Goal: Task Accomplishment & Management: Manage account settings

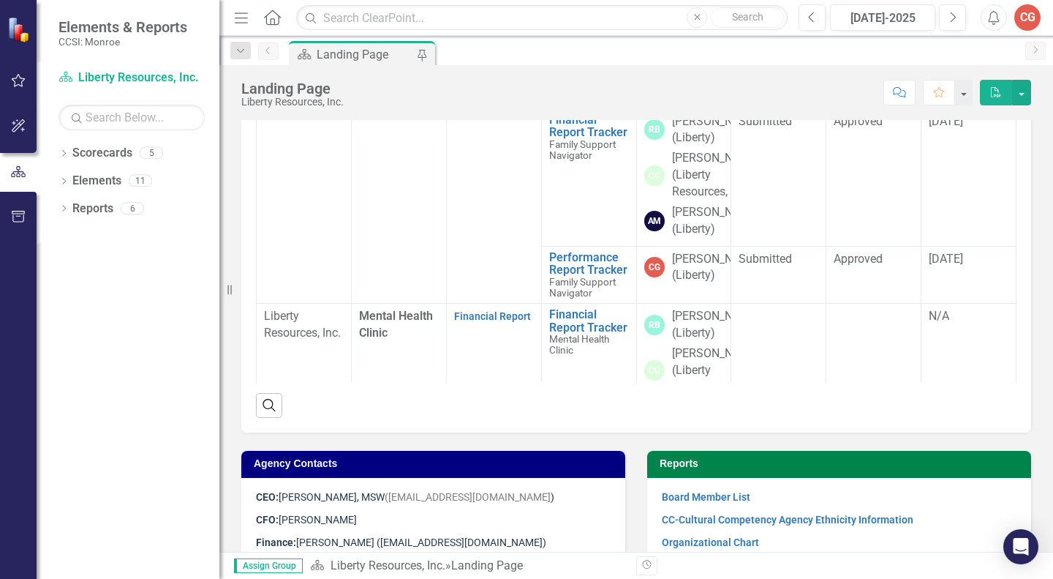
scroll to position [631, 0]
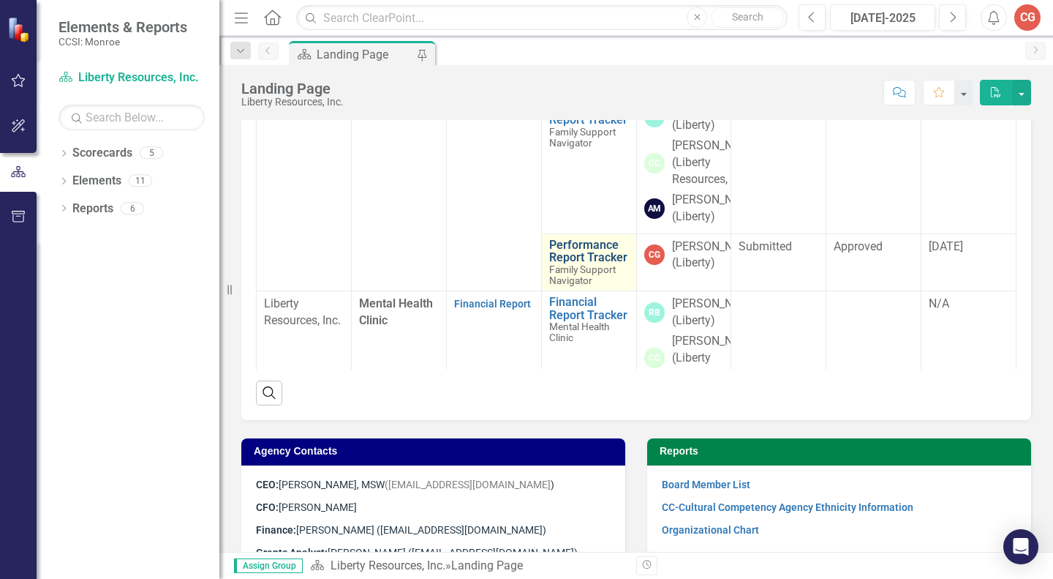
click at [557, 264] on link "Performance Report Tracker" at bounding box center [589, 251] width 80 height 26
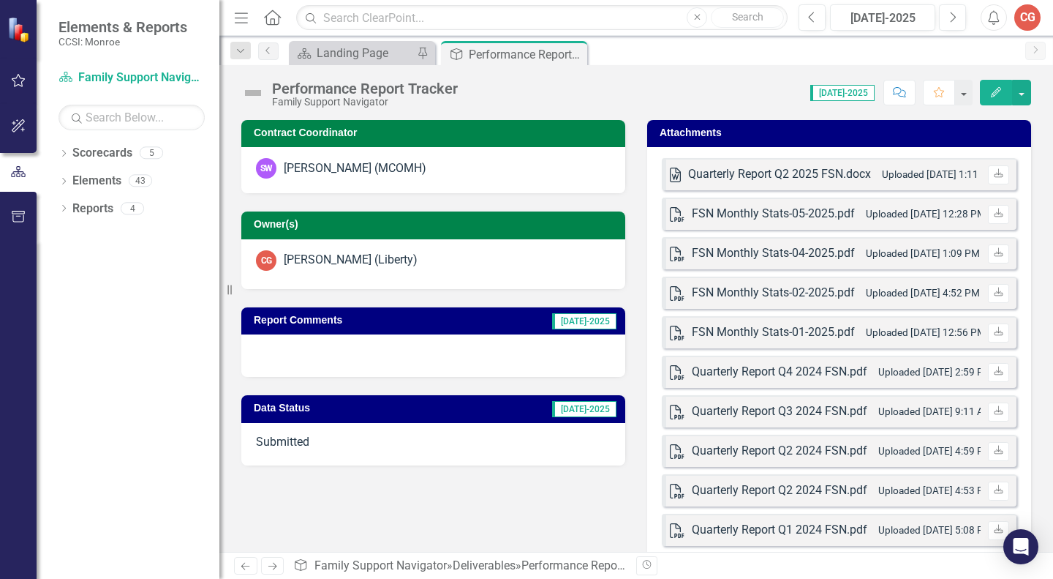
click at [849, 93] on span "[DATE]-2025" at bounding box center [842, 93] width 64 height 16
click at [578, 50] on icon "Close" at bounding box center [573, 54] width 15 height 12
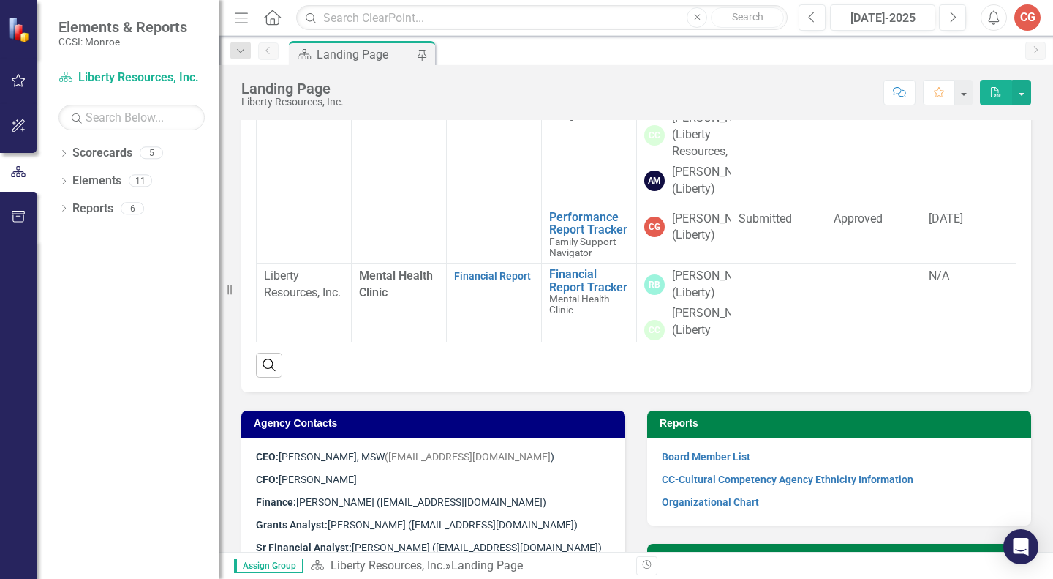
scroll to position [663, 0]
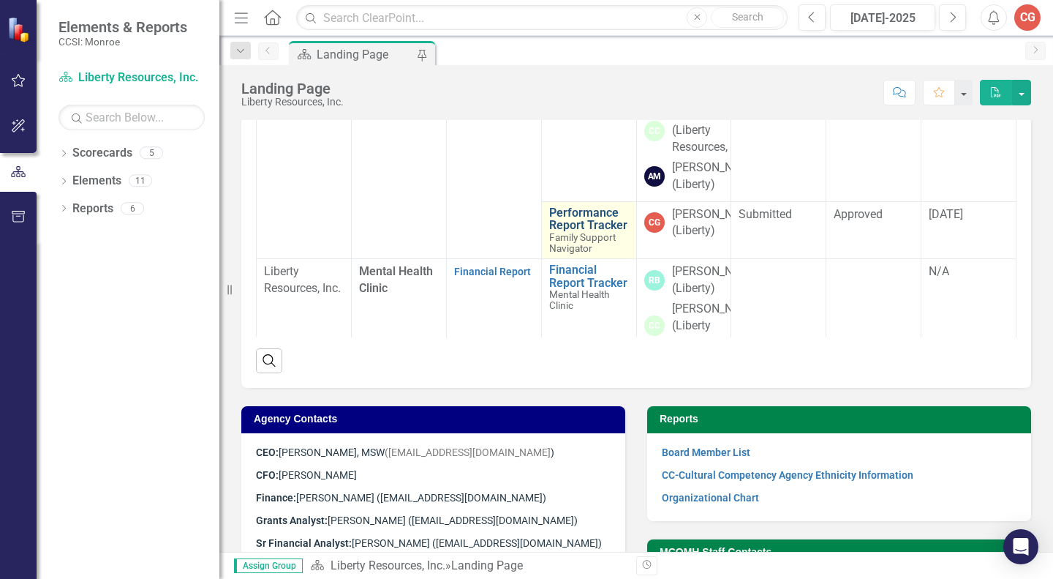
click at [576, 232] on link "Performance Report Tracker" at bounding box center [589, 219] width 80 height 26
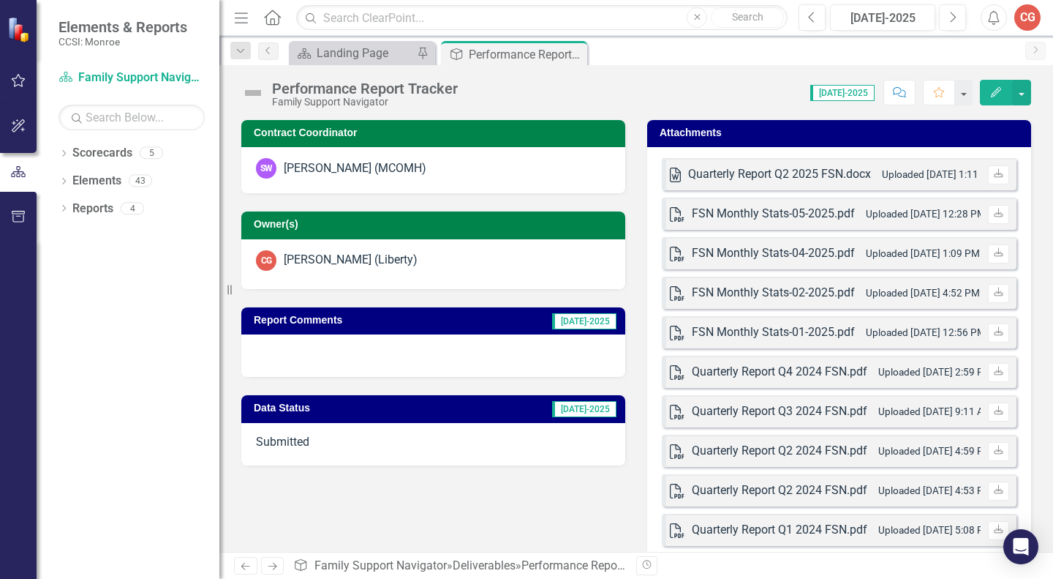
click at [998, 94] on icon "Edit" at bounding box center [996, 92] width 13 height 10
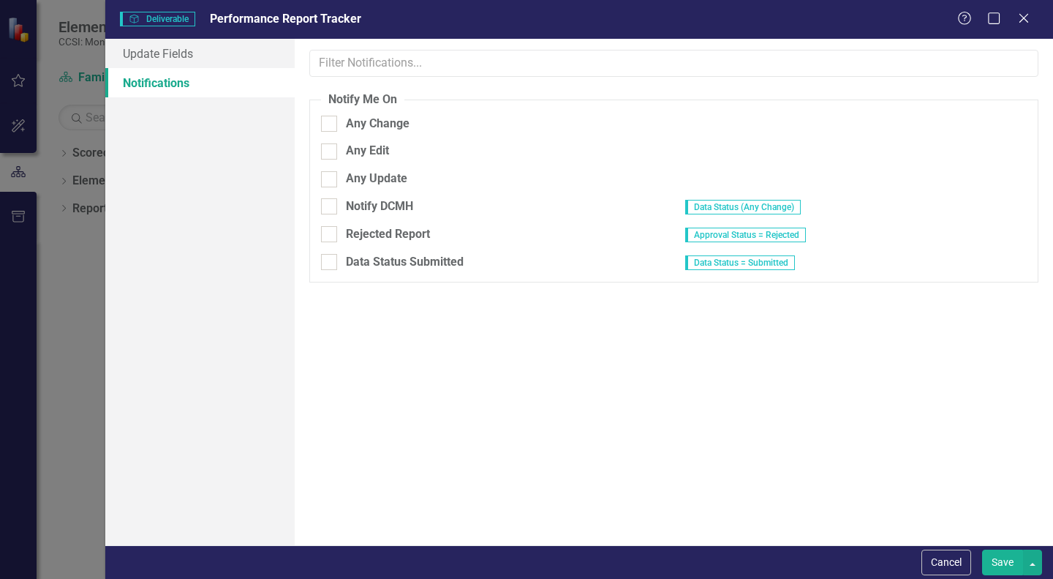
checkbox input "true"
click at [1024, 20] on icon "Close" at bounding box center [1023, 18] width 18 height 14
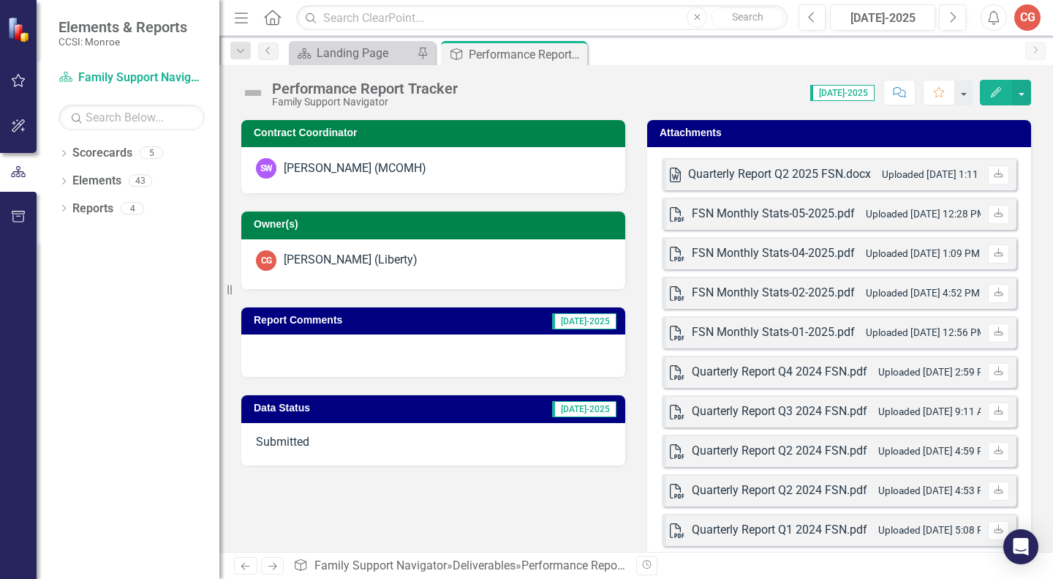
click at [843, 90] on span "[DATE]-2025" at bounding box center [842, 93] width 64 height 16
click at [579, 56] on icon "Close" at bounding box center [573, 54] width 15 height 12
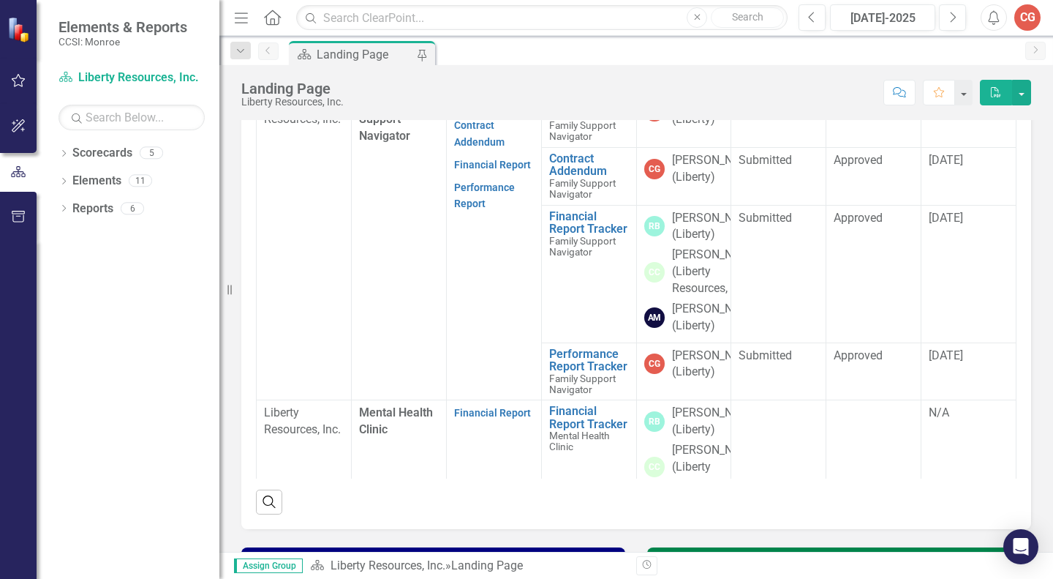
scroll to position [524, 0]
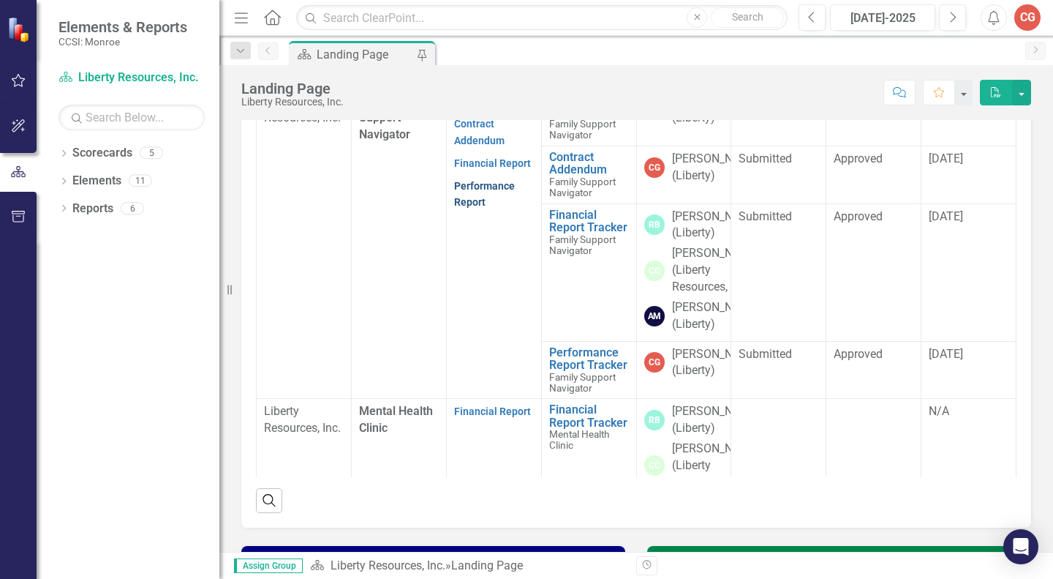
click at [471, 208] on link "Performance Report" at bounding box center [484, 194] width 61 height 29
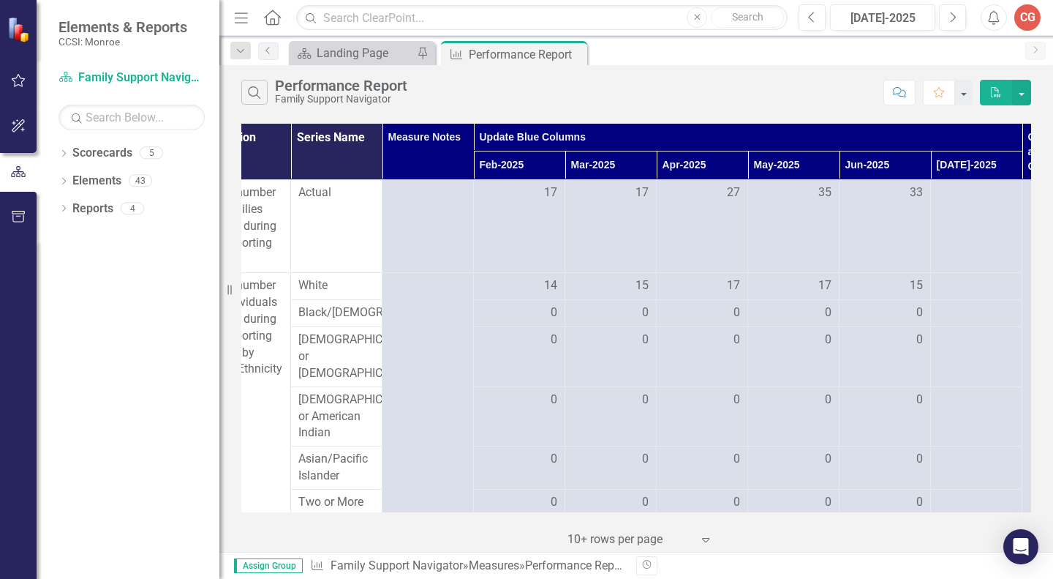
scroll to position [0, 135]
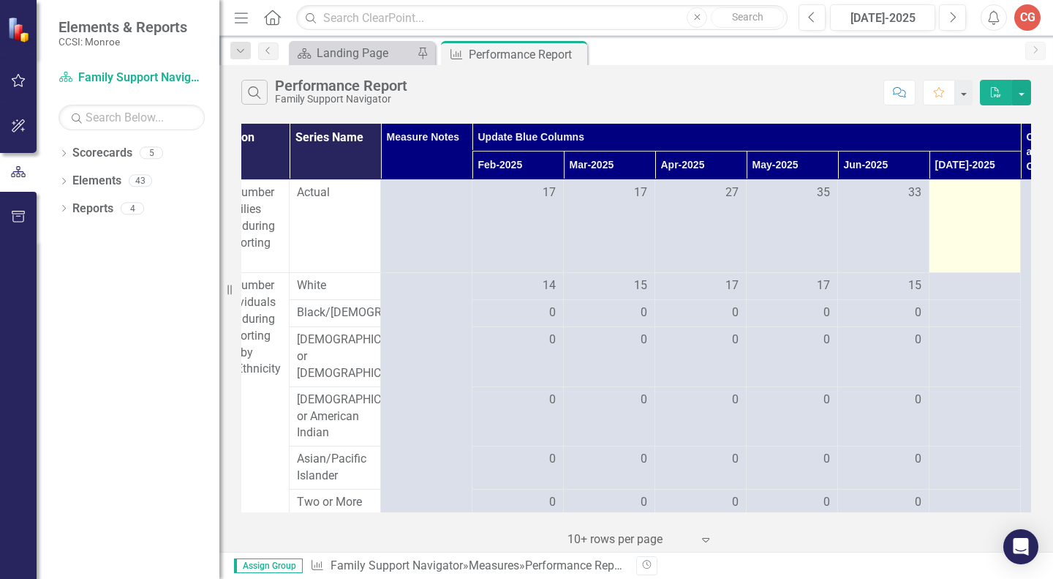
click at [965, 193] on div at bounding box center [975, 193] width 76 height 18
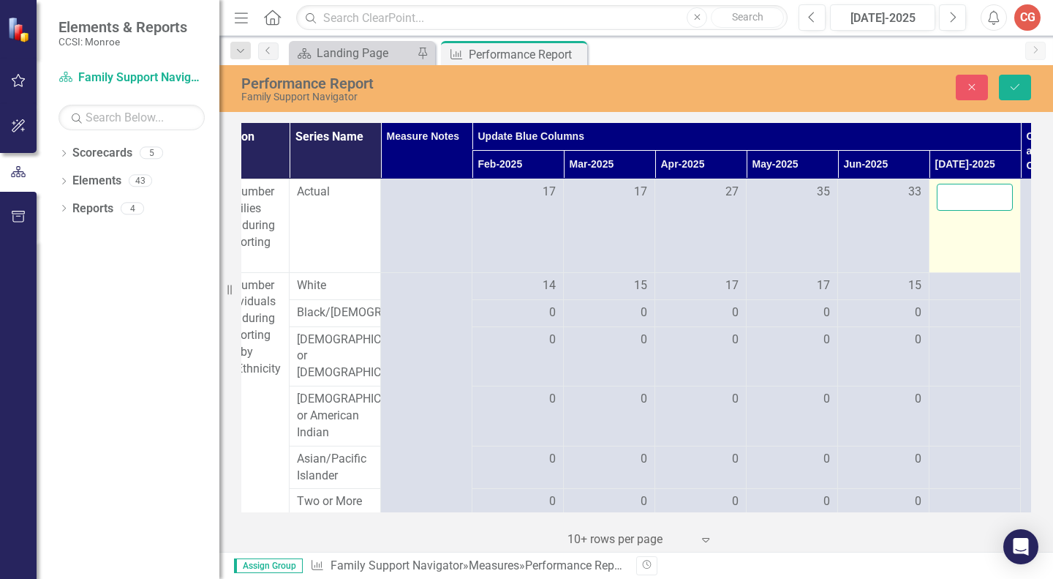
click at [965, 193] on input "number" at bounding box center [975, 197] width 76 height 27
type input "29"
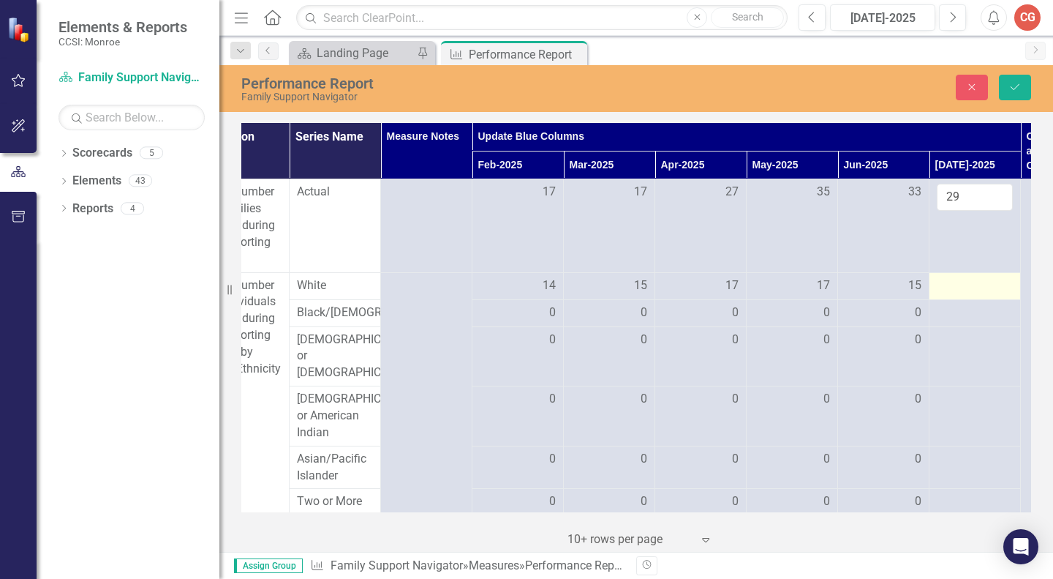
click at [964, 282] on div at bounding box center [975, 286] width 76 height 18
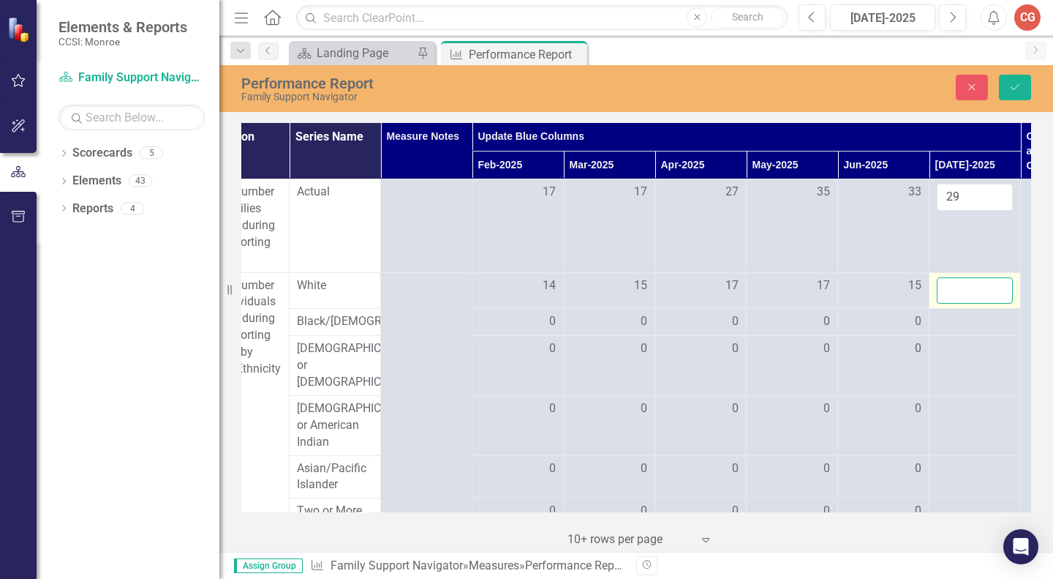
click at [963, 282] on input "number" at bounding box center [975, 290] width 76 height 27
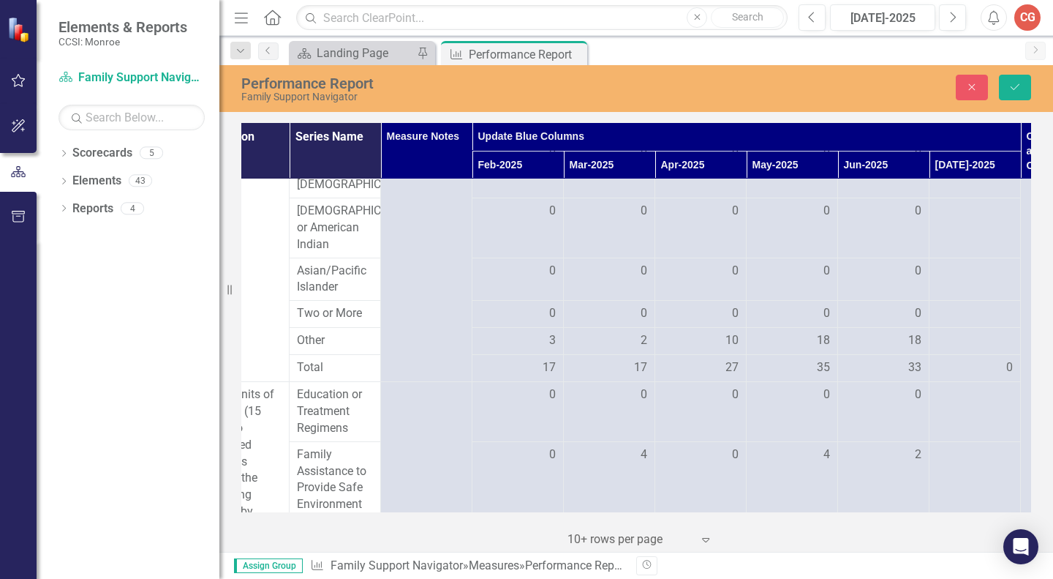
scroll to position [192, 135]
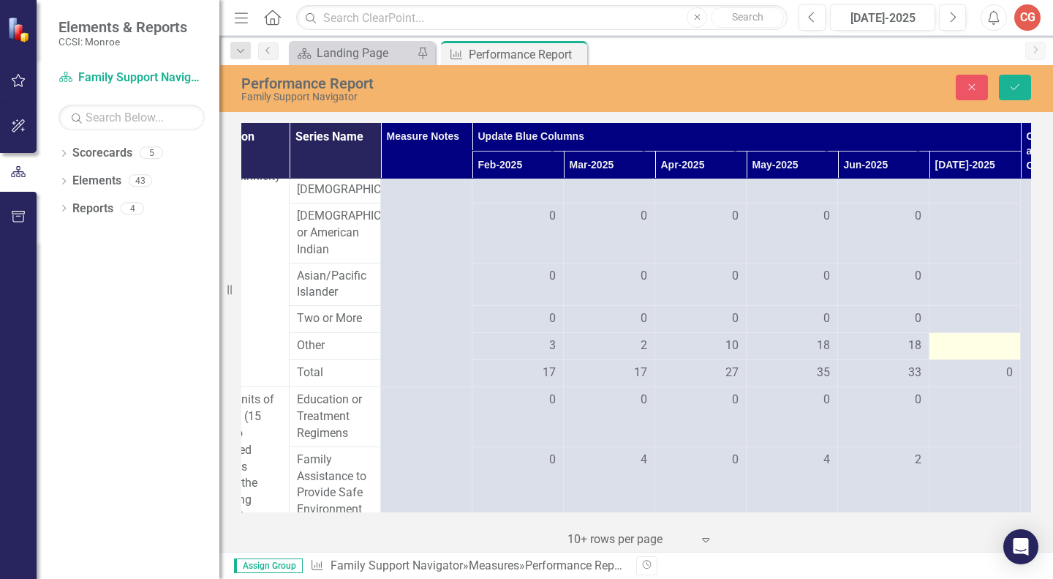
type input "14"
click at [960, 355] on div at bounding box center [975, 346] width 76 height 18
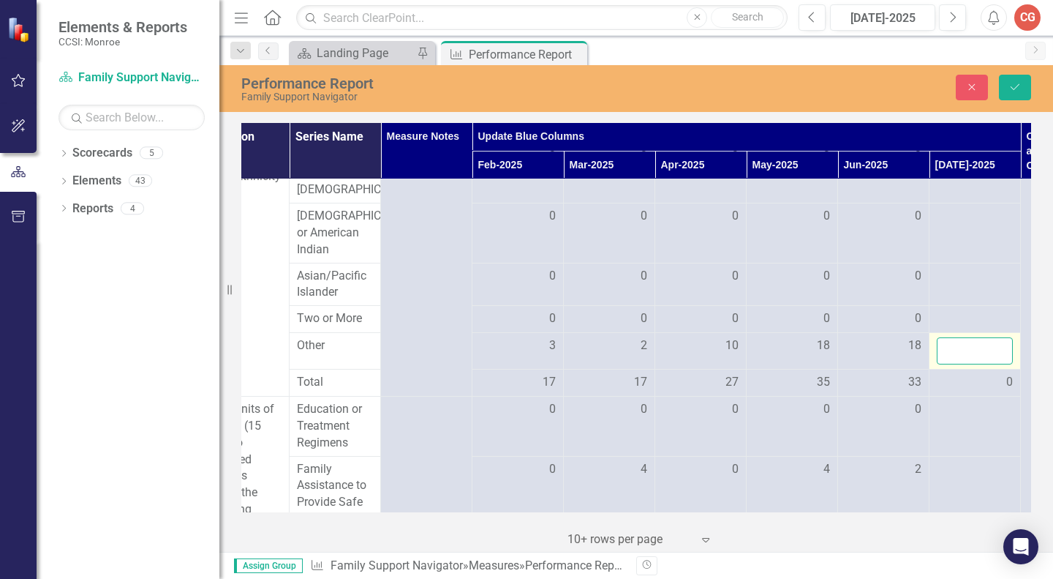
click at [960, 364] on input "number" at bounding box center [975, 350] width 76 height 27
type input "15"
click at [965, 328] on div at bounding box center [975, 319] width 76 height 18
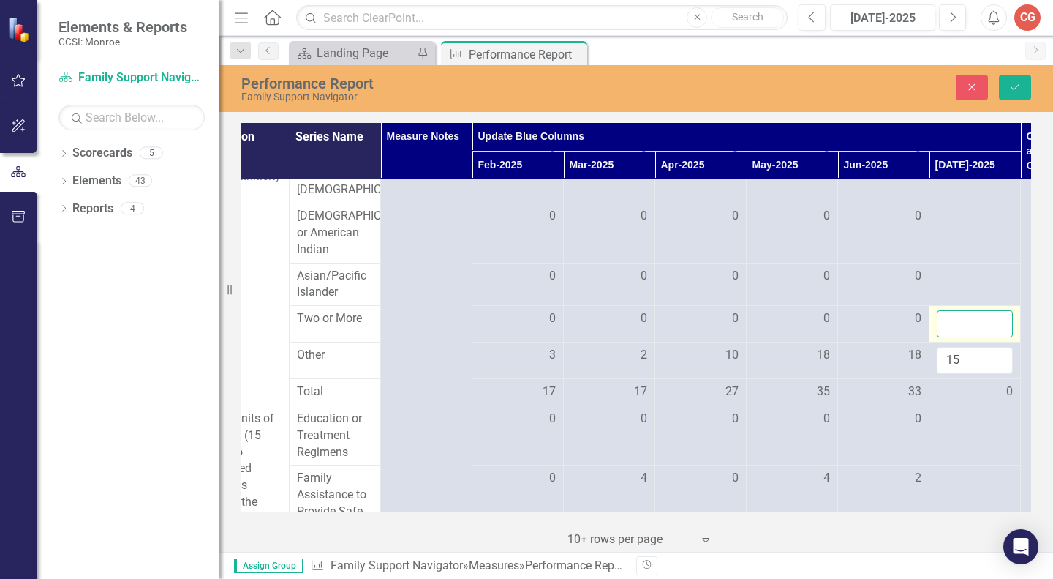
click at [965, 337] on input "number" at bounding box center [975, 323] width 76 height 27
type input "0"
click at [955, 285] on div at bounding box center [975, 277] width 76 height 18
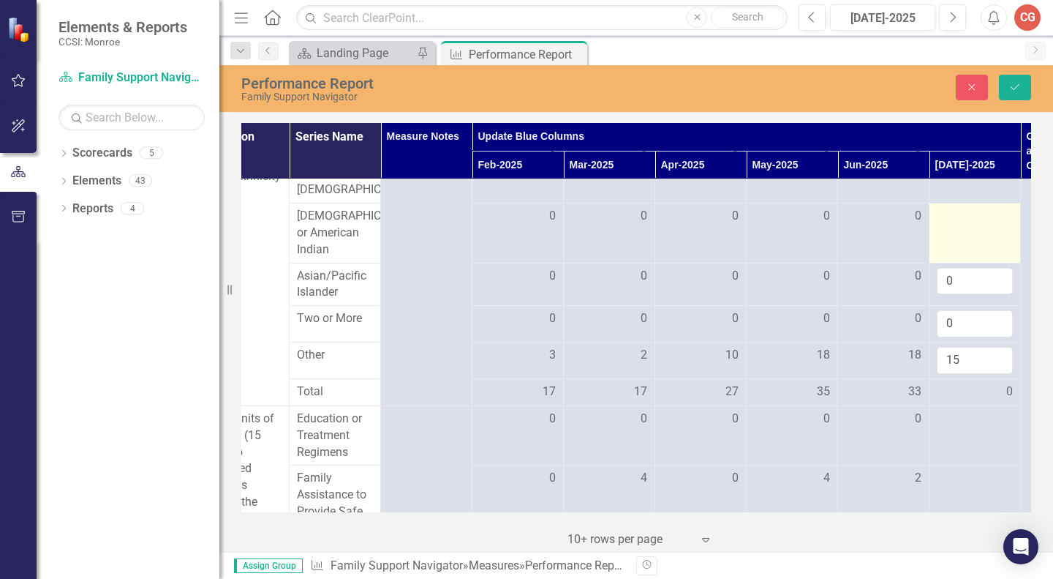
type input "0"
click at [952, 225] on td at bounding box center [975, 233] width 91 height 60
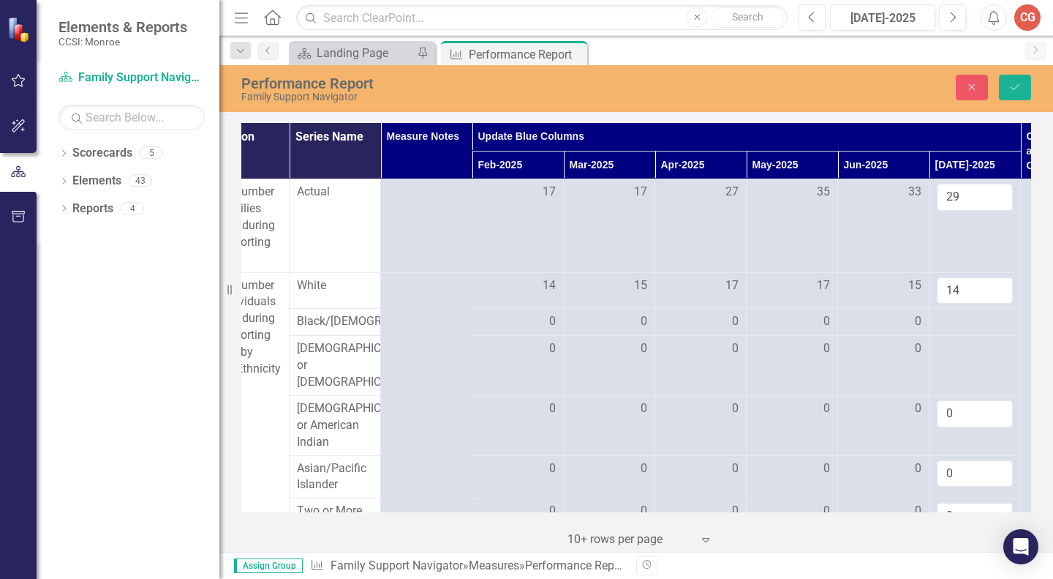
scroll to position [45, 135]
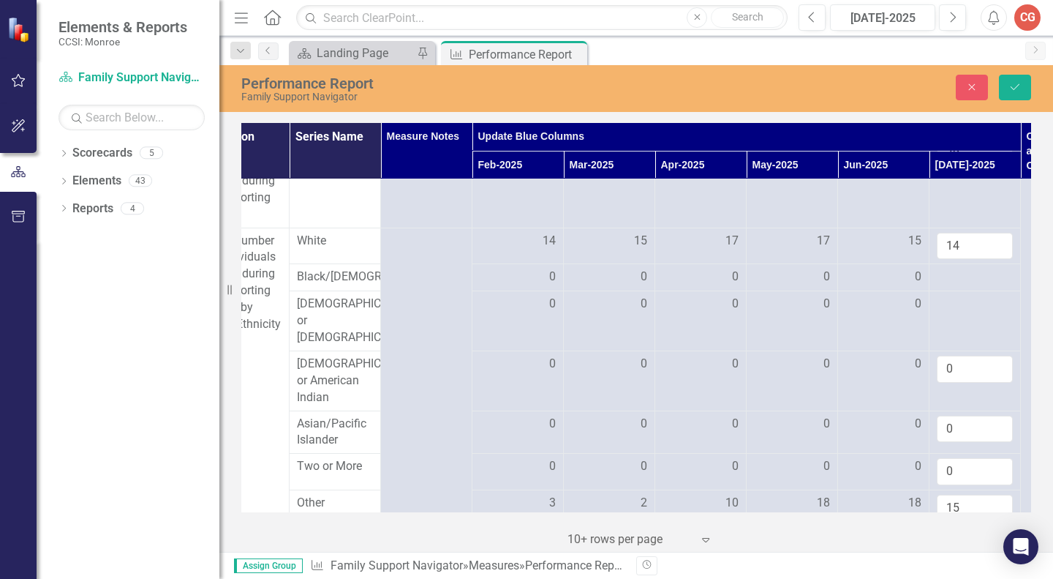
type input "0"
click at [1043, 175] on div "Measures Definition Series Name Measure Notes Update Blue Columns Challenges/Ch…" at bounding box center [636, 335] width 834 height 432
click at [958, 313] on div at bounding box center [975, 304] width 76 height 18
click at [958, 323] on input "number" at bounding box center [975, 308] width 76 height 27
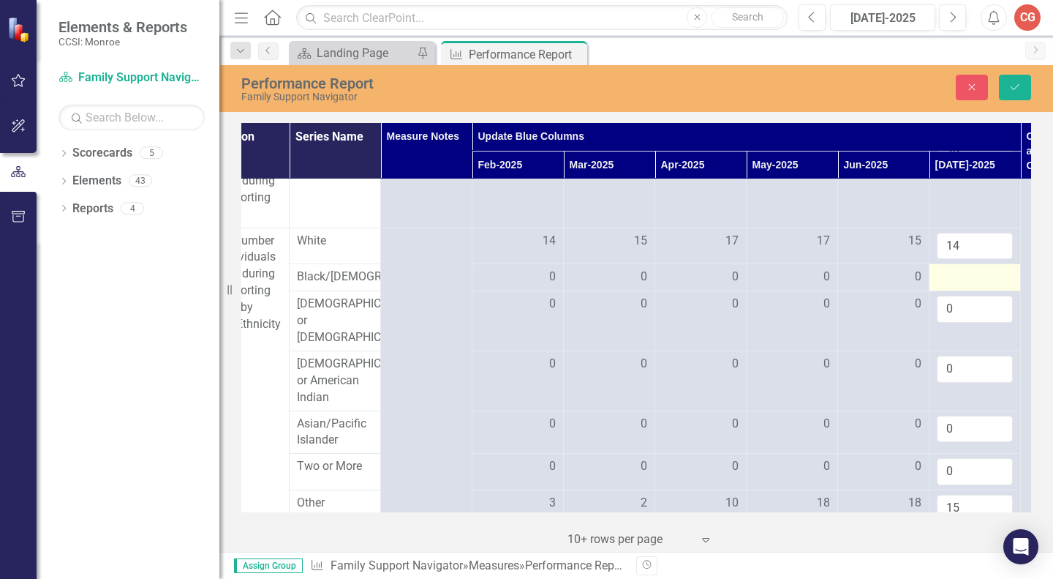
type input "0"
click at [965, 278] on div at bounding box center [975, 277] width 76 height 18
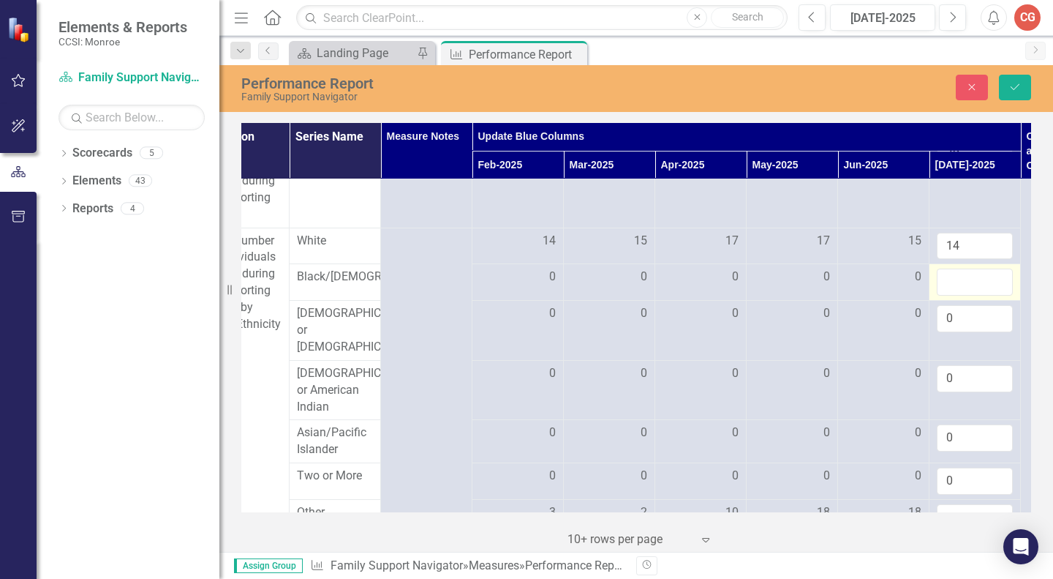
click at [965, 278] on input "number" at bounding box center [975, 281] width 76 height 27
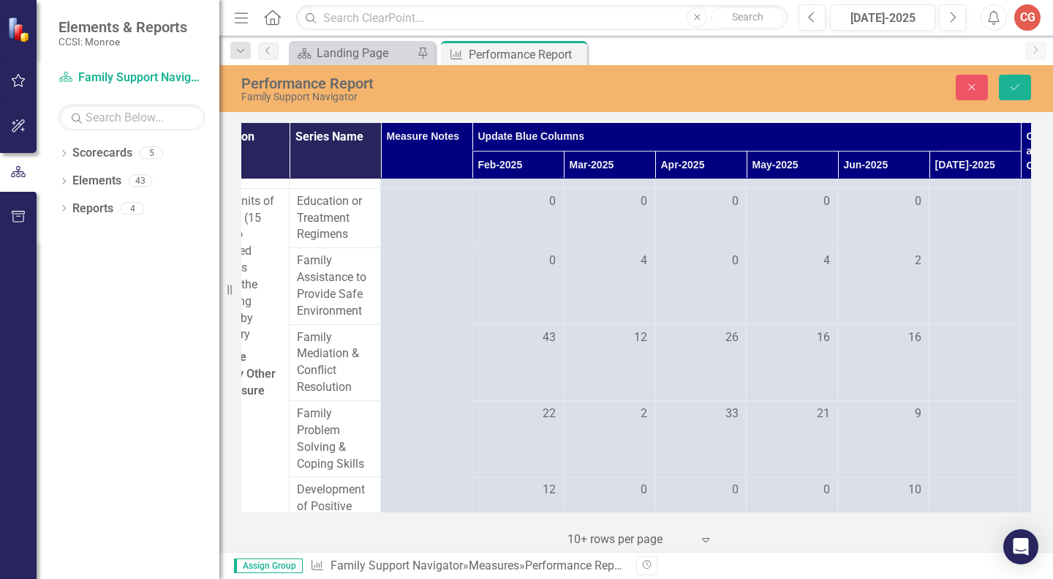
scroll to position [414, 135]
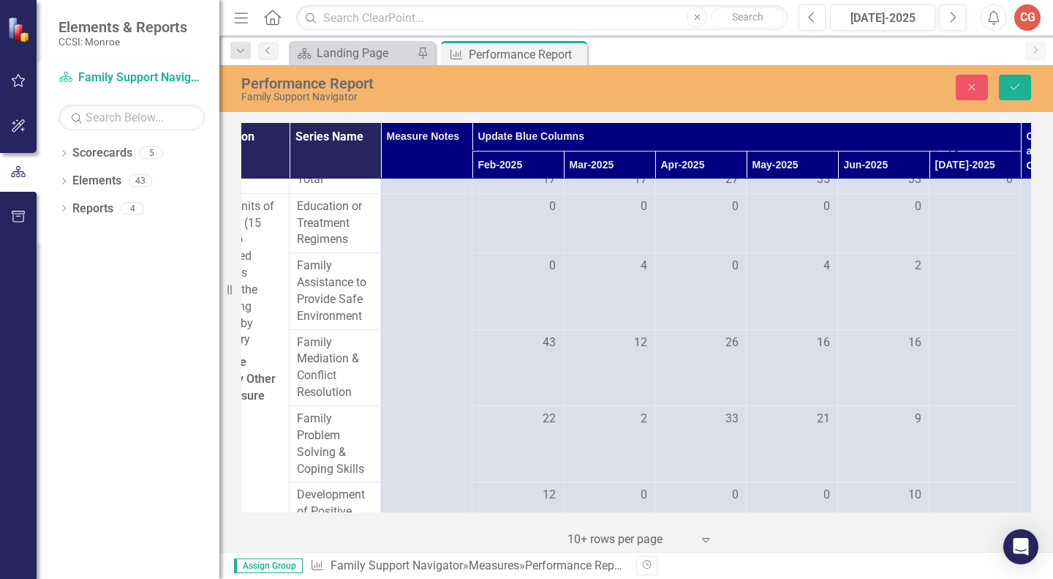
type input "0"
click at [968, 216] on div at bounding box center [975, 207] width 76 height 18
click at [968, 222] on input "number" at bounding box center [975, 211] width 76 height 27
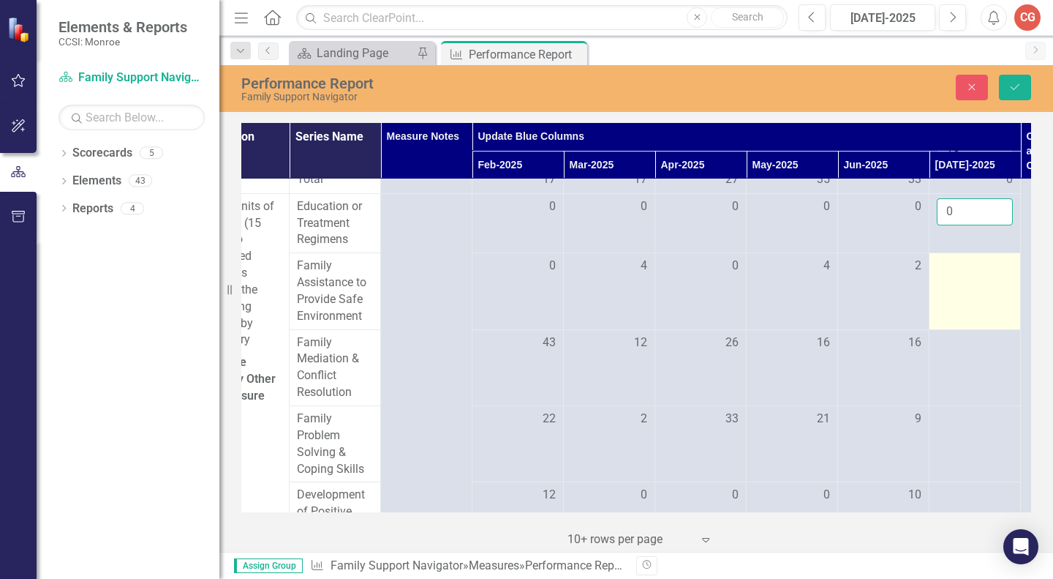
type input "0"
click at [975, 271] on div at bounding box center [975, 266] width 76 height 18
click at [975, 271] on input "number" at bounding box center [975, 270] width 76 height 27
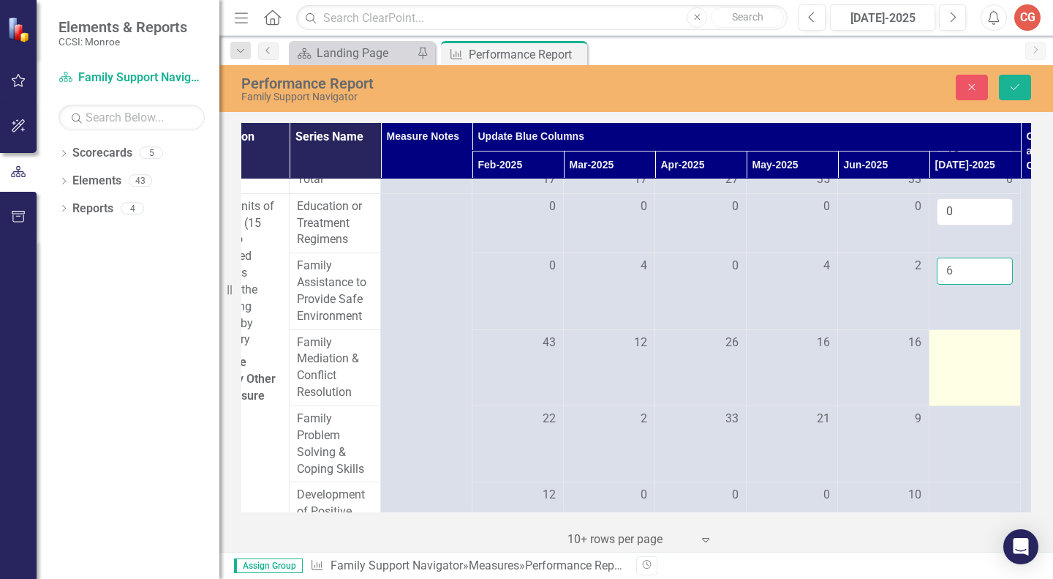
type input "6"
click at [971, 350] on div at bounding box center [975, 343] width 76 height 18
type input "30"
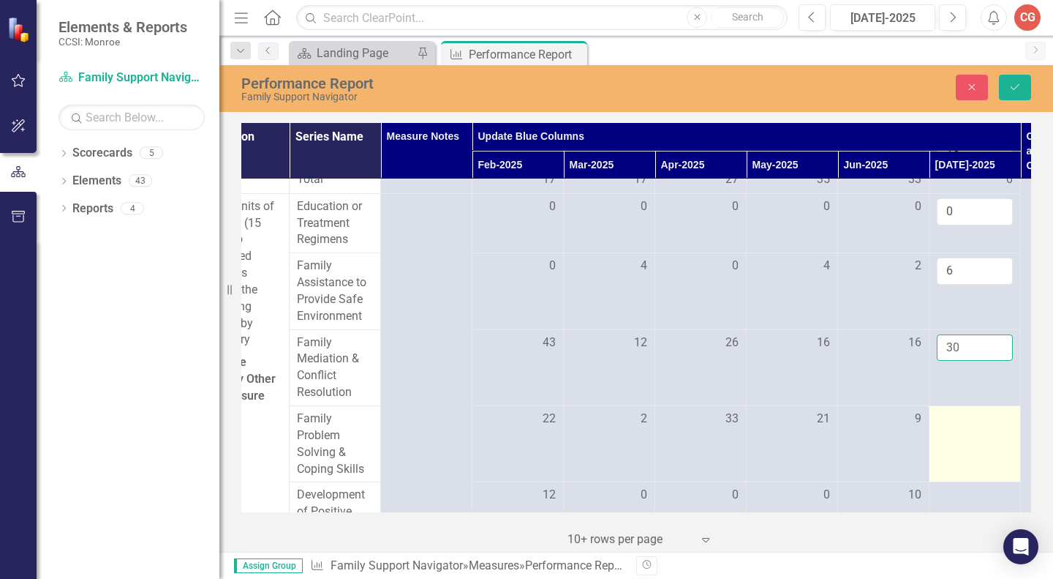
type input "30"
click at [951, 428] on div at bounding box center [975, 419] width 76 height 18
click at [951, 432] on input "number" at bounding box center [975, 423] width 76 height 27
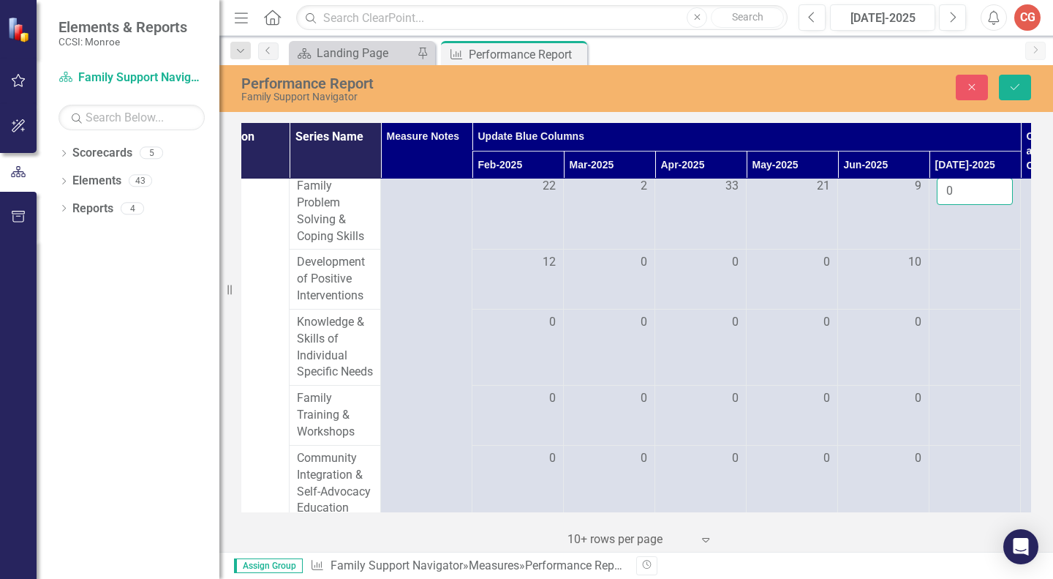
scroll to position [654, 135]
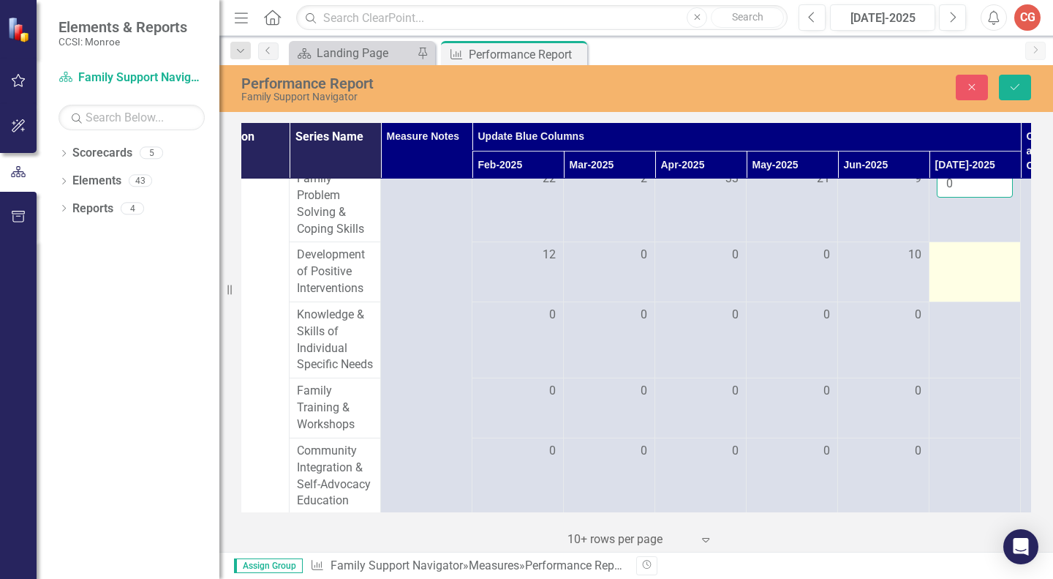
type input "0"
click at [961, 264] on div at bounding box center [975, 255] width 76 height 18
click at [961, 267] on input "number" at bounding box center [975, 259] width 76 height 27
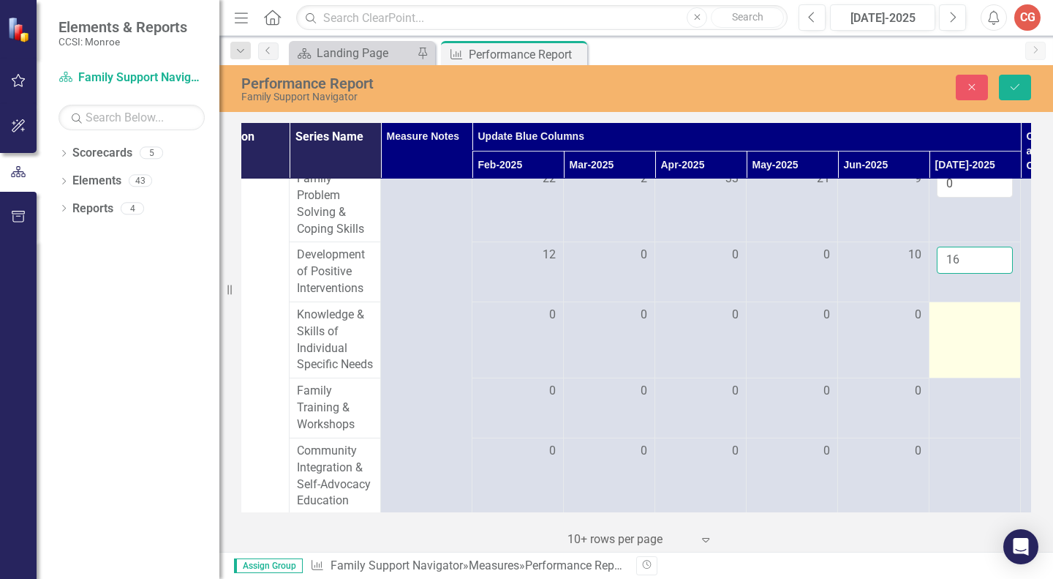
type input "16"
click at [970, 323] on div at bounding box center [975, 315] width 76 height 18
click at [970, 323] on input "number" at bounding box center [975, 319] width 76 height 27
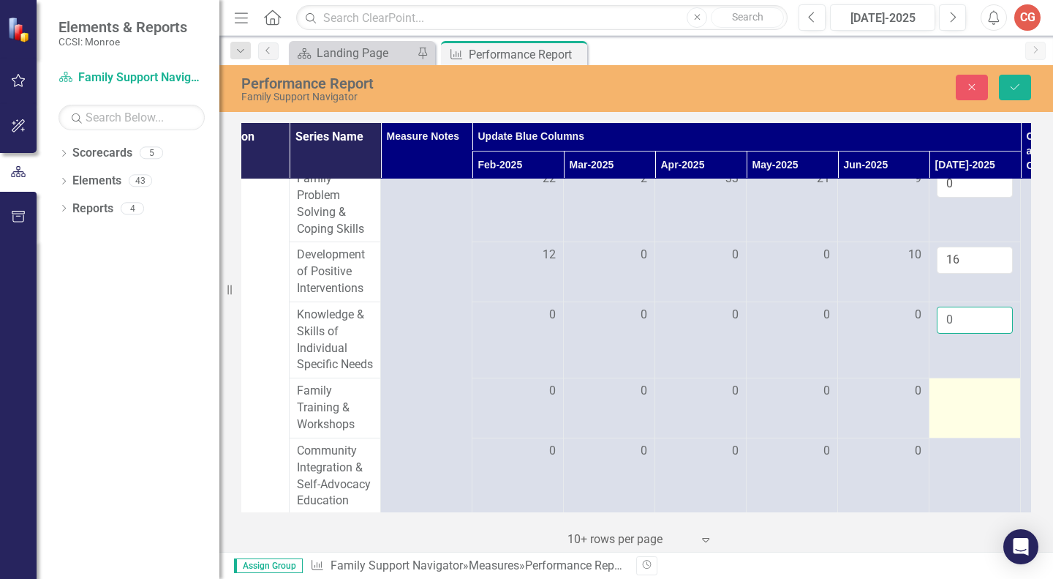
type input "0"
click at [966, 400] on div at bounding box center [975, 392] width 76 height 18
click at [966, 410] on input "number" at bounding box center [975, 396] width 76 height 27
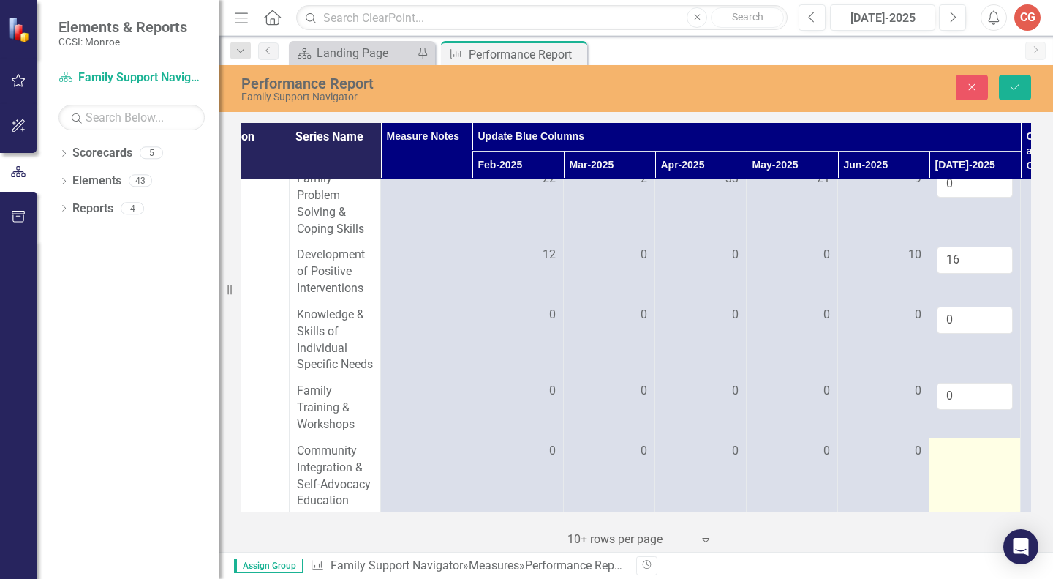
type input "0"
click at [962, 460] on div at bounding box center [975, 451] width 76 height 18
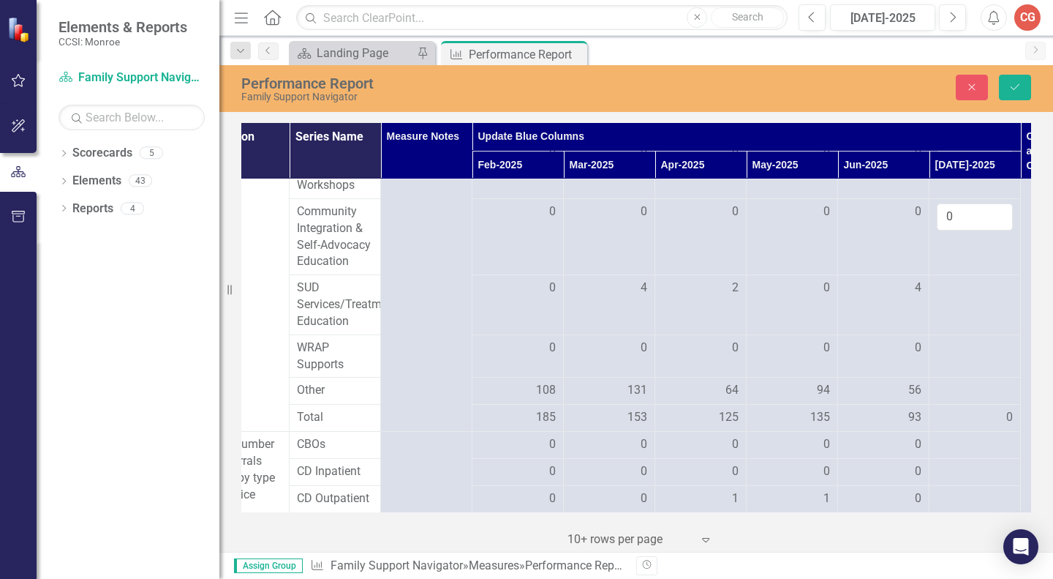
scroll to position [897, 135]
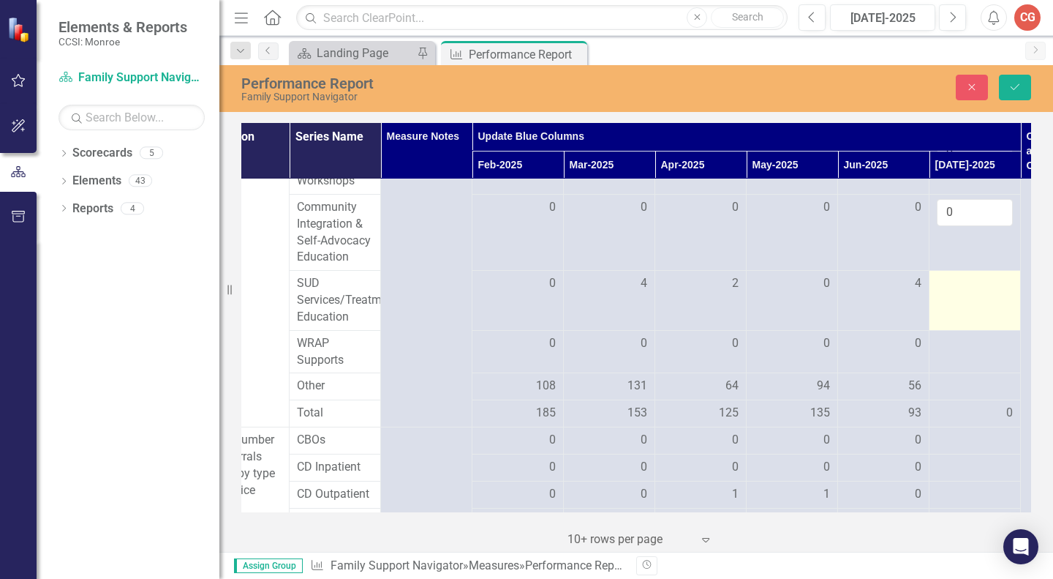
type input "0"
click at [963, 293] on div at bounding box center [975, 284] width 76 height 18
click at [963, 302] on div at bounding box center [975, 288] width 76 height 27
click at [963, 302] on input "number" at bounding box center [975, 288] width 76 height 27
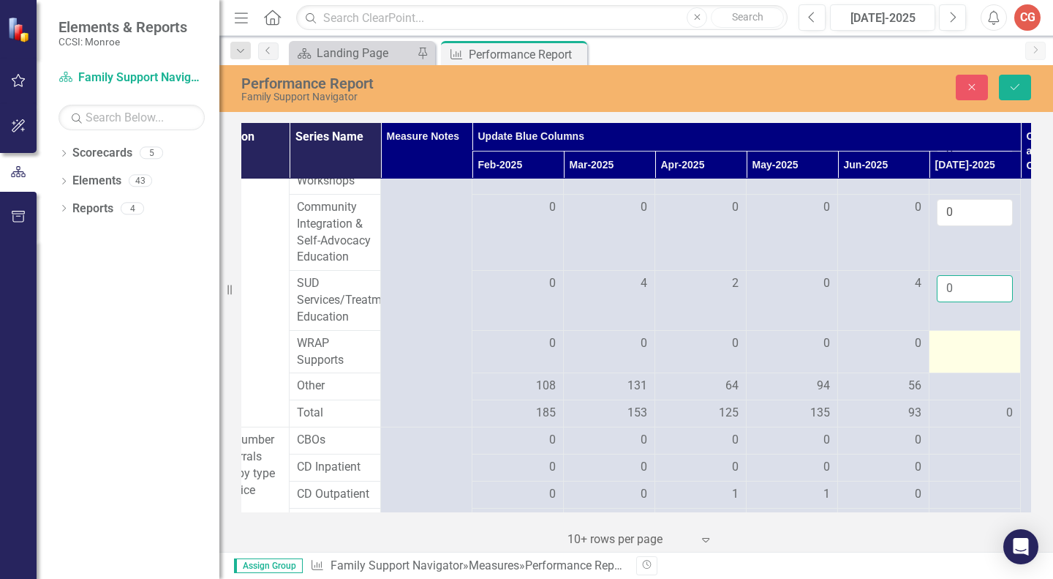
type input "0"
click at [968, 353] on div at bounding box center [975, 344] width 76 height 18
type input "0"
click at [956, 395] on div at bounding box center [975, 386] width 76 height 18
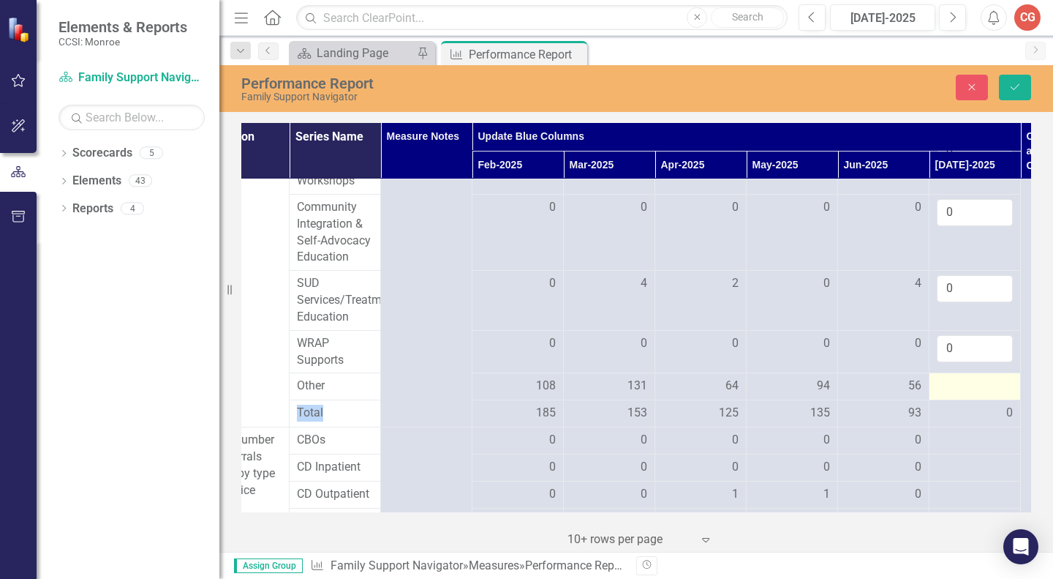
click at [956, 395] on div at bounding box center [975, 386] width 76 height 18
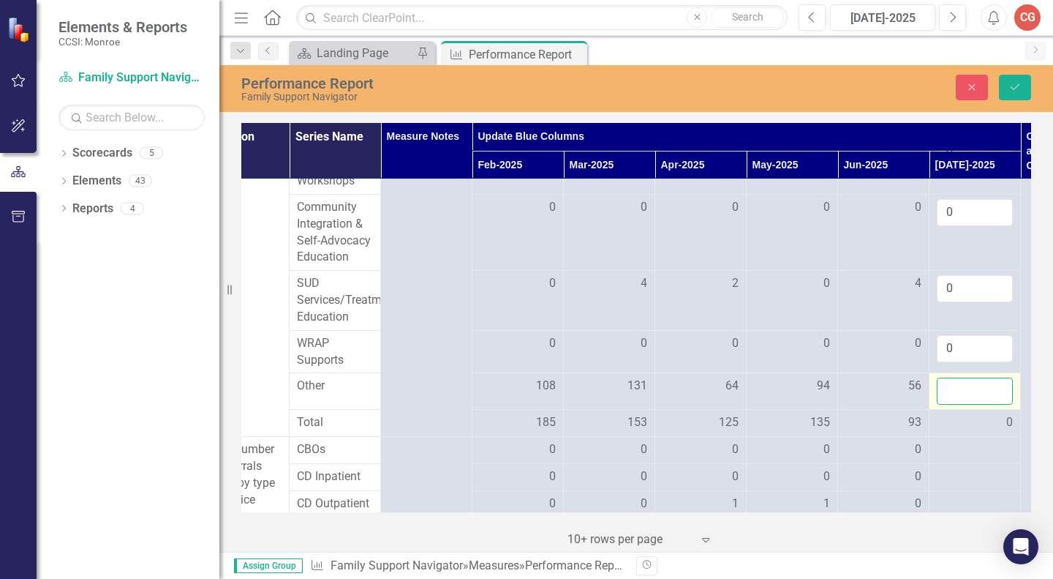
click at [956, 404] on input "number" at bounding box center [975, 390] width 76 height 27
type input "49"
click at [1012, 78] on button "Save" at bounding box center [1015, 88] width 32 height 26
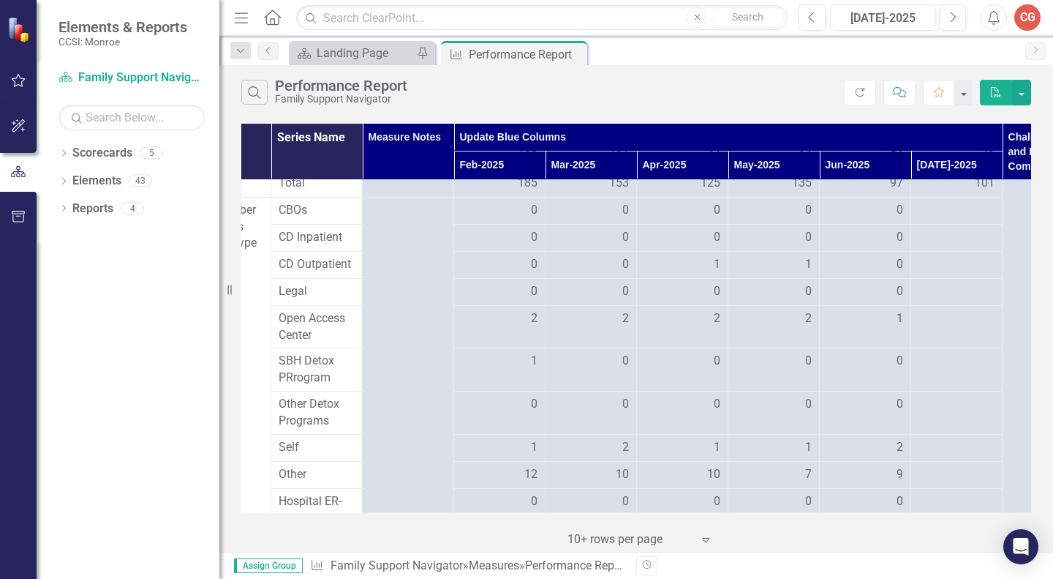
scroll to position [1111, 154]
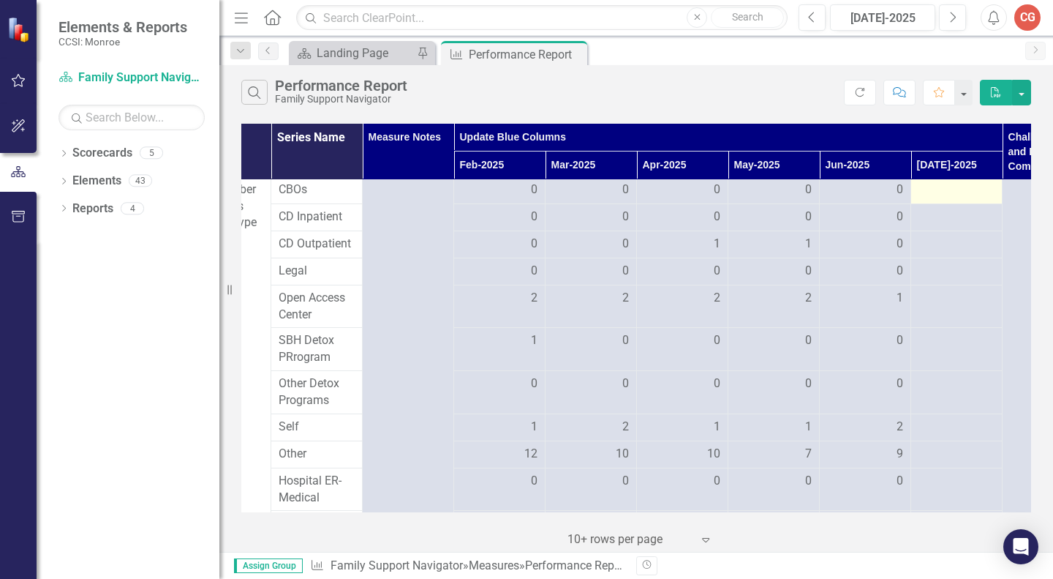
click at [940, 199] on div at bounding box center [957, 190] width 76 height 18
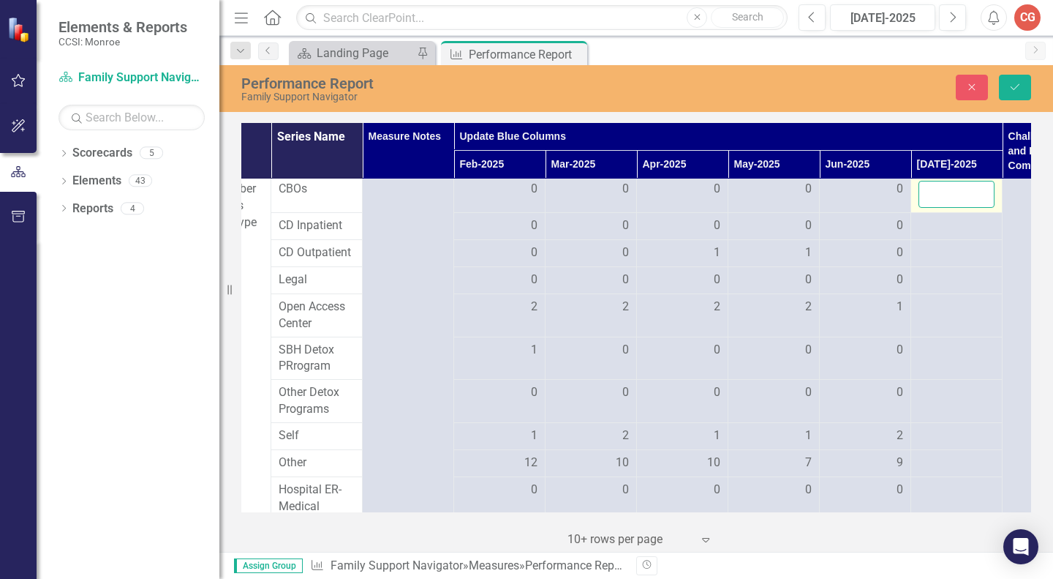
click at [940, 208] on input "number" at bounding box center [957, 194] width 76 height 27
type input "2"
click at [950, 316] on div at bounding box center [957, 307] width 76 height 18
click at [950, 325] on input "number" at bounding box center [957, 311] width 76 height 27
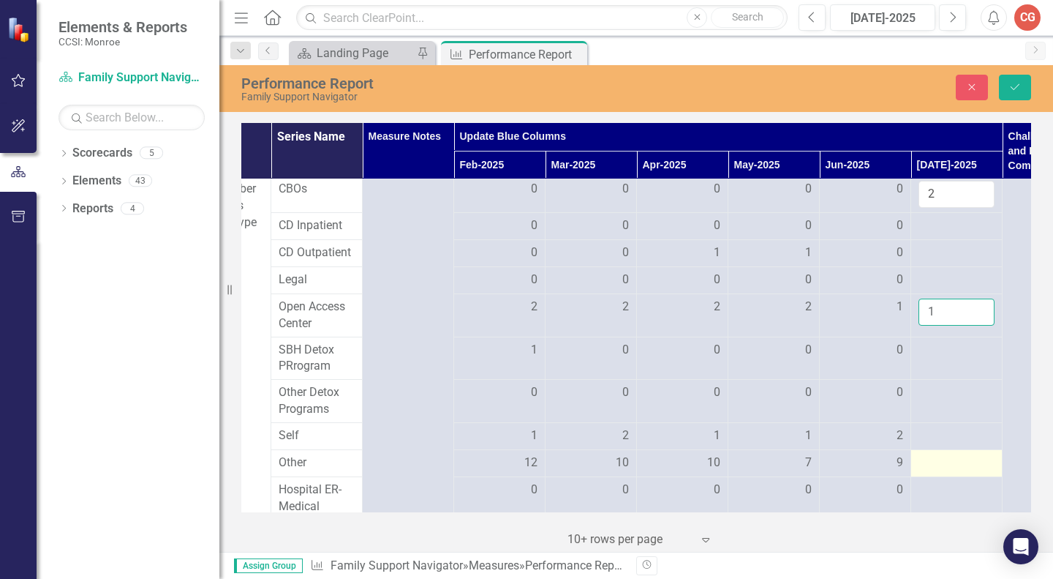
type input "1"
click at [923, 472] on div at bounding box center [957, 463] width 76 height 18
click at [923, 481] on input "number" at bounding box center [957, 467] width 76 height 27
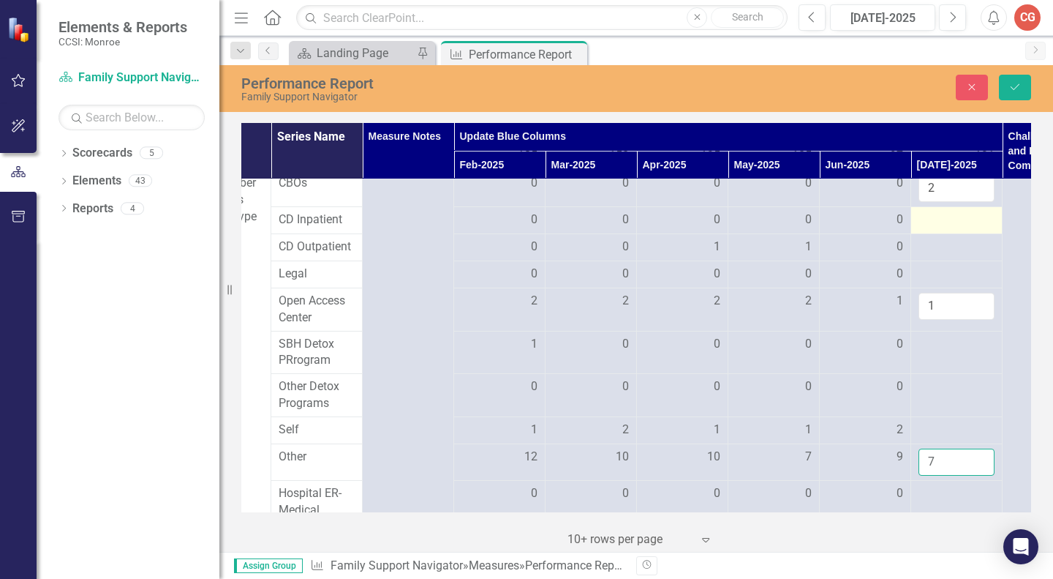
type input "7"
click at [935, 229] on div at bounding box center [957, 220] width 76 height 18
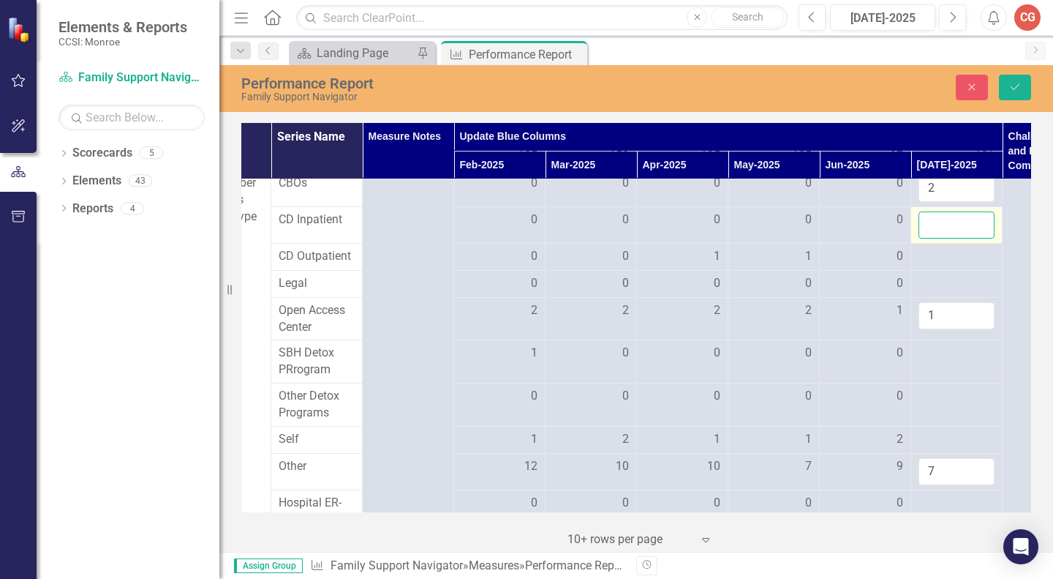
click at [935, 238] on input "number" at bounding box center [957, 224] width 76 height 27
type input "0"
click at [938, 265] on div at bounding box center [957, 257] width 76 height 18
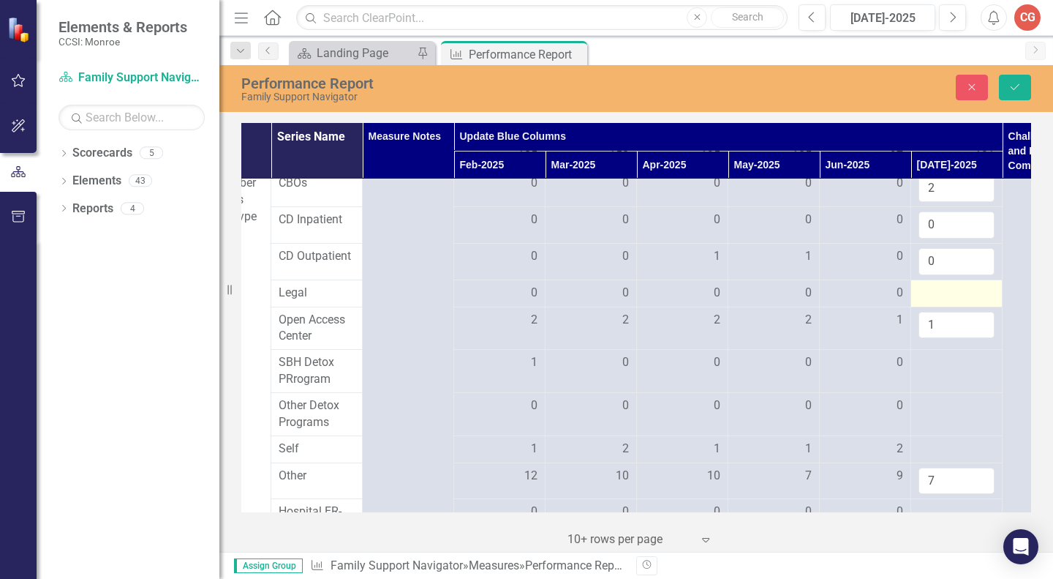
type input "0"
click at [937, 302] on div at bounding box center [957, 294] width 76 height 18
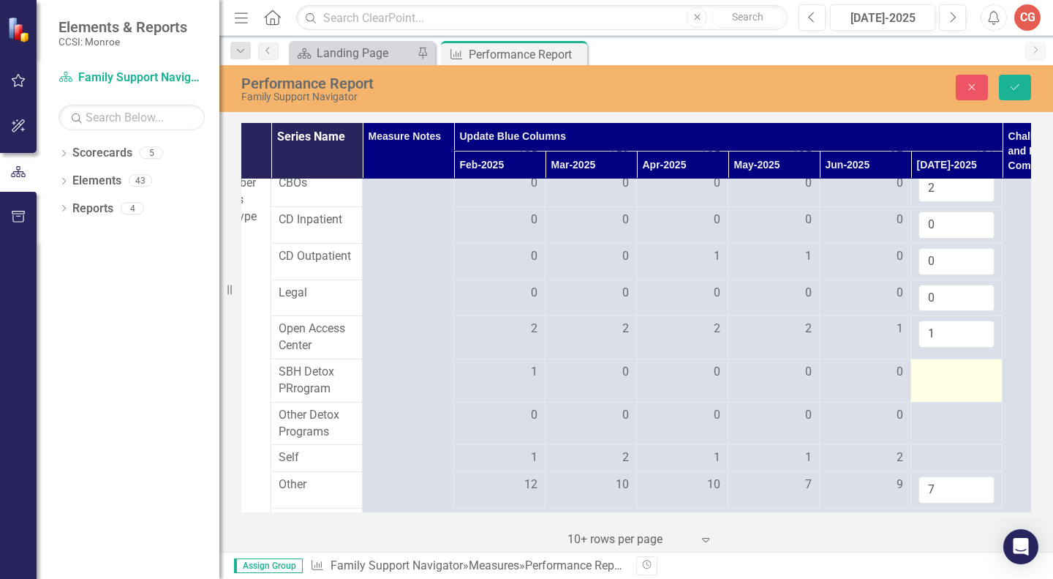
type input "0"
click at [938, 381] on div at bounding box center [957, 373] width 76 height 18
click at [938, 391] on input "number" at bounding box center [957, 377] width 76 height 27
type input "0"
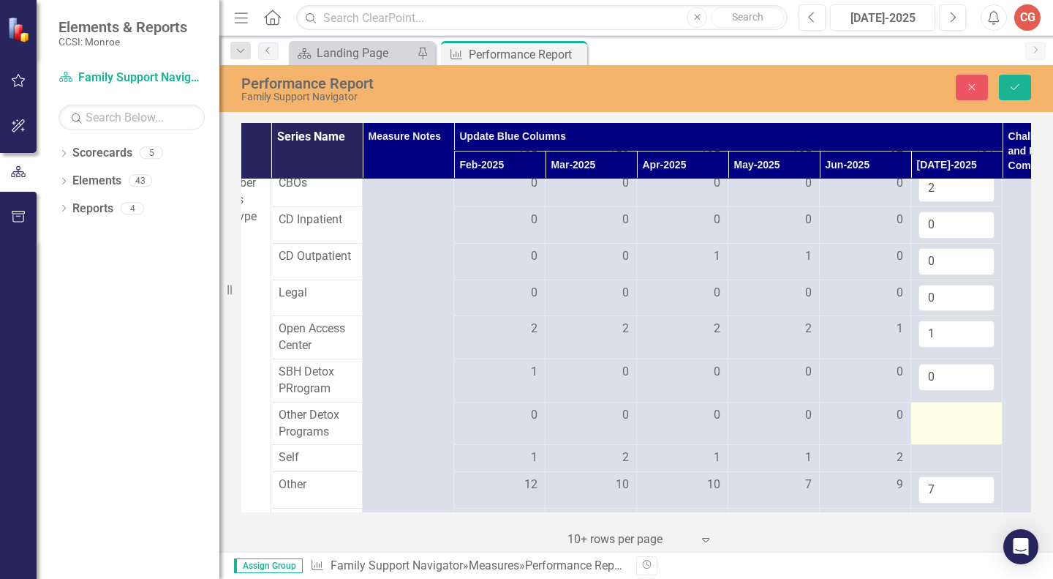
click at [943, 424] on div at bounding box center [957, 416] width 76 height 18
type input "0"
click at [935, 467] on div at bounding box center [957, 458] width 76 height 18
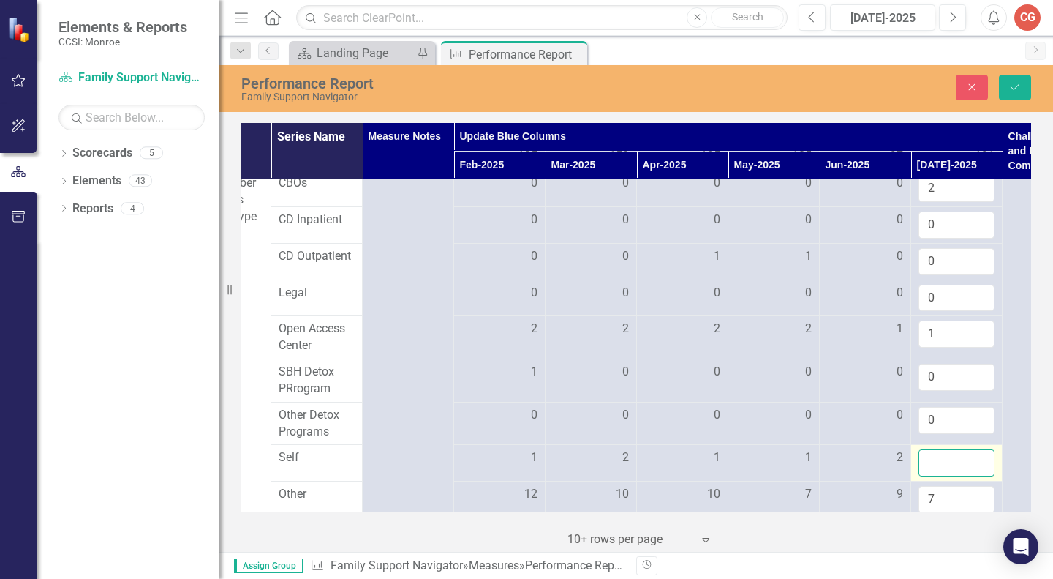
click at [935, 476] on input "number" at bounding box center [957, 462] width 76 height 27
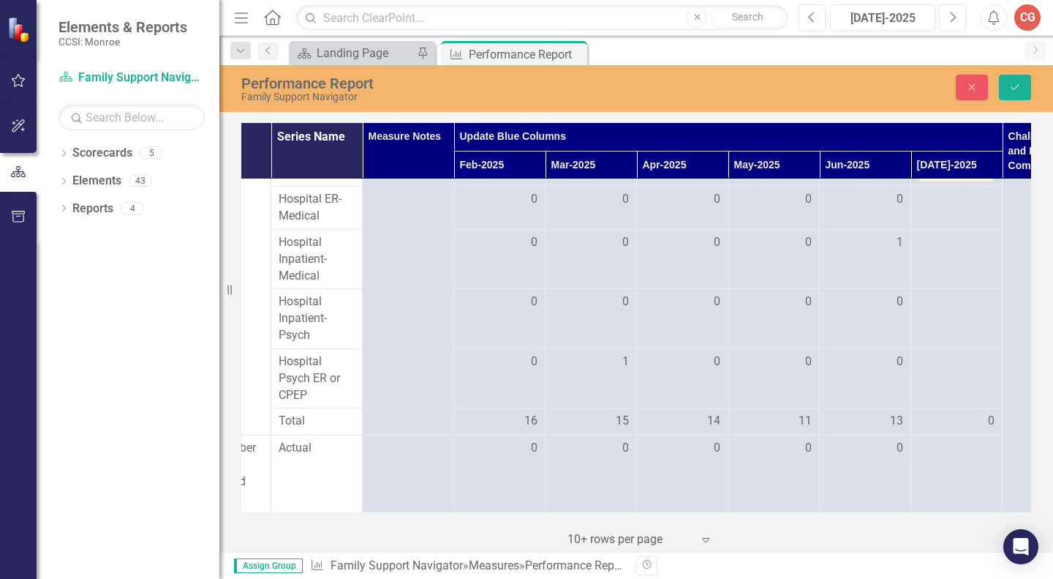
scroll to position [1450, 154]
type input "0"
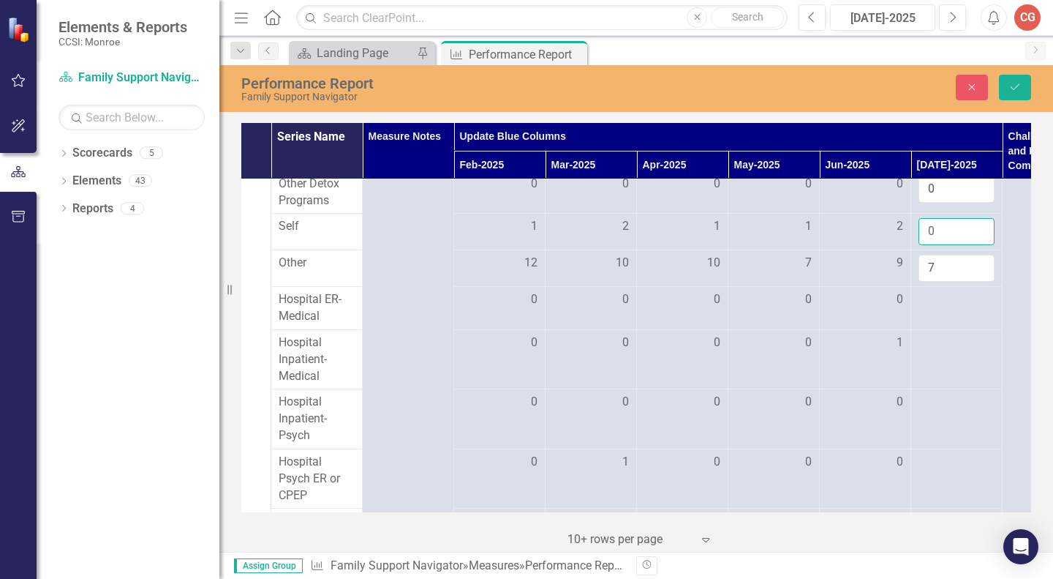
scroll to position [1338, 154]
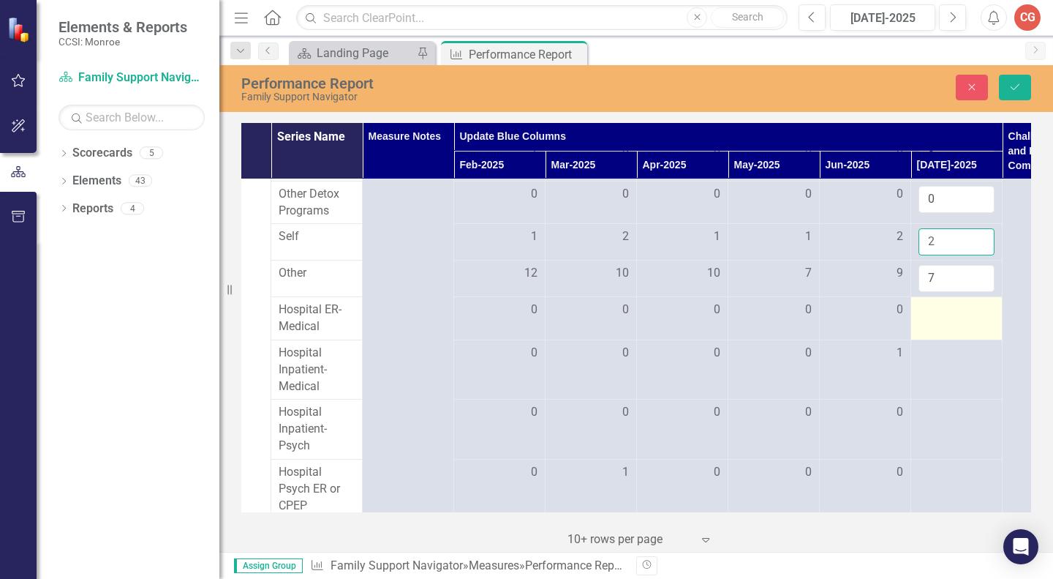
type input "2"
click at [931, 319] on div at bounding box center [957, 310] width 76 height 18
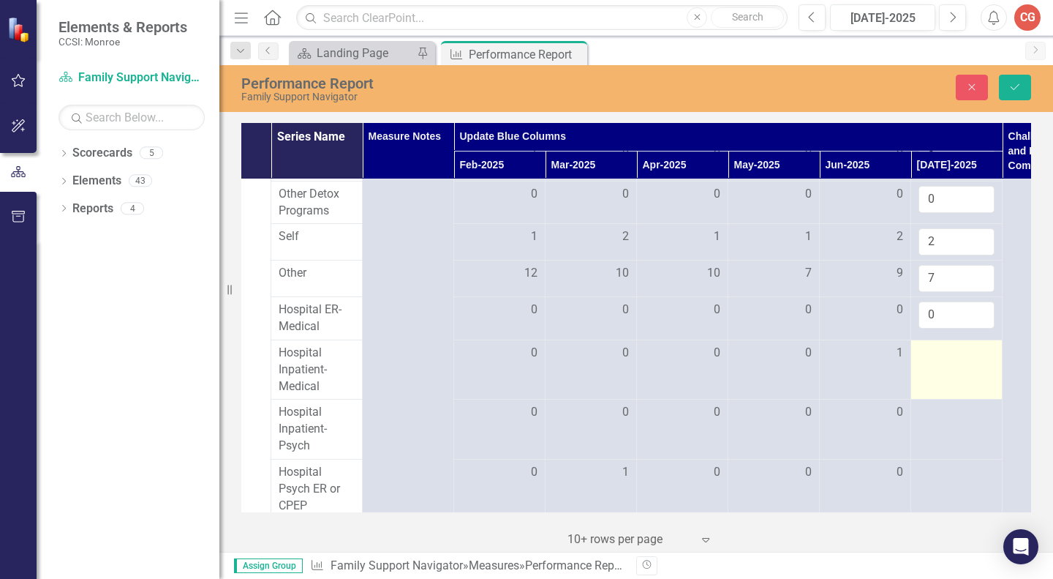
type input "0"
click at [934, 362] on div at bounding box center [957, 353] width 76 height 18
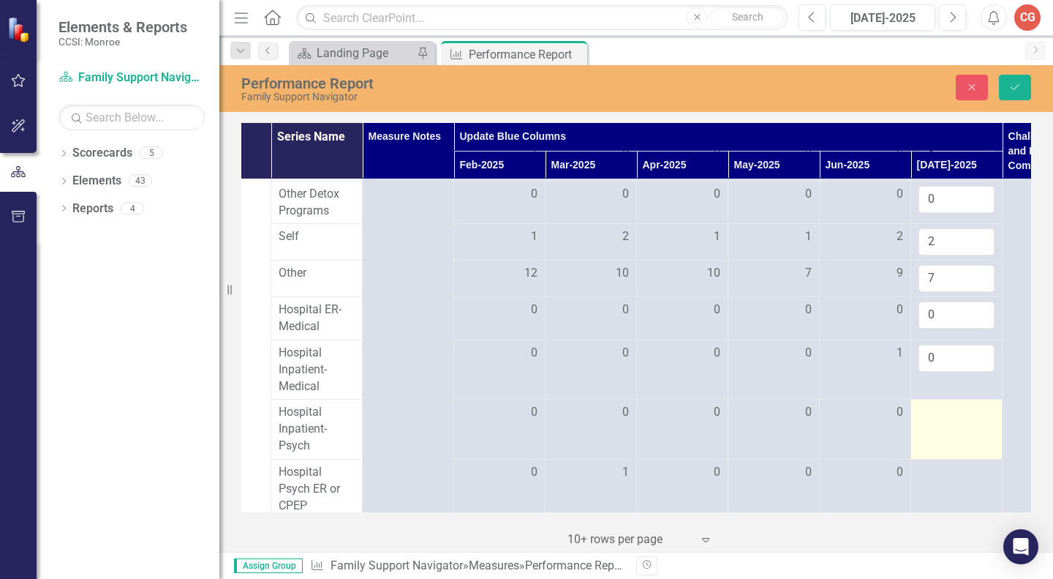
type input "0"
click at [933, 421] on div at bounding box center [957, 413] width 76 height 18
click at [933, 431] on input "number" at bounding box center [957, 417] width 76 height 27
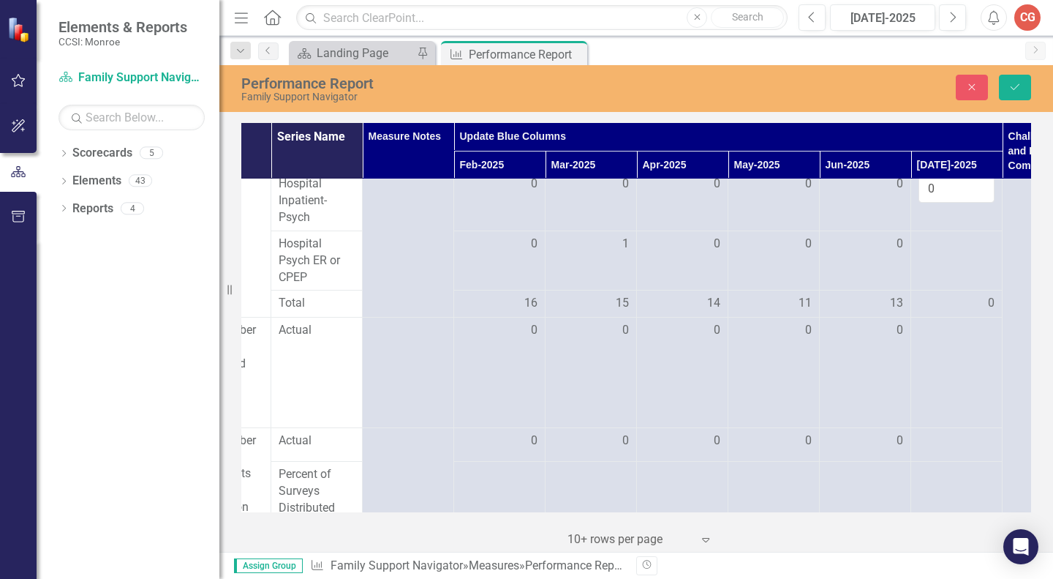
scroll to position [1566, 154]
type input "0"
click at [930, 253] on div at bounding box center [957, 245] width 76 height 18
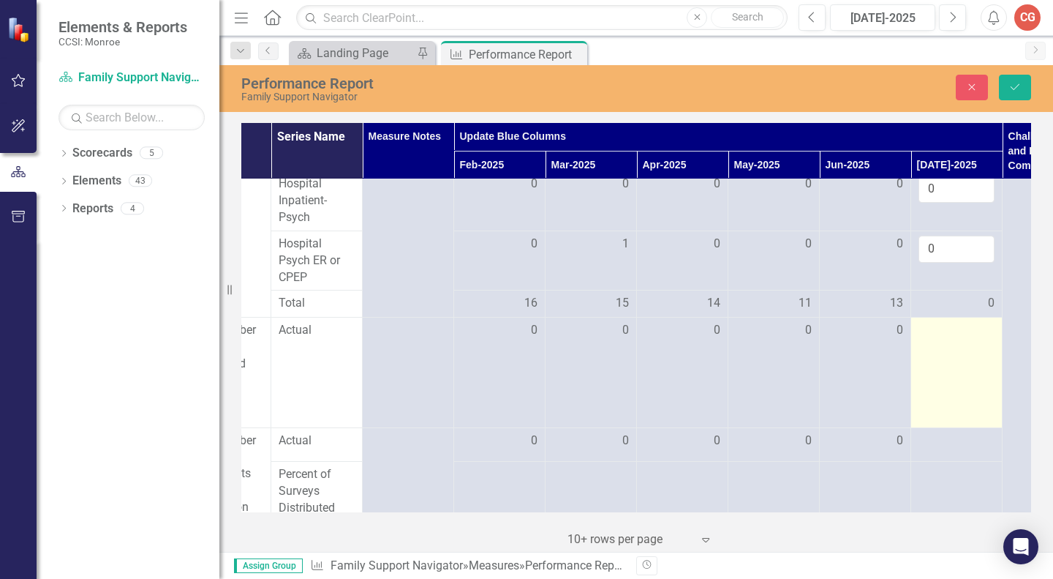
type input "0"
click at [927, 339] on div at bounding box center [957, 331] width 76 height 18
click at [927, 349] on input "number" at bounding box center [957, 335] width 76 height 27
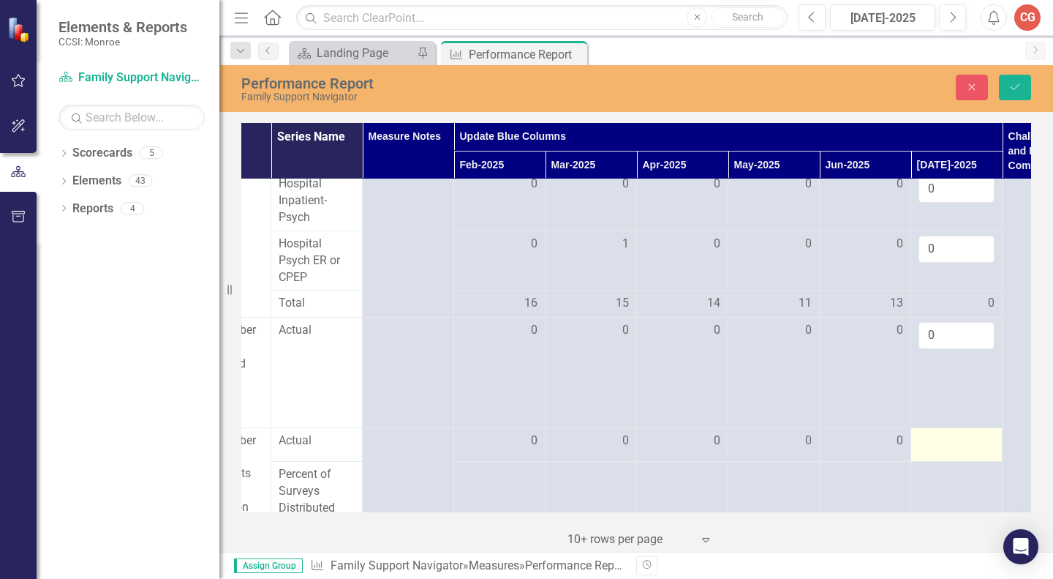
type input "0"
click at [927, 450] on div at bounding box center [957, 441] width 76 height 18
click at [927, 459] on input "number" at bounding box center [957, 445] width 76 height 27
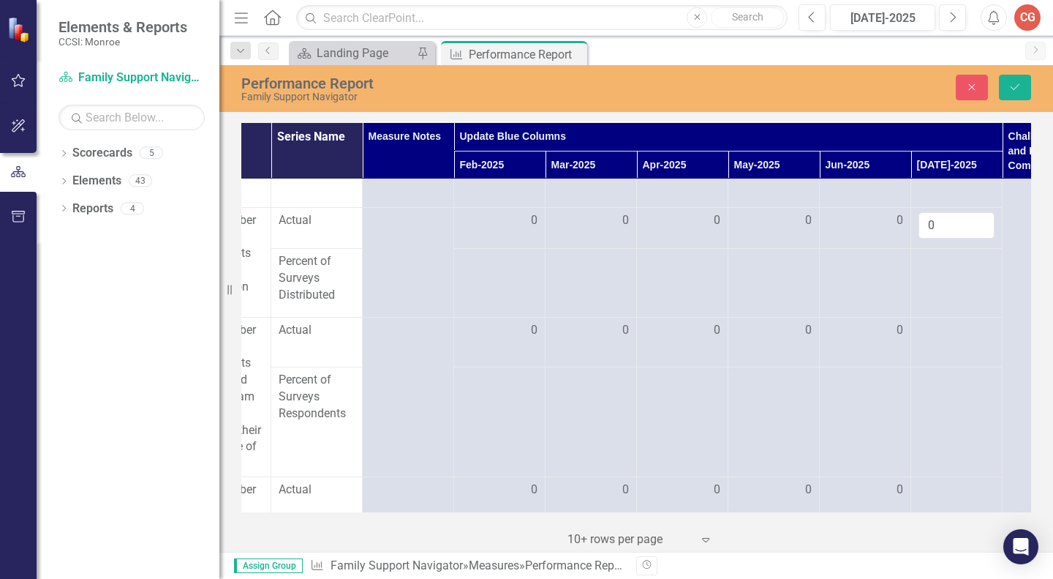
scroll to position [1801, 154]
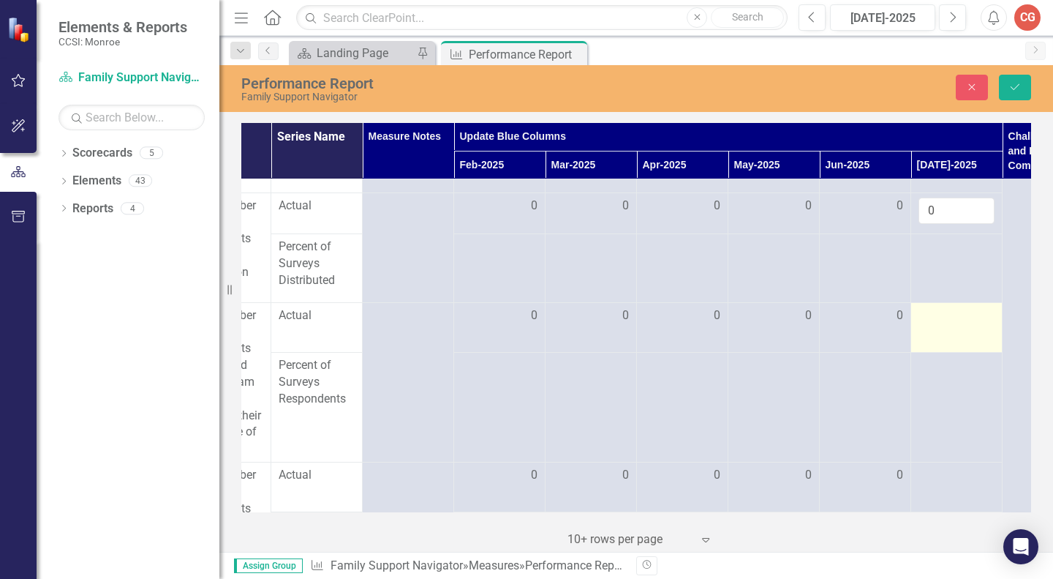
type input "0"
click at [924, 325] on div at bounding box center [957, 316] width 76 height 18
click at [924, 334] on input "number" at bounding box center [957, 320] width 76 height 27
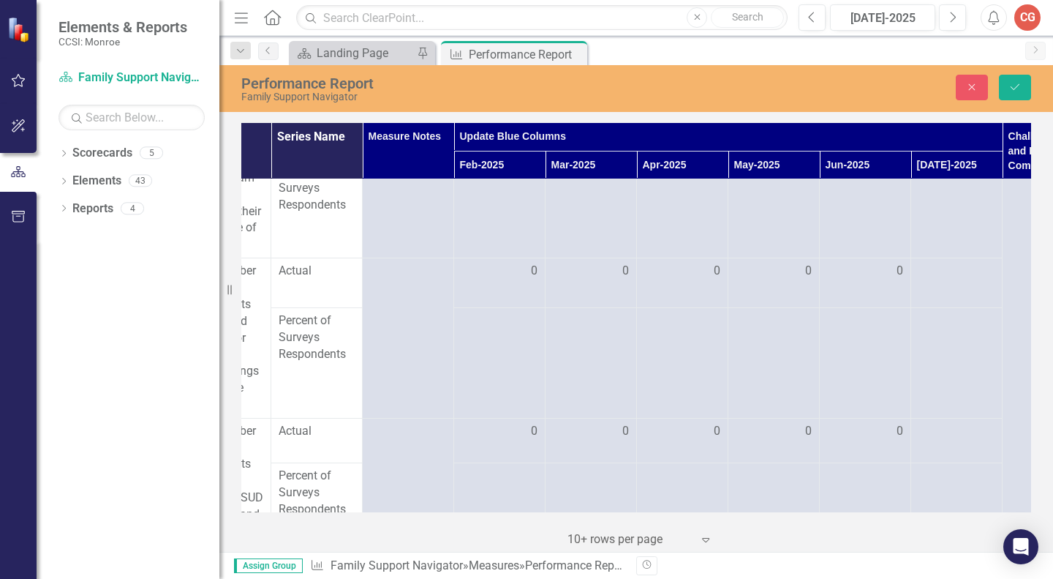
scroll to position [2038, 154]
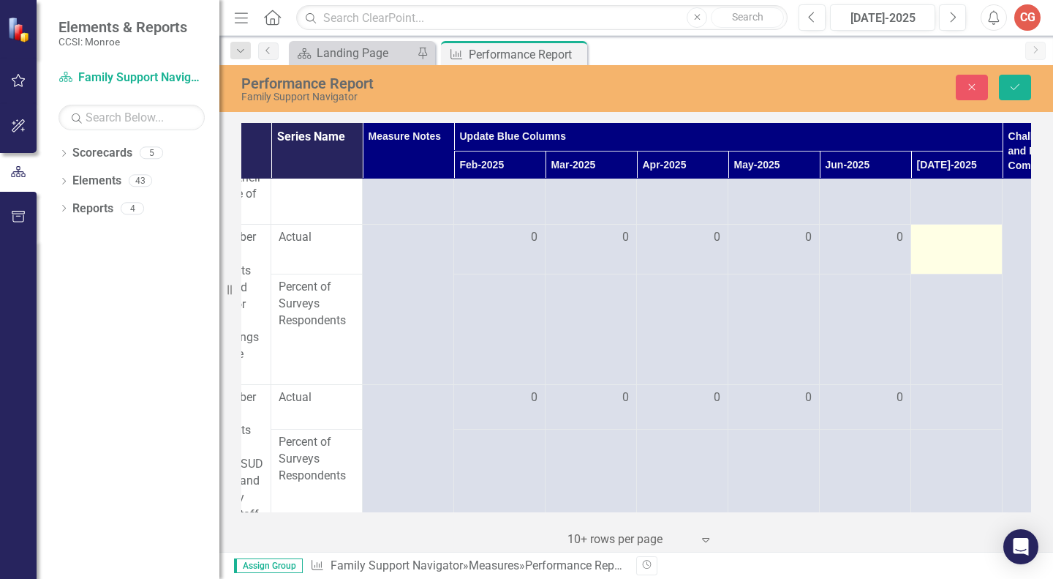
type input "0"
click at [927, 246] on div at bounding box center [957, 238] width 76 height 18
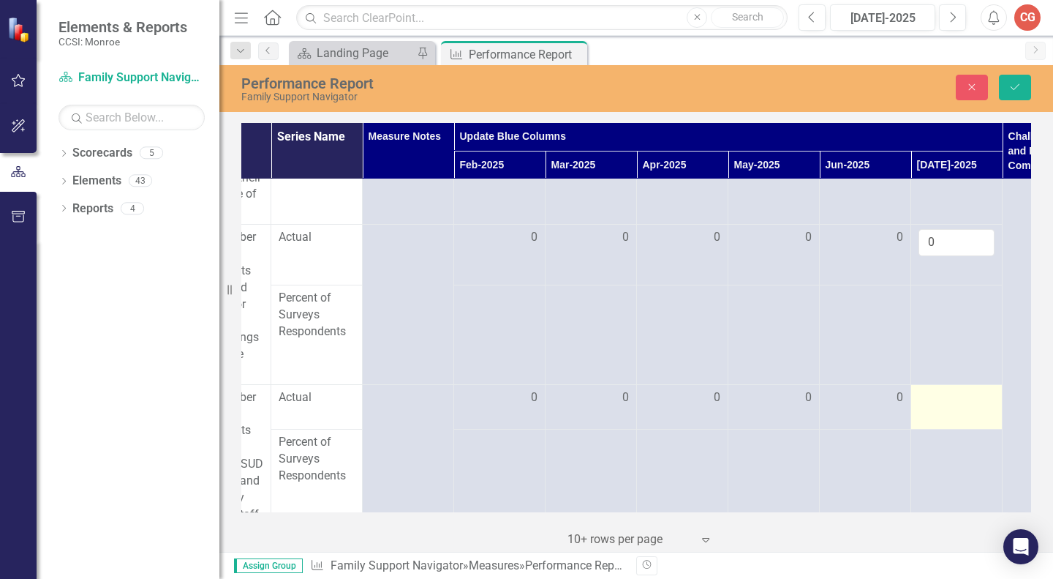
type input "0"
click at [933, 407] on div at bounding box center [957, 398] width 76 height 18
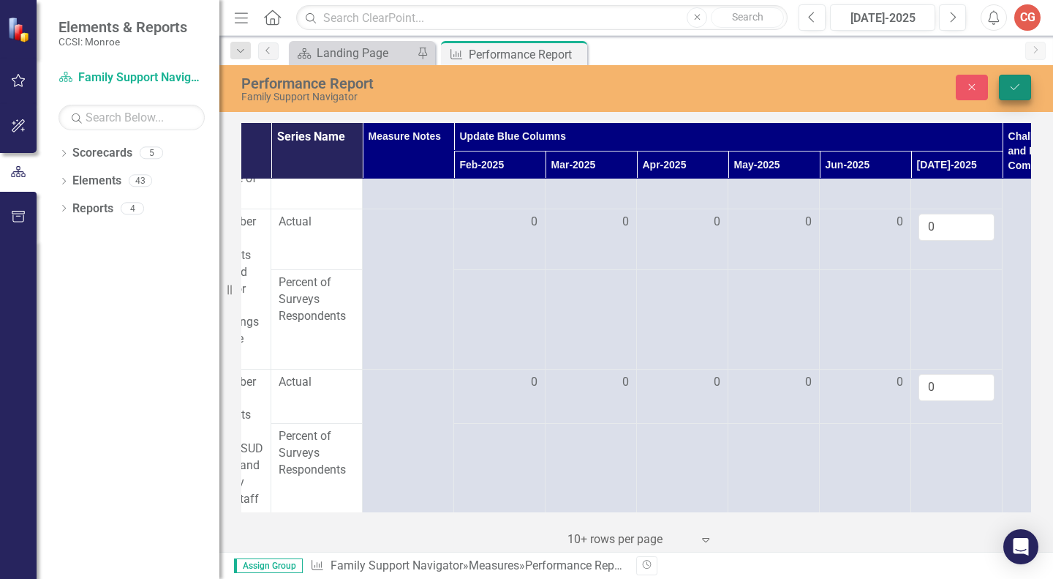
type input "0"
click at [1017, 82] on icon "Save" at bounding box center [1015, 87] width 13 height 10
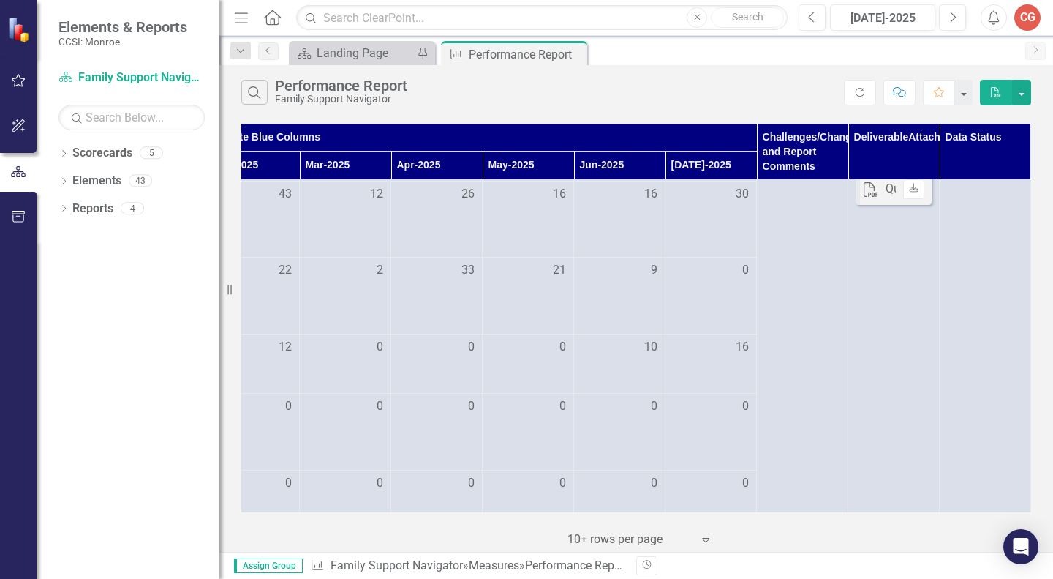
scroll to position [382, 410]
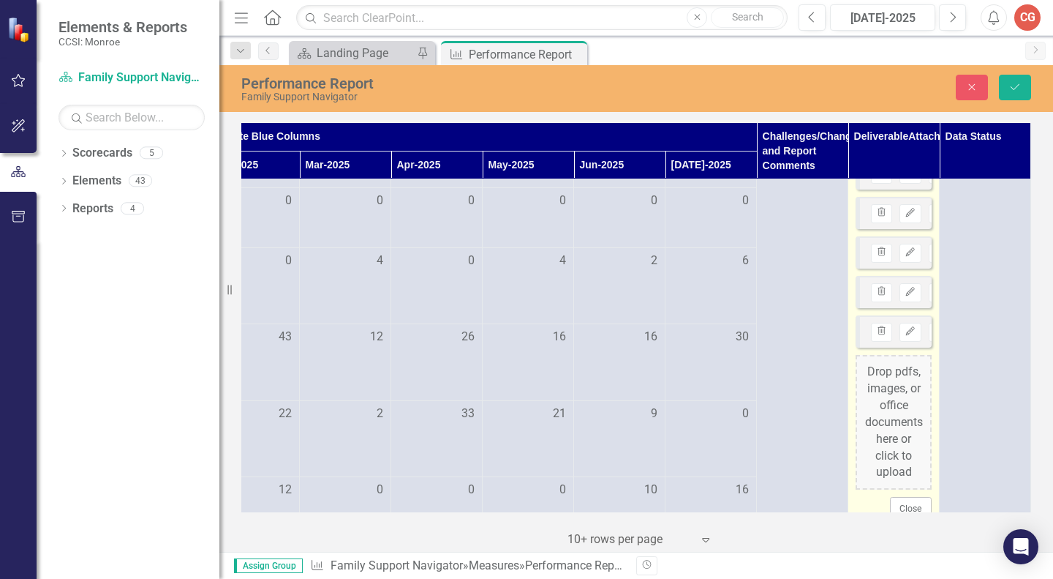
click at [877, 374] on div "Drop pdfs, images, or office documents here or click to upload" at bounding box center [894, 422] width 76 height 135
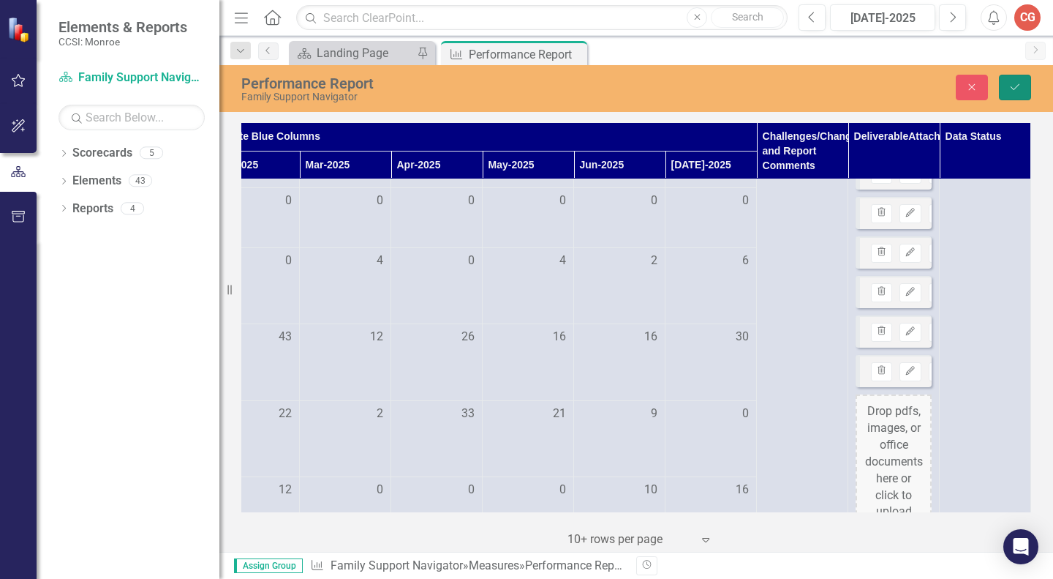
click at [1025, 88] on button "Save" at bounding box center [1015, 88] width 32 height 26
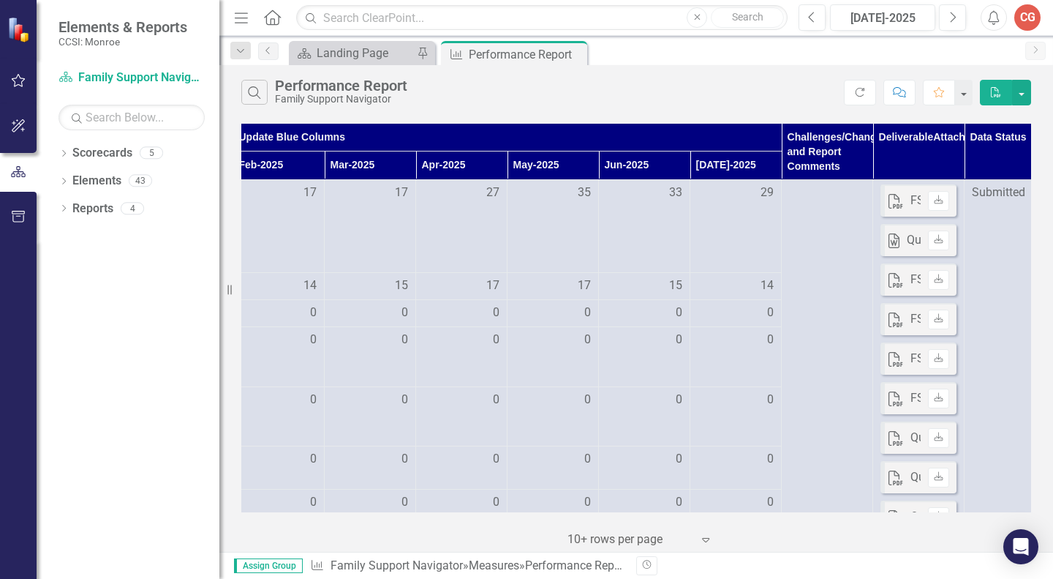
scroll to position [0, 410]
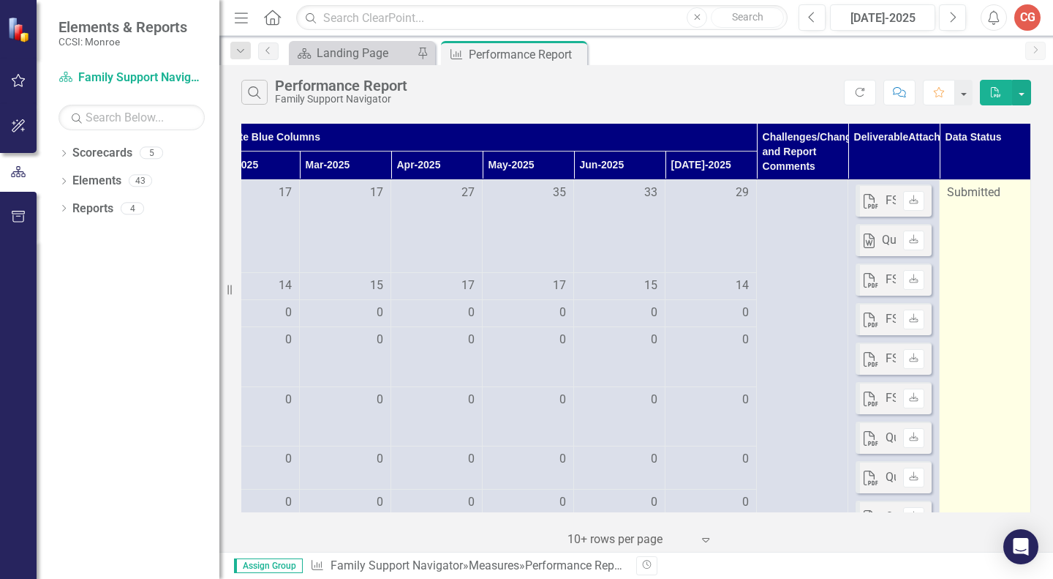
click at [965, 197] on span "Submitted" at bounding box center [973, 192] width 53 height 14
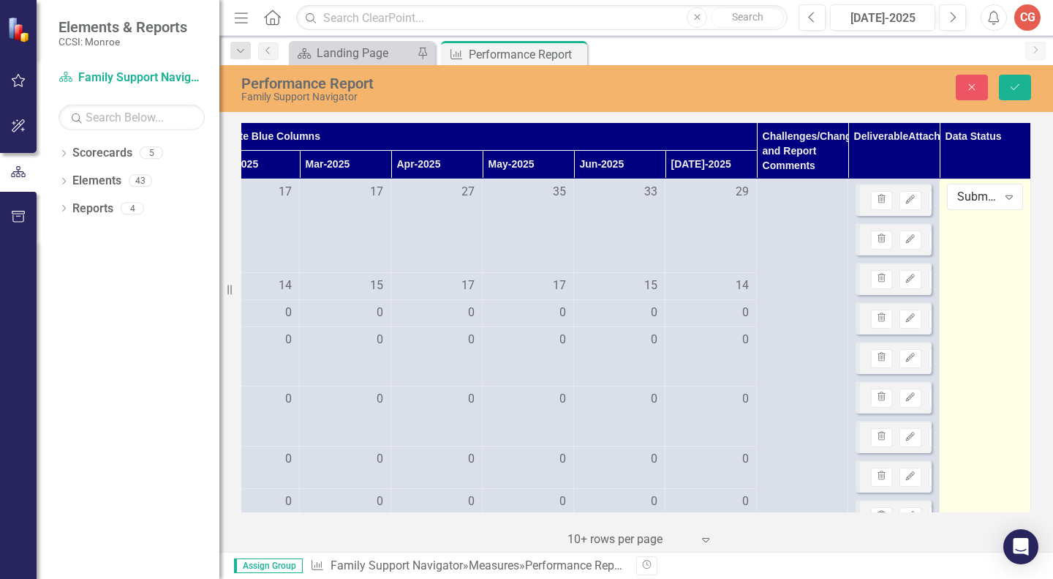
click at [965, 197] on div "Submitted" at bounding box center [977, 197] width 40 height 17
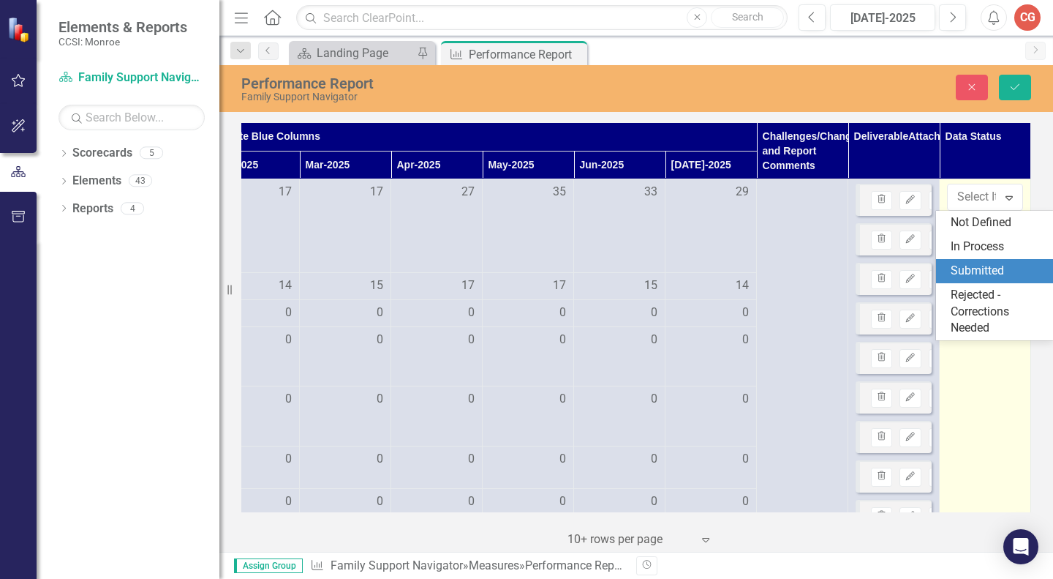
click at [970, 272] on div "Submitted" at bounding box center [998, 271] width 94 height 17
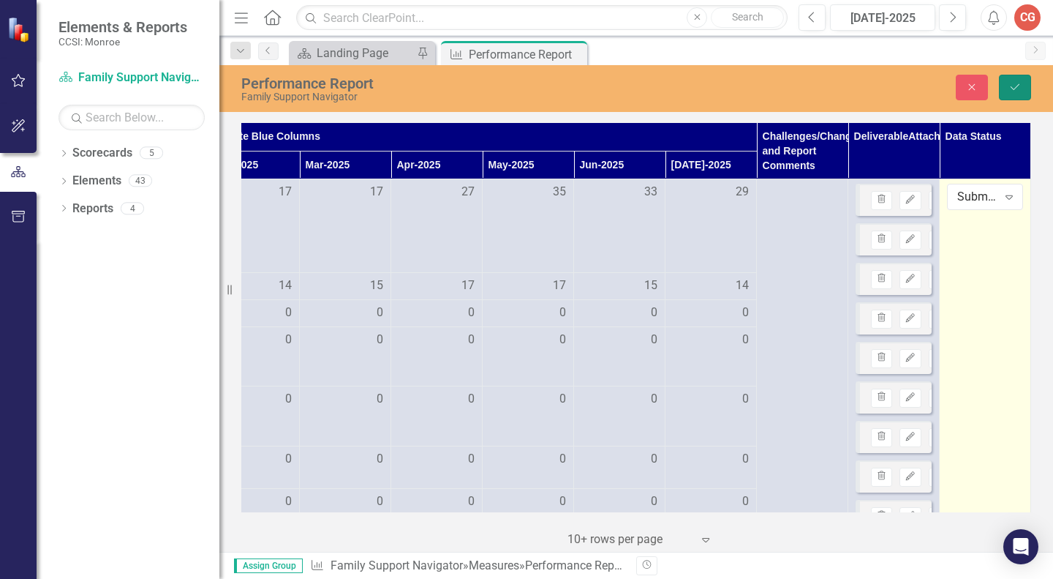
click at [1019, 85] on icon "submit" at bounding box center [1015, 87] width 9 height 6
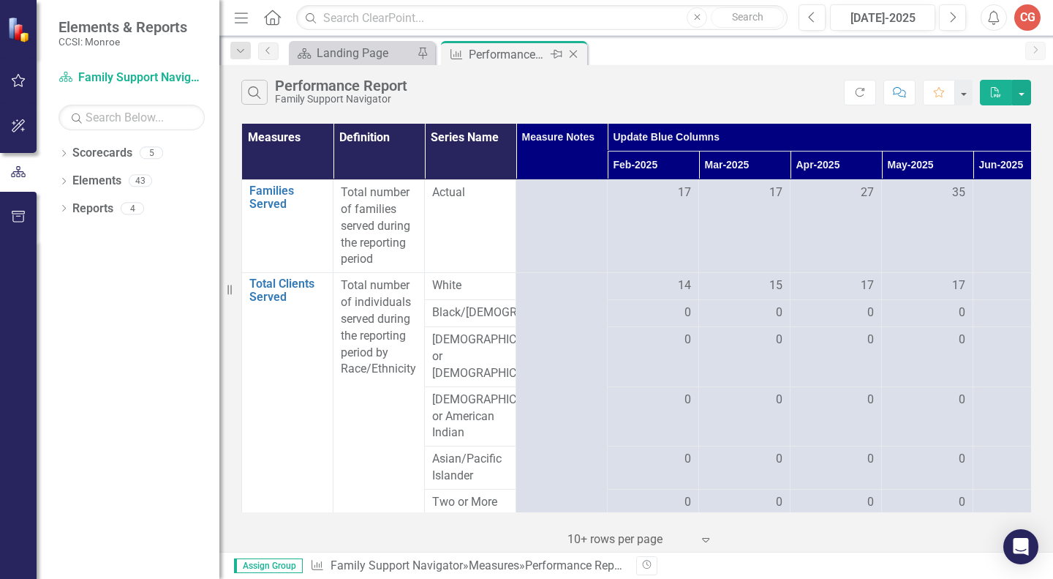
click at [574, 52] on icon "Close" at bounding box center [573, 54] width 15 height 12
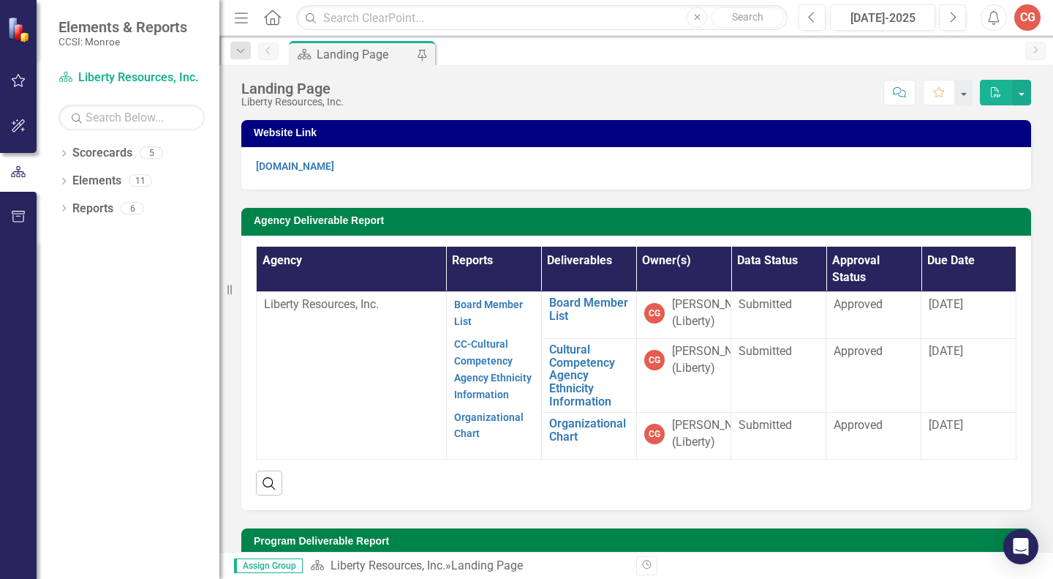
scroll to position [377, 0]
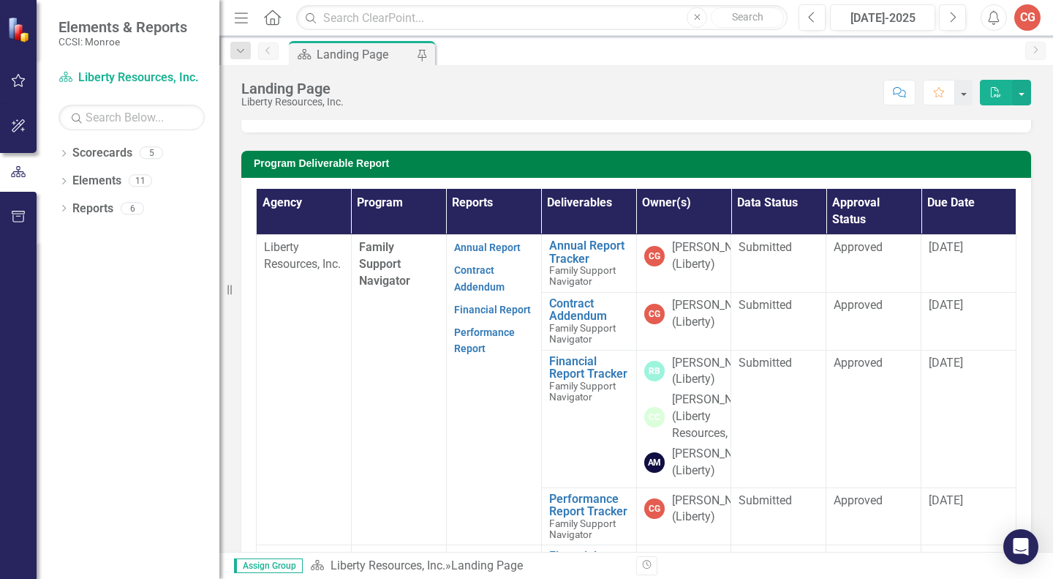
click at [1041, 253] on div "Website Link [DOMAIN_NAME] Agency Deliverable Report Agency Reports Deliverable…" at bounding box center [636, 350] width 834 height 1253
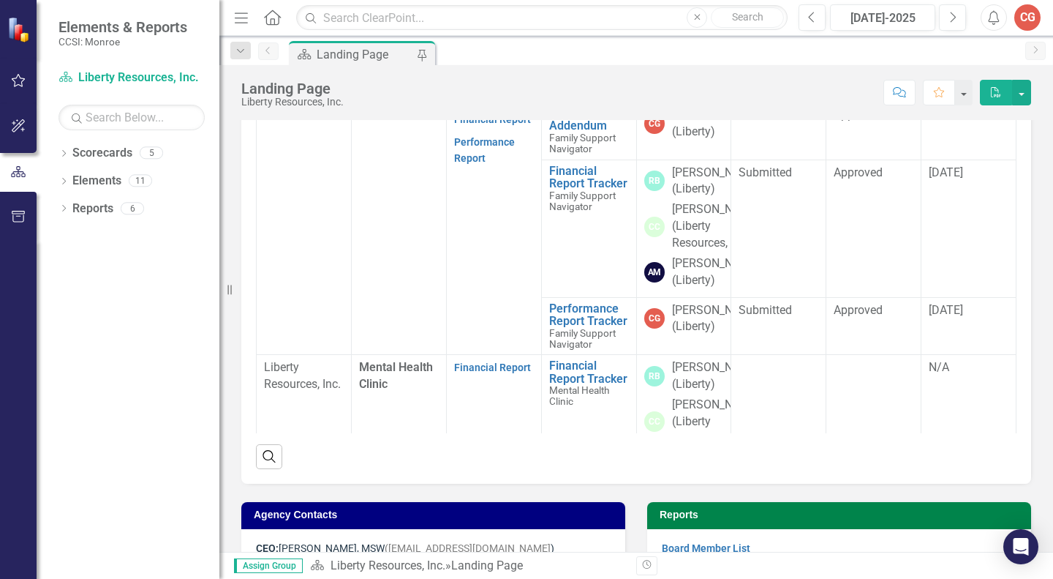
scroll to position [554, 0]
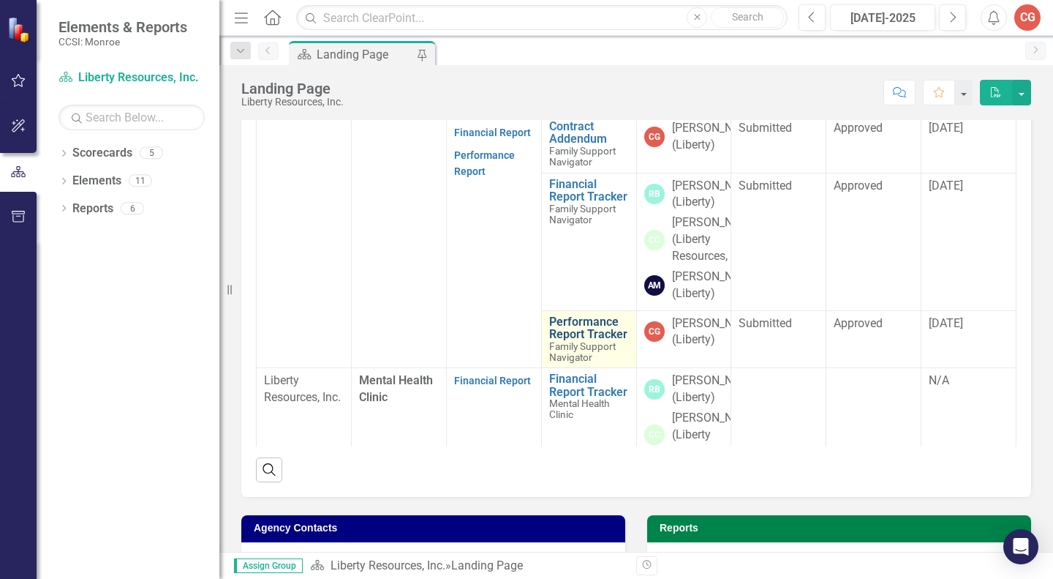
click at [580, 341] on link "Performance Report Tracker" at bounding box center [589, 328] width 80 height 26
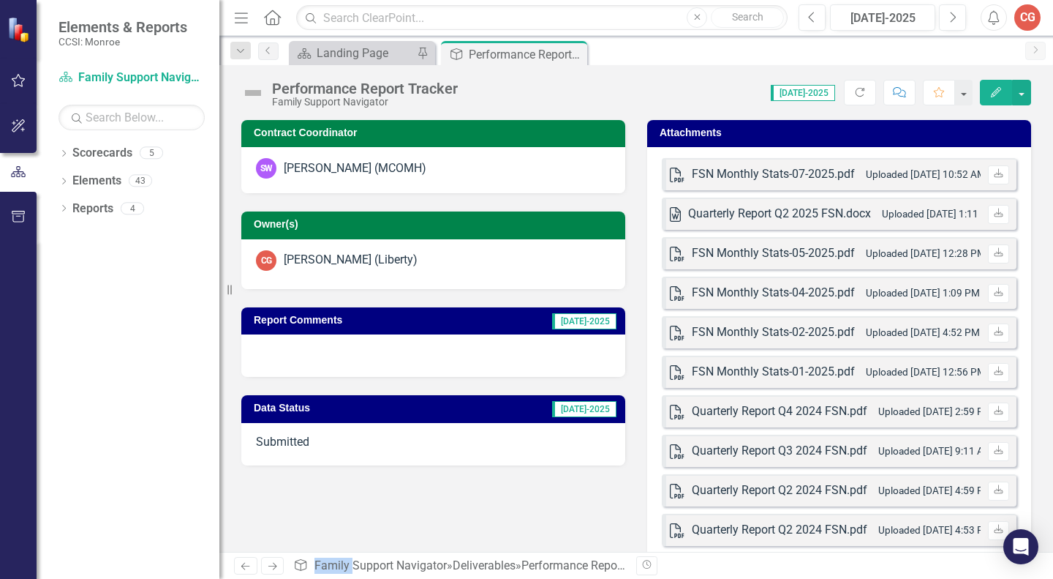
click at [282, 442] on span "Submitted" at bounding box center [282, 441] width 53 height 14
click at [595, 403] on span "[DATE]-2025" at bounding box center [584, 409] width 64 height 16
click at [589, 413] on span "[DATE]-2025" at bounding box center [584, 409] width 64 height 16
click at [271, 443] on span "Submitted" at bounding box center [282, 441] width 53 height 14
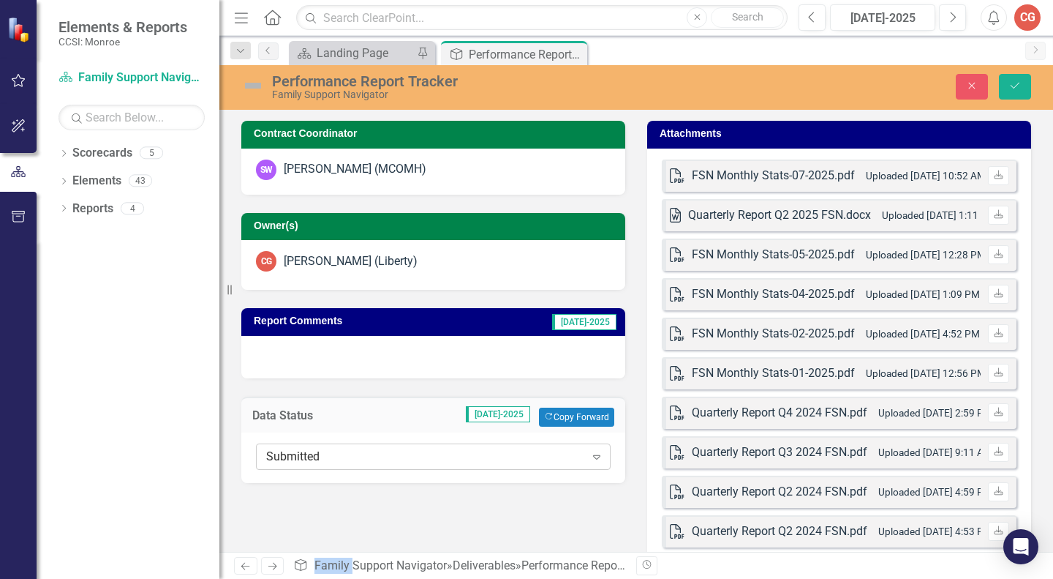
click at [594, 456] on icon at bounding box center [596, 457] width 7 height 4
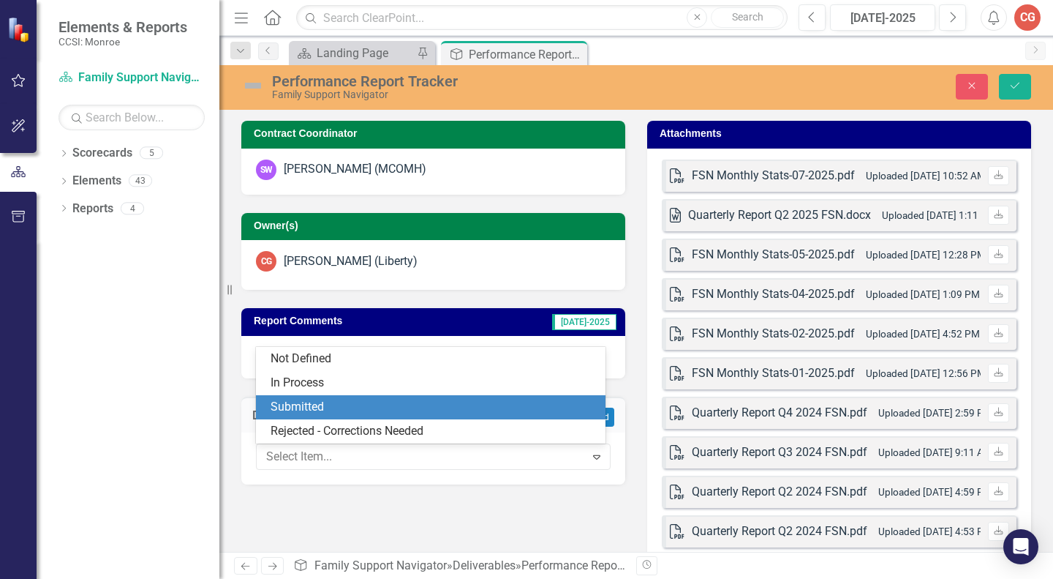
click at [306, 405] on div "Submitted" at bounding box center [434, 407] width 326 height 17
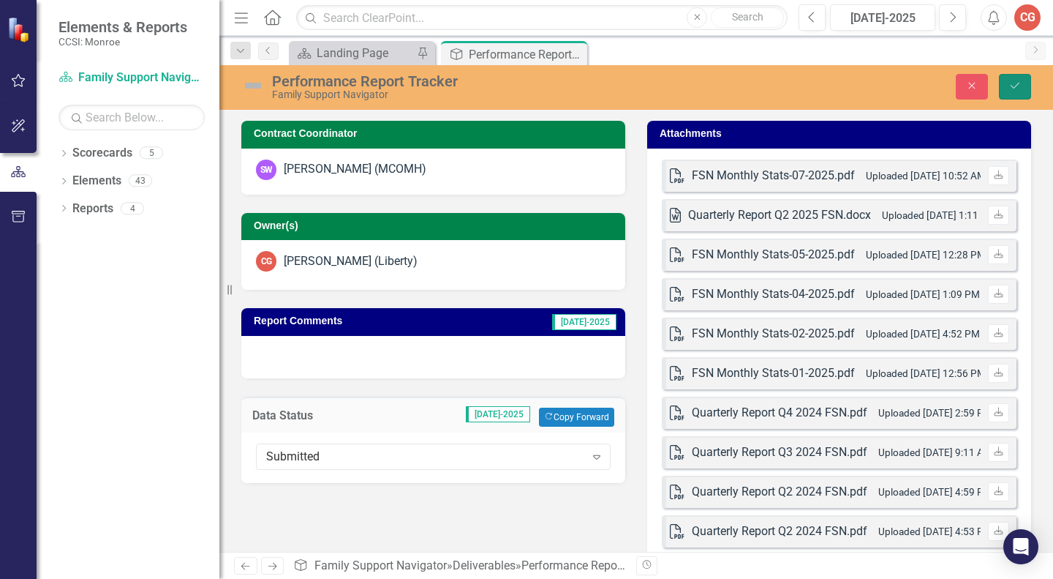
click at [1016, 86] on icon "Save" at bounding box center [1015, 85] width 13 height 10
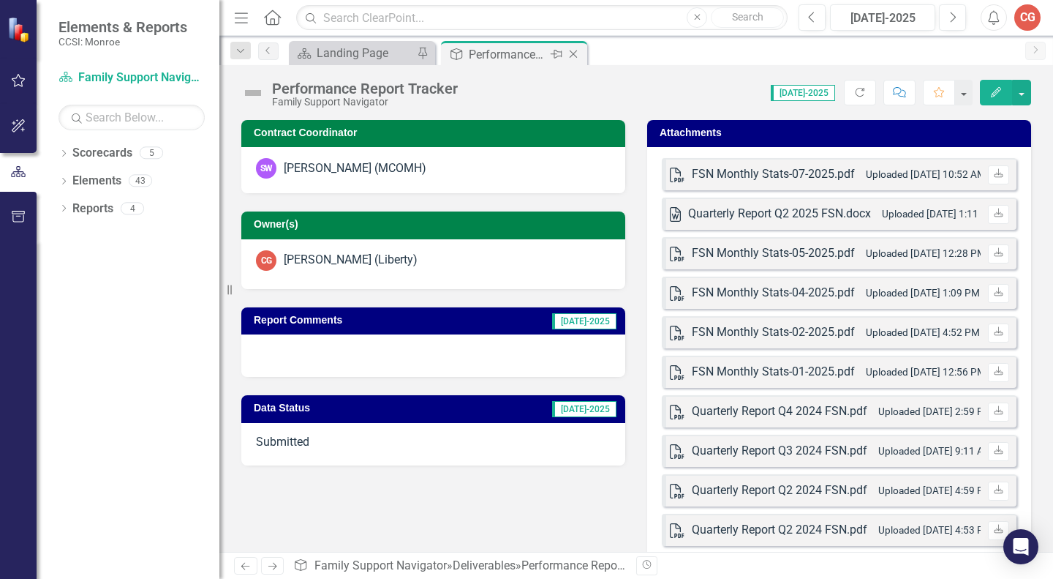
click at [574, 52] on icon "Close" at bounding box center [573, 54] width 15 height 12
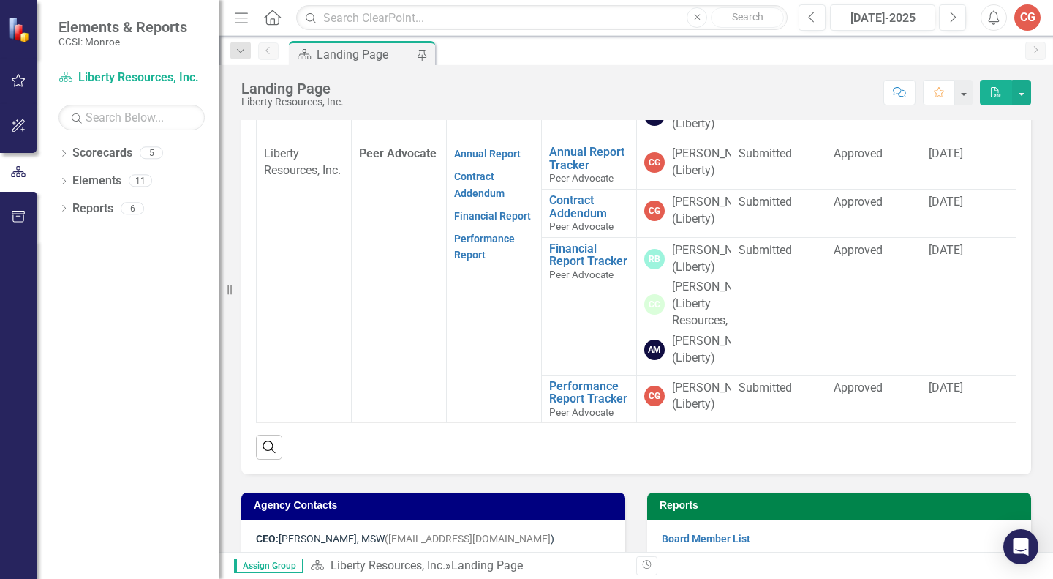
scroll to position [604, 0]
click at [472, 227] on p "Performance Report" at bounding box center [494, 245] width 80 height 37
click at [466, 233] on link "Performance Report" at bounding box center [484, 247] width 61 height 29
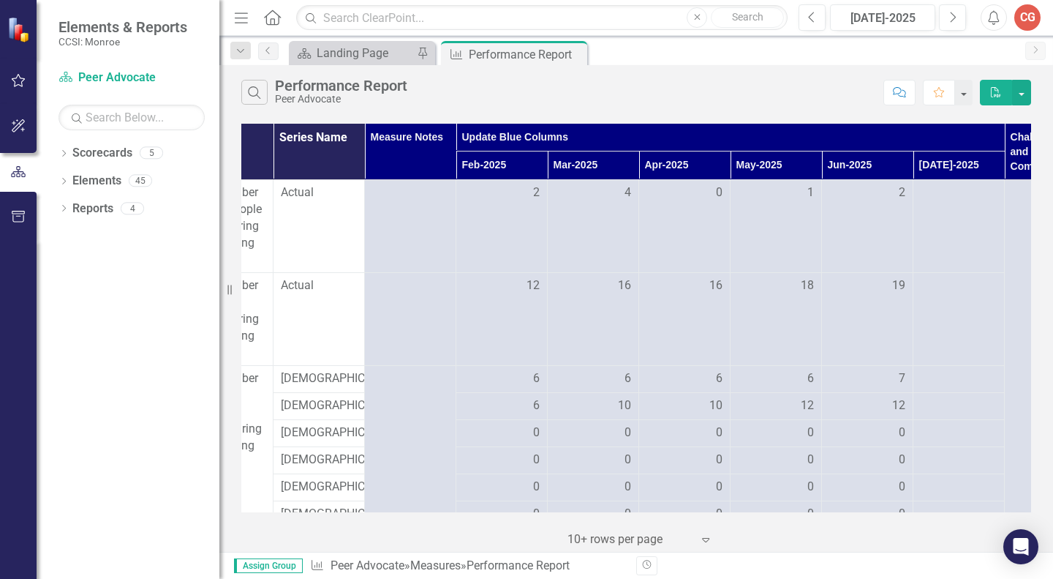
scroll to position [0, 148]
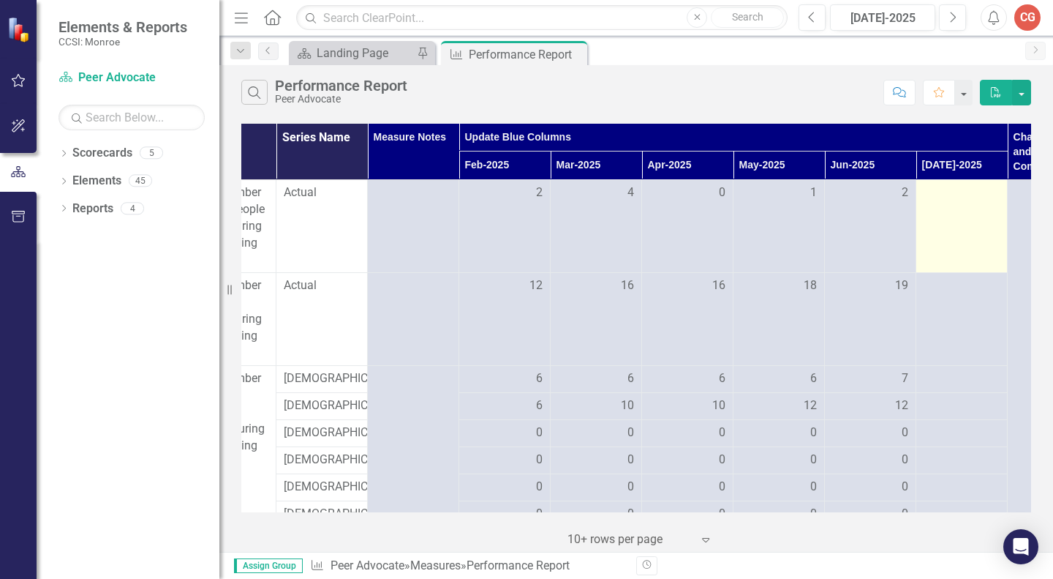
click at [952, 196] on div at bounding box center [962, 193] width 76 height 18
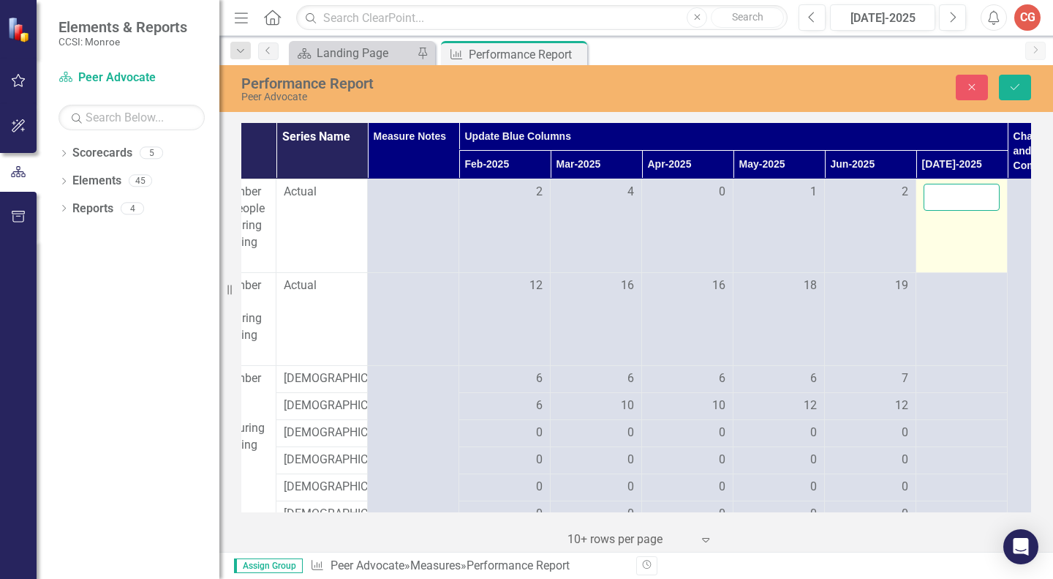
click at [952, 196] on input "number" at bounding box center [962, 197] width 76 height 27
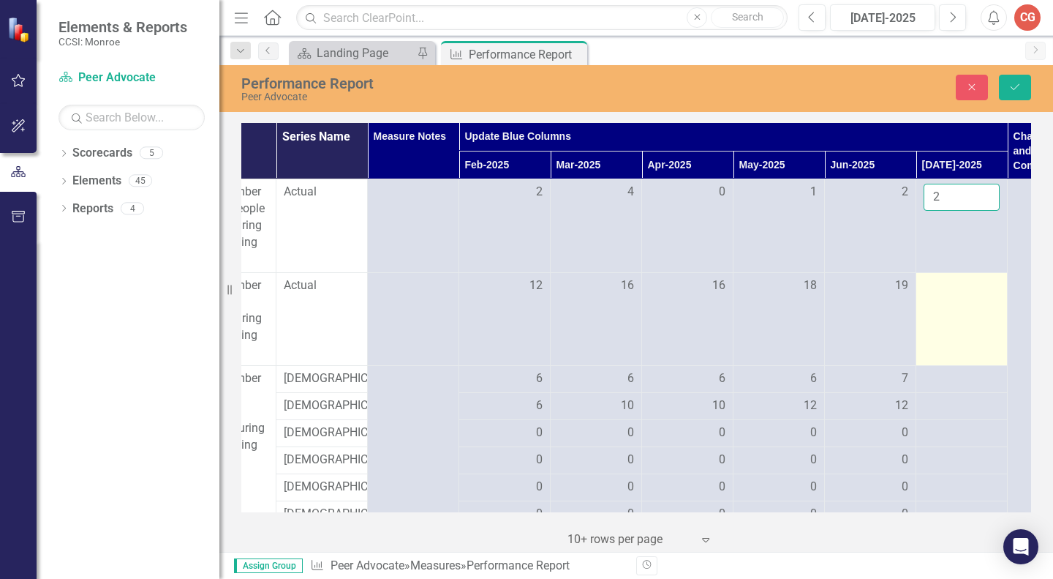
type input "2"
click at [954, 286] on div at bounding box center [962, 286] width 76 height 18
click at [954, 286] on input "number" at bounding box center [962, 290] width 76 height 27
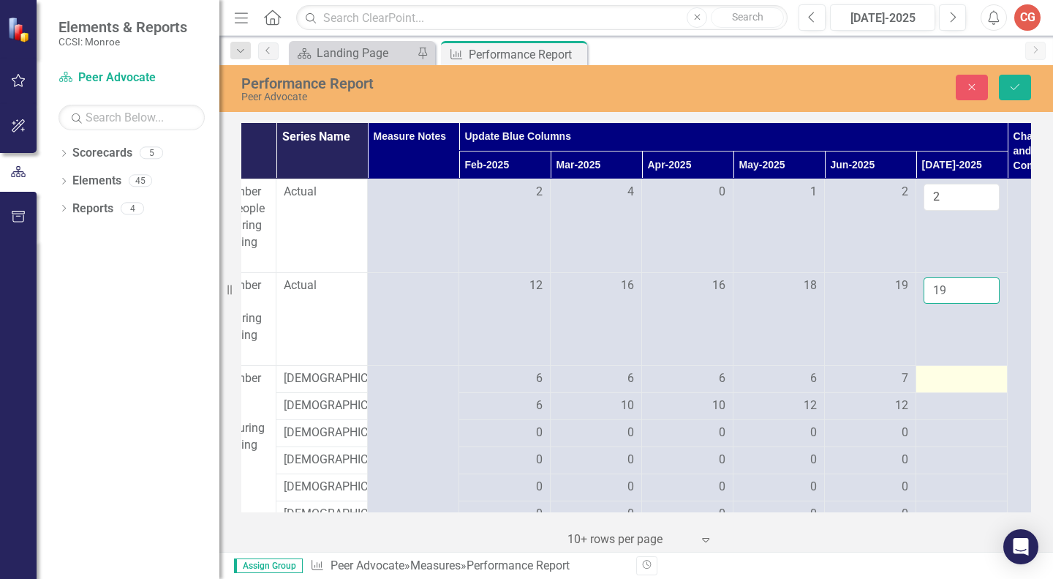
type input "19"
click at [960, 377] on div at bounding box center [962, 379] width 76 height 18
click at [935, 378] on div at bounding box center [962, 379] width 76 height 18
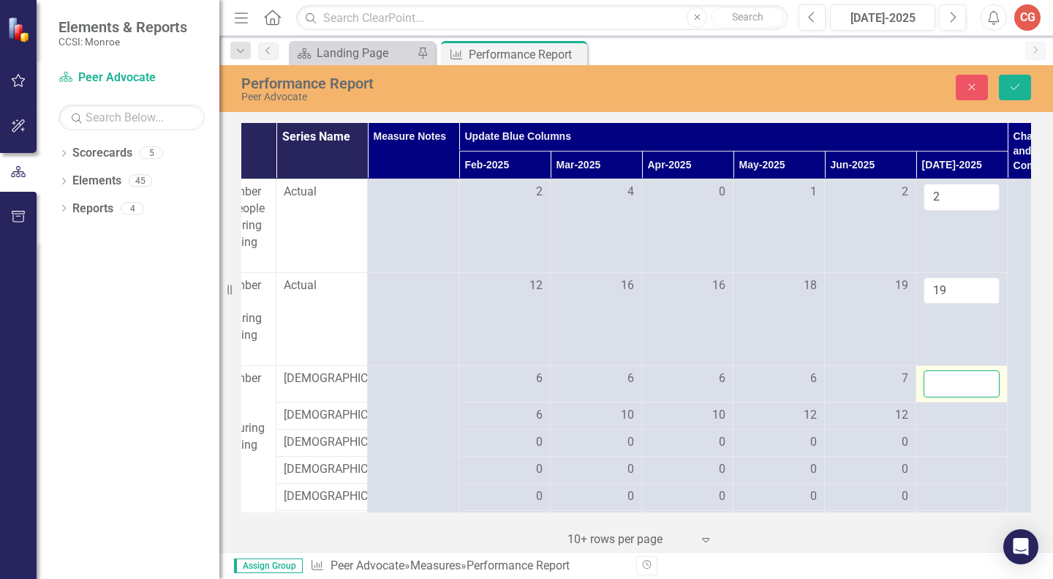
click at [935, 378] on input "number" at bounding box center [962, 383] width 76 height 27
type input "7"
click at [940, 418] on div at bounding box center [962, 416] width 76 height 18
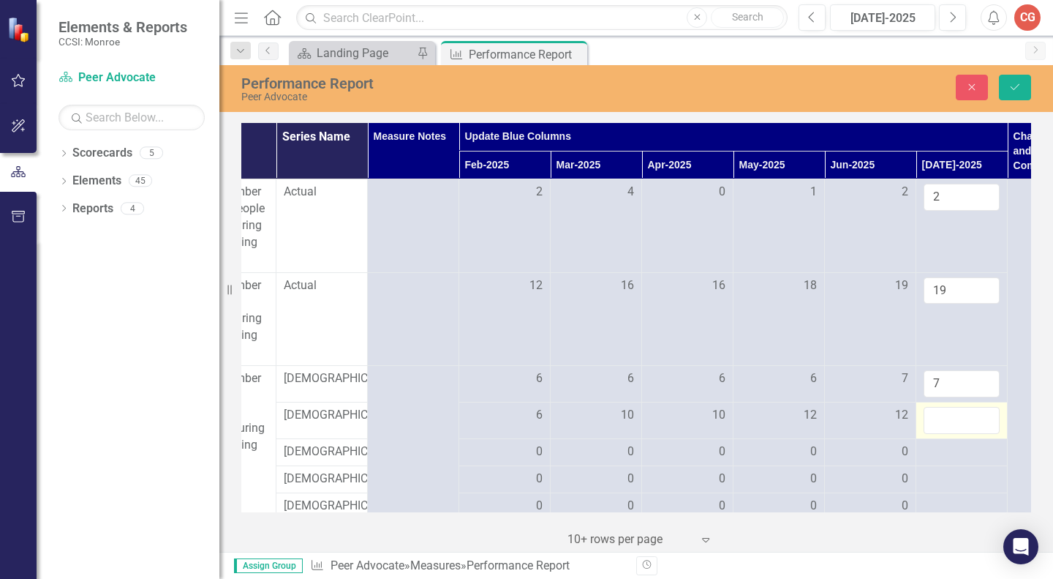
click at [940, 418] on input "number" at bounding box center [962, 420] width 76 height 27
type input "12"
drag, startPoint x: 1031, startPoint y: 170, endPoint x: 1036, endPoint y: 192, distance: 21.7
click at [1036, 192] on div "Measures Definition Series Name Measure Notes Update Blue Columns Challenges/Ch…" at bounding box center [636, 335] width 834 height 432
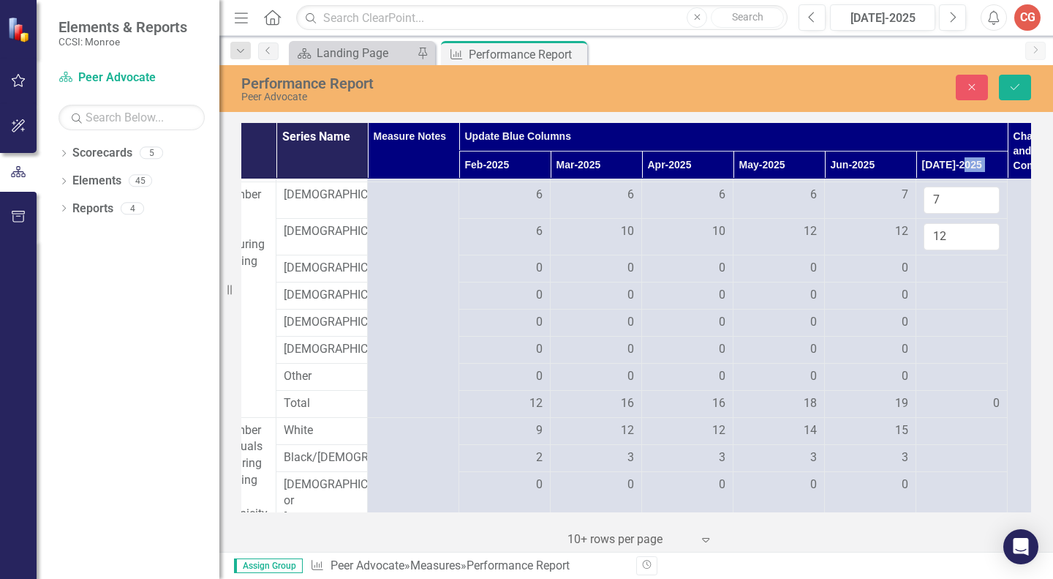
scroll to position [188, 148]
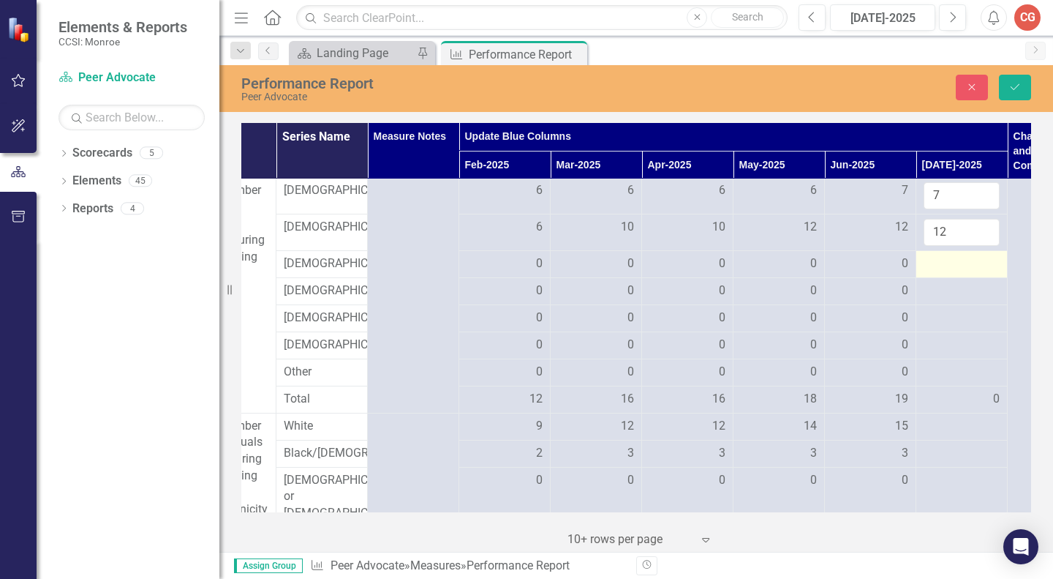
click at [944, 267] on div at bounding box center [962, 264] width 76 height 18
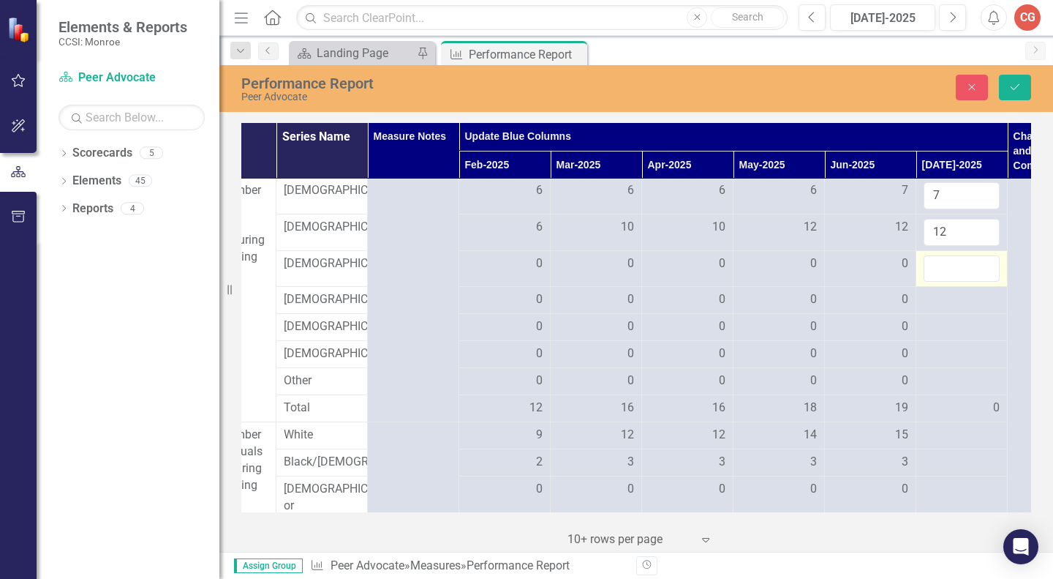
click at [944, 267] on input "number" at bounding box center [962, 268] width 76 height 27
type input "0"
click at [945, 291] on div at bounding box center [962, 300] width 76 height 18
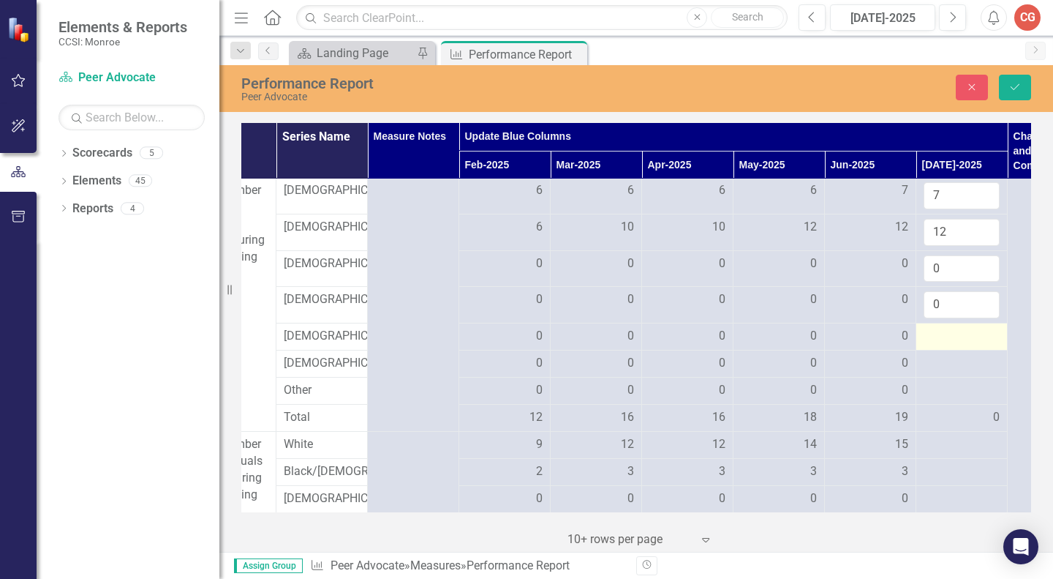
type input "0"
click at [948, 330] on div at bounding box center [962, 337] width 76 height 18
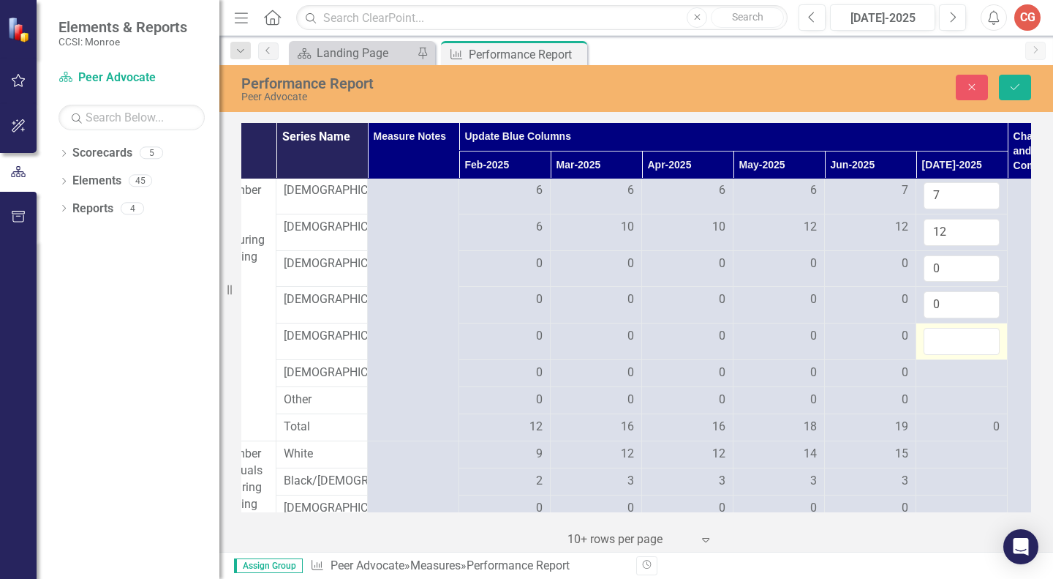
click at [948, 330] on input "number" at bounding box center [962, 341] width 76 height 27
type input "0"
click at [950, 368] on div at bounding box center [962, 373] width 76 height 18
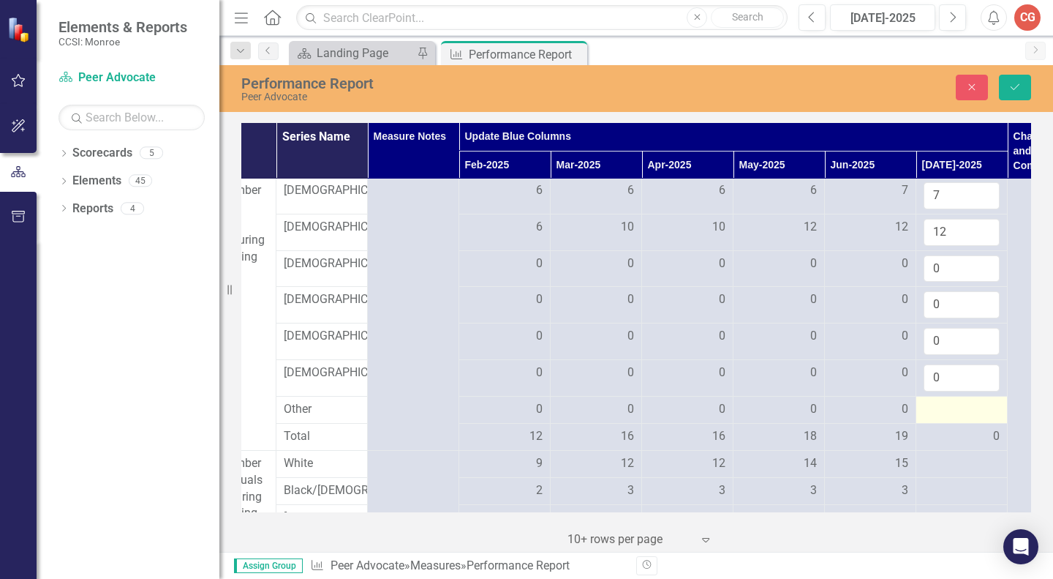
type input "0"
click at [952, 407] on div at bounding box center [962, 410] width 76 height 18
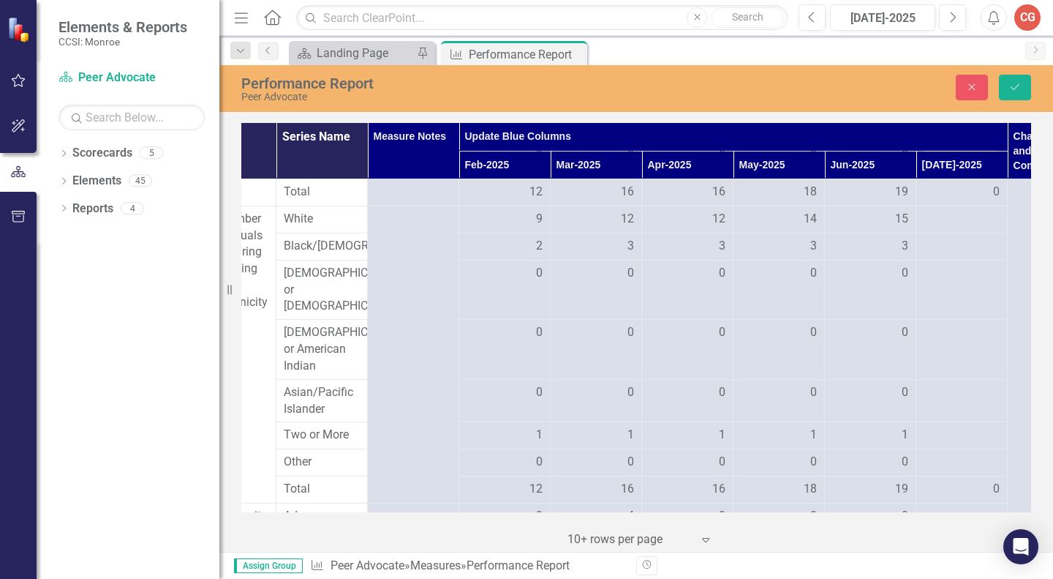
scroll to position [444, 148]
type input "0"
click at [952, 216] on div at bounding box center [962, 217] width 76 height 18
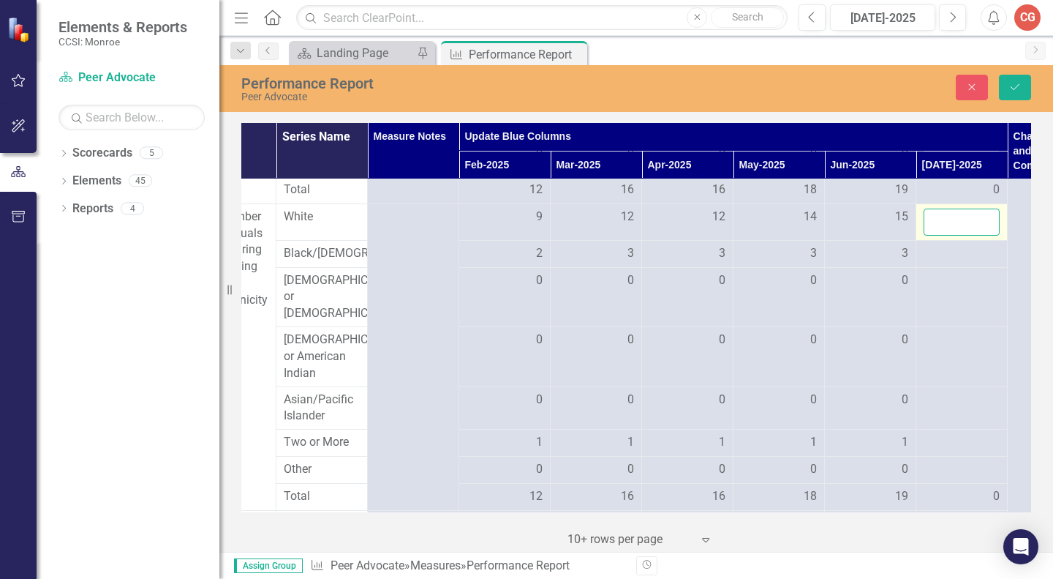
click at [952, 216] on input "number" at bounding box center [962, 221] width 76 height 27
type input "13"
click at [941, 256] on div at bounding box center [962, 254] width 76 height 18
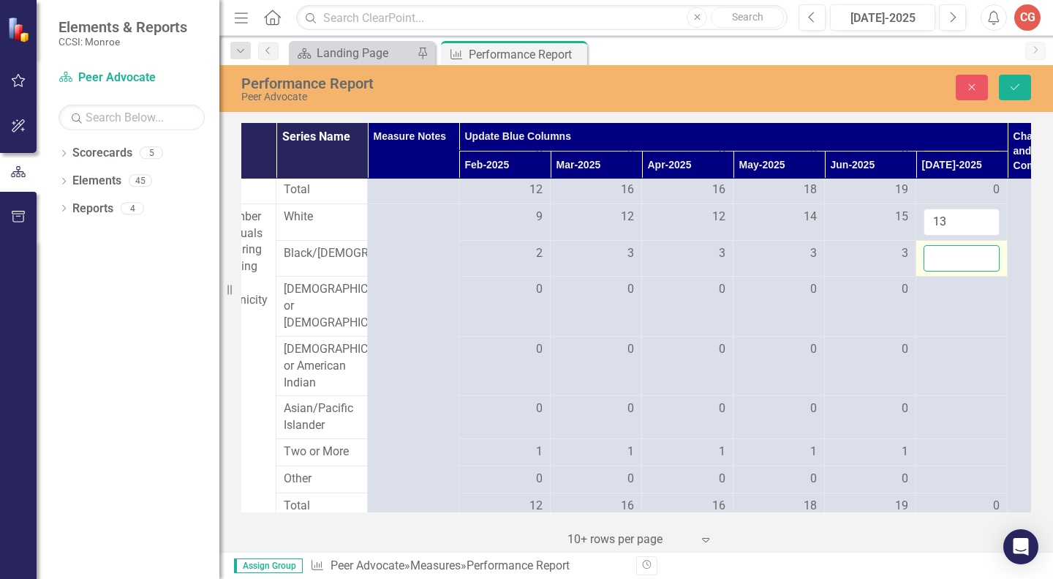
click at [941, 256] on input "number" at bounding box center [962, 258] width 76 height 27
type input "3"
click at [946, 298] on div at bounding box center [962, 290] width 76 height 18
click at [946, 301] on input "number" at bounding box center [962, 294] width 76 height 27
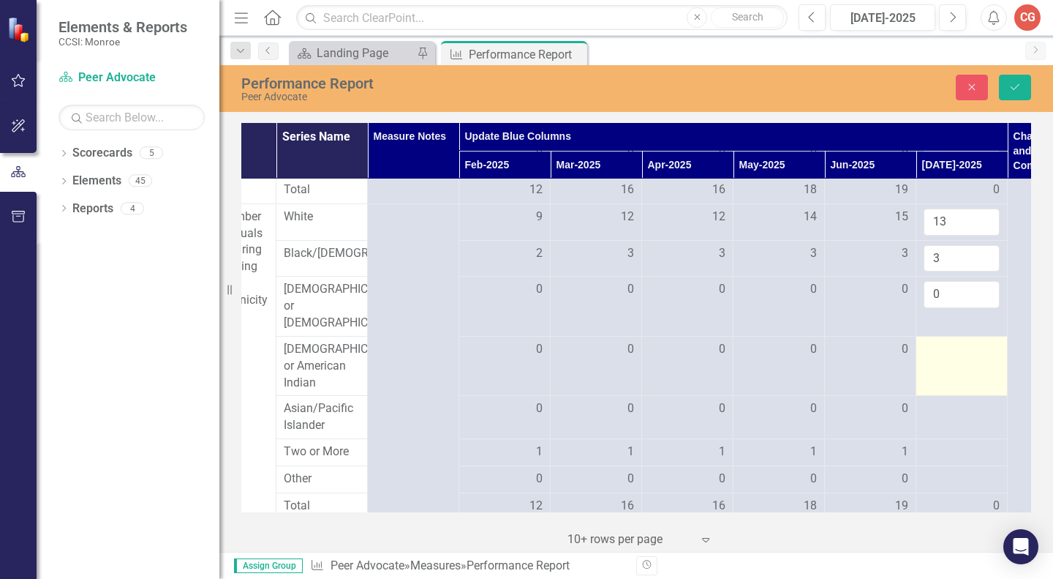
type input "0"
click at [946, 341] on div at bounding box center [962, 350] width 76 height 18
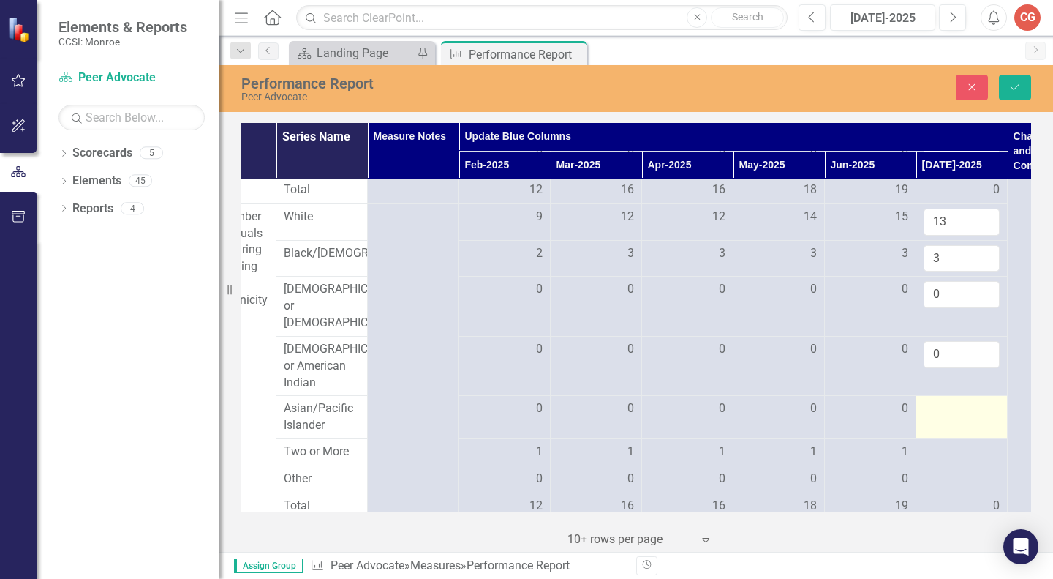
type input "0"
click at [946, 413] on div at bounding box center [962, 409] width 76 height 18
type input "0"
click at [949, 456] on div at bounding box center [962, 452] width 76 height 18
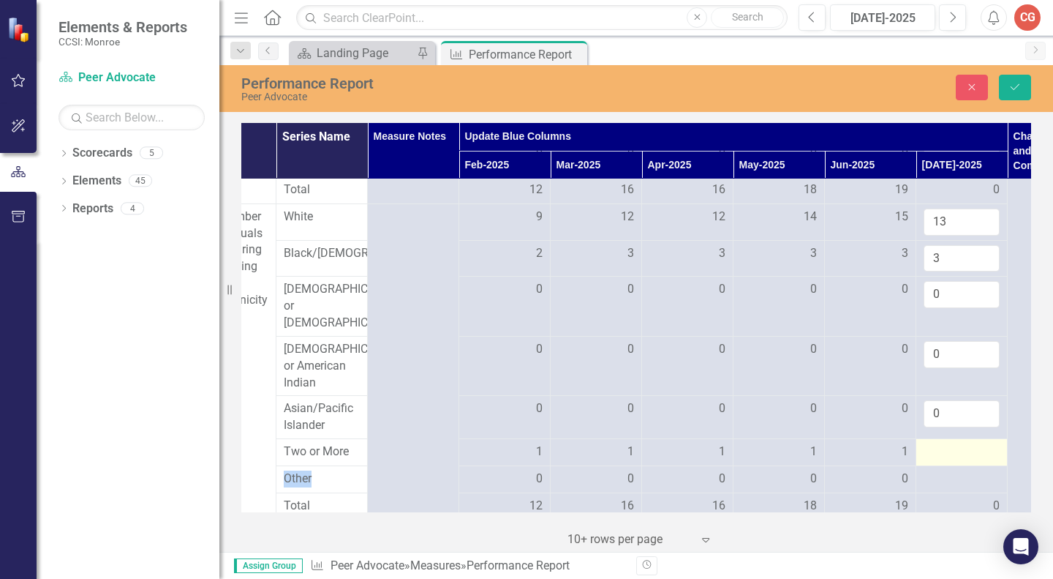
click at [949, 456] on div at bounding box center [962, 452] width 76 height 18
click at [949, 456] on input "number" at bounding box center [962, 456] width 76 height 27
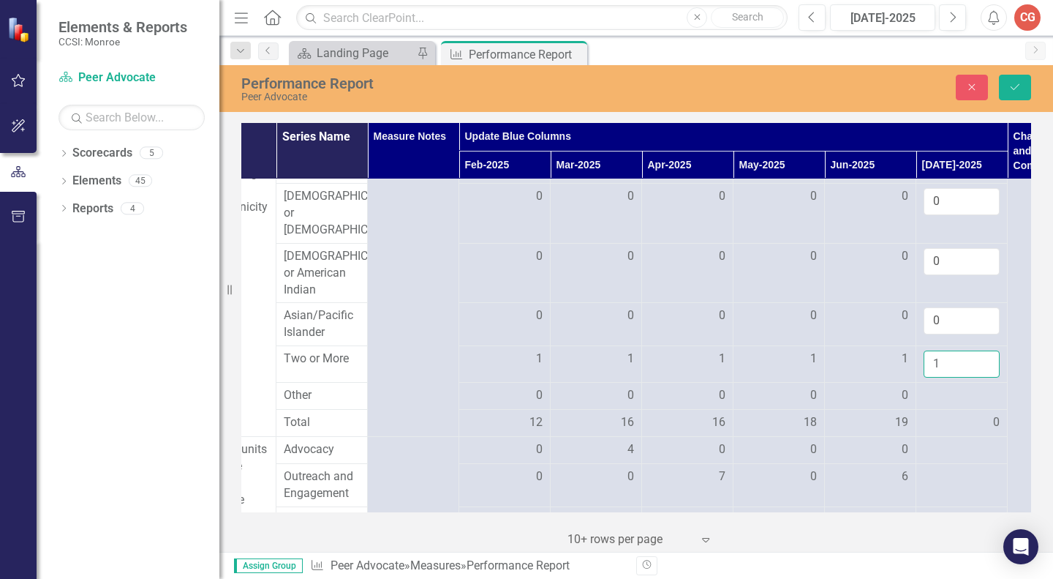
scroll to position [544, 148]
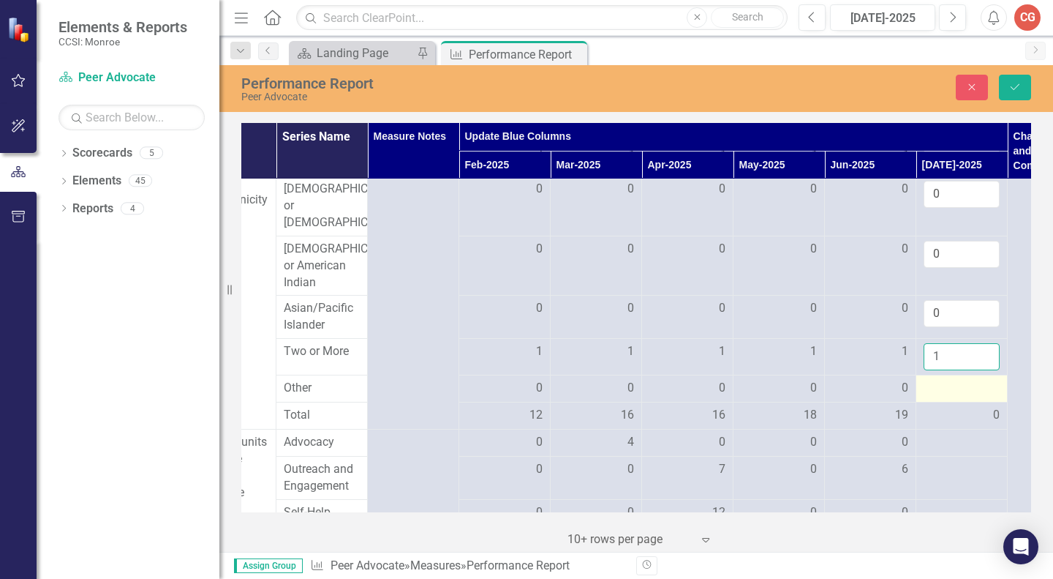
type input "1"
click at [941, 393] on div at bounding box center [962, 389] width 76 height 18
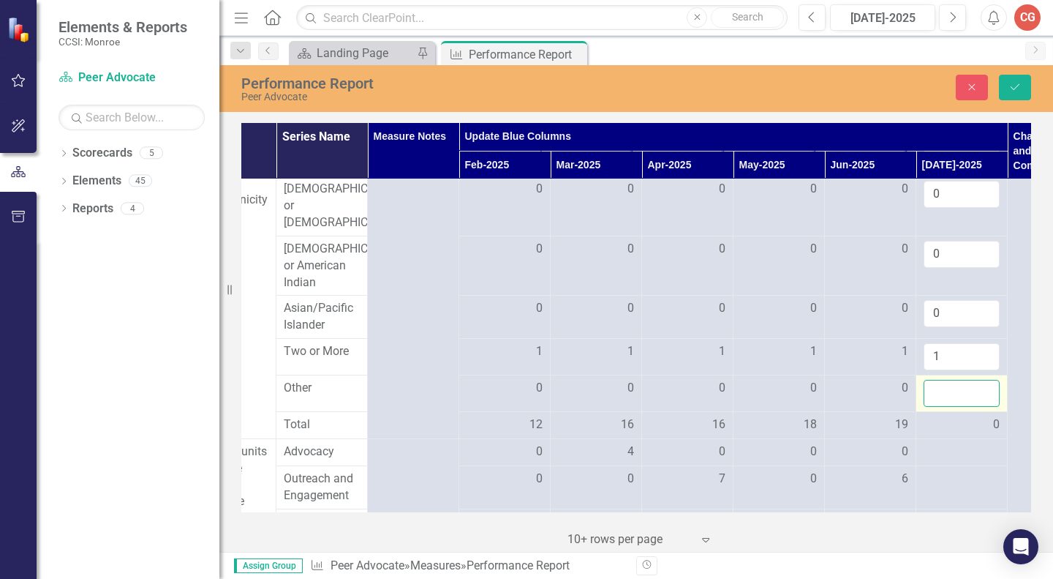
click at [941, 393] on input "number" at bounding box center [962, 393] width 76 height 27
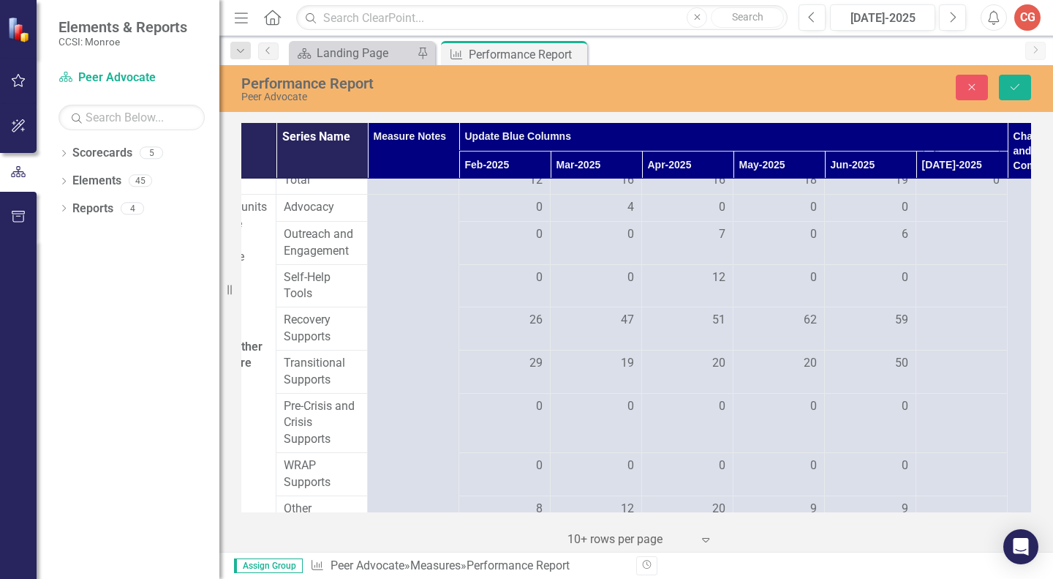
scroll to position [774, 148]
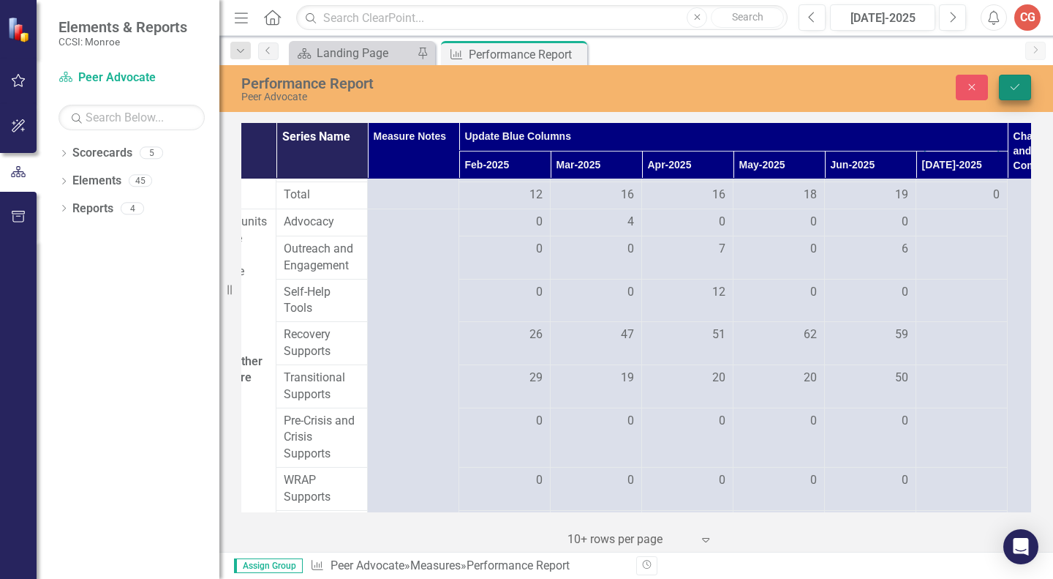
type input "2"
click at [1013, 80] on button "Save" at bounding box center [1015, 88] width 32 height 26
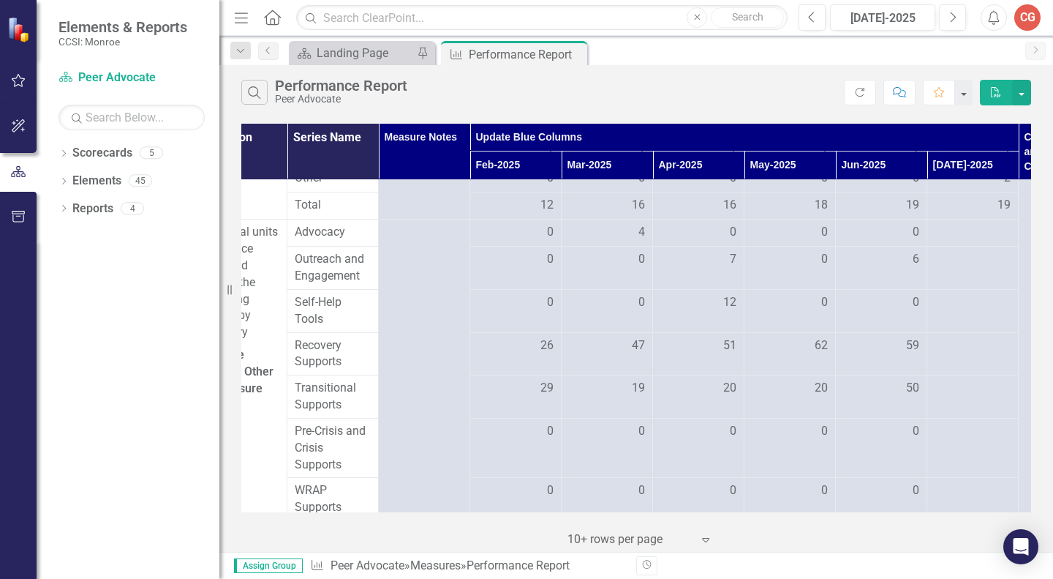
scroll to position [658, 138]
click at [981, 244] on div at bounding box center [973, 235] width 76 height 18
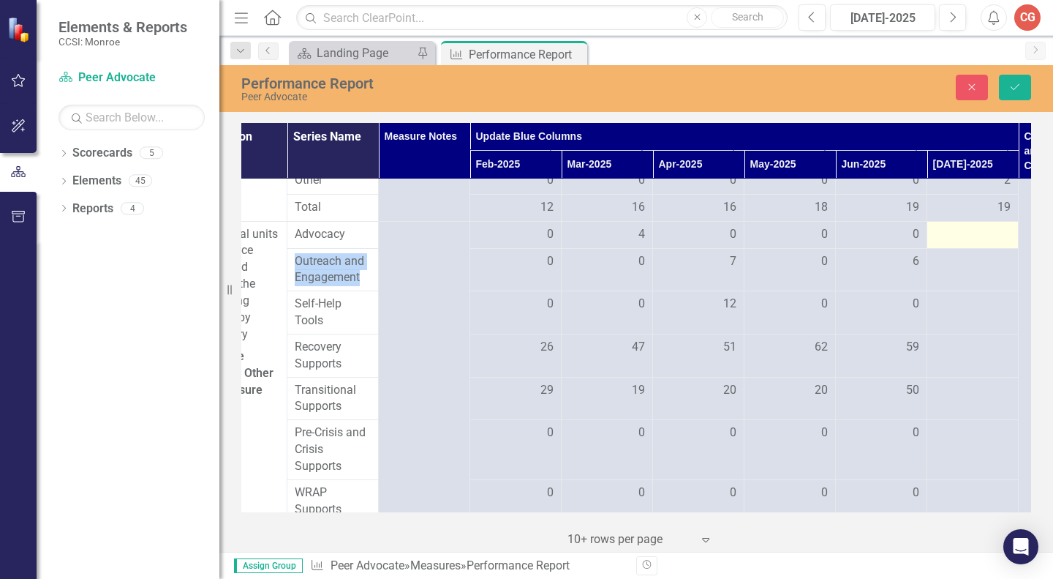
click at [981, 244] on div at bounding box center [973, 235] width 76 height 18
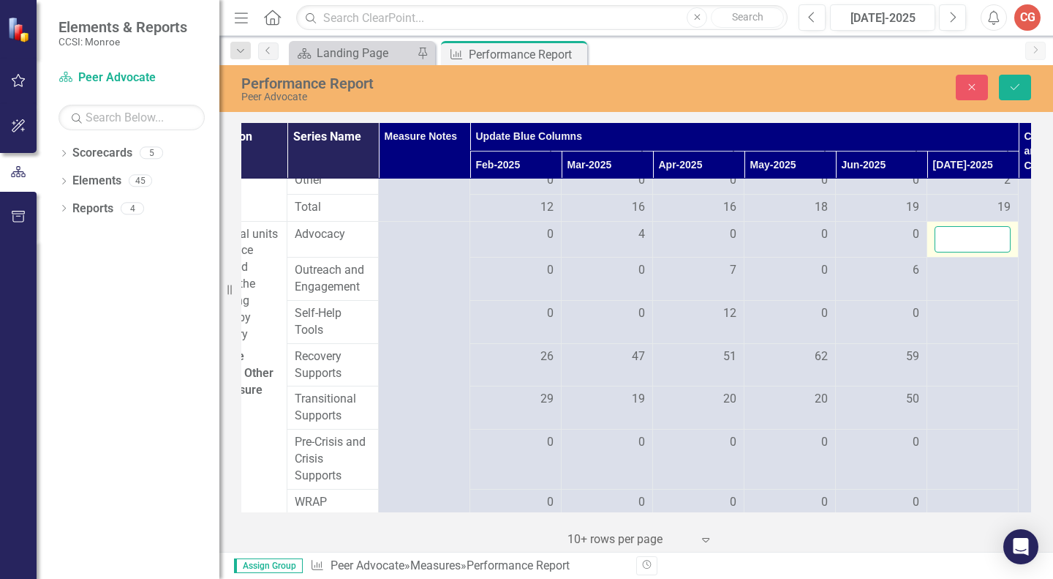
click at [981, 250] on input "number" at bounding box center [973, 239] width 76 height 27
type input "0"
click at [965, 279] on div at bounding box center [973, 271] width 76 height 18
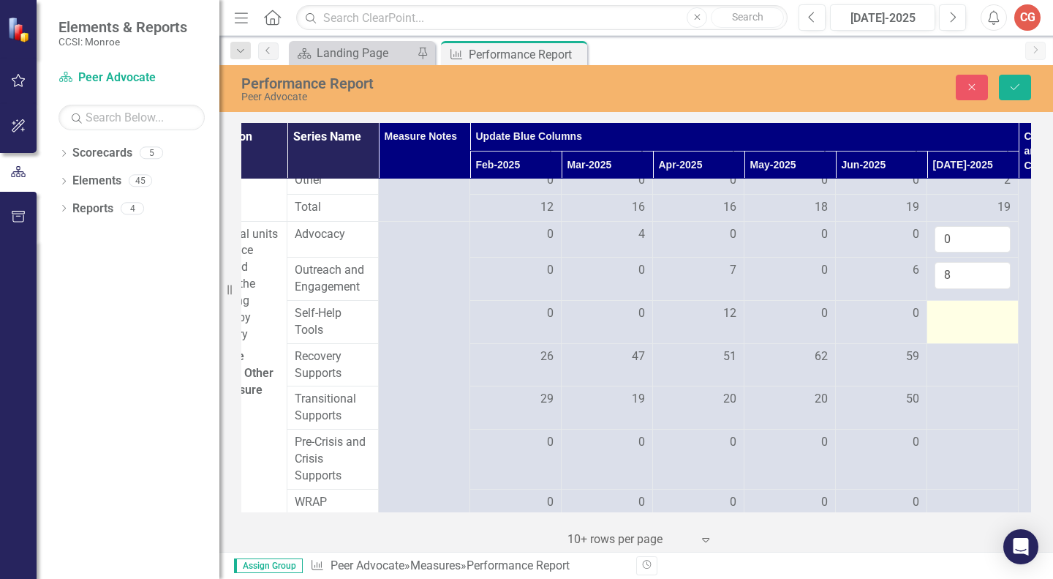
type input "8"
click at [965, 323] on div at bounding box center [973, 314] width 76 height 18
click at [965, 332] on input "number" at bounding box center [973, 318] width 76 height 27
type input "0"
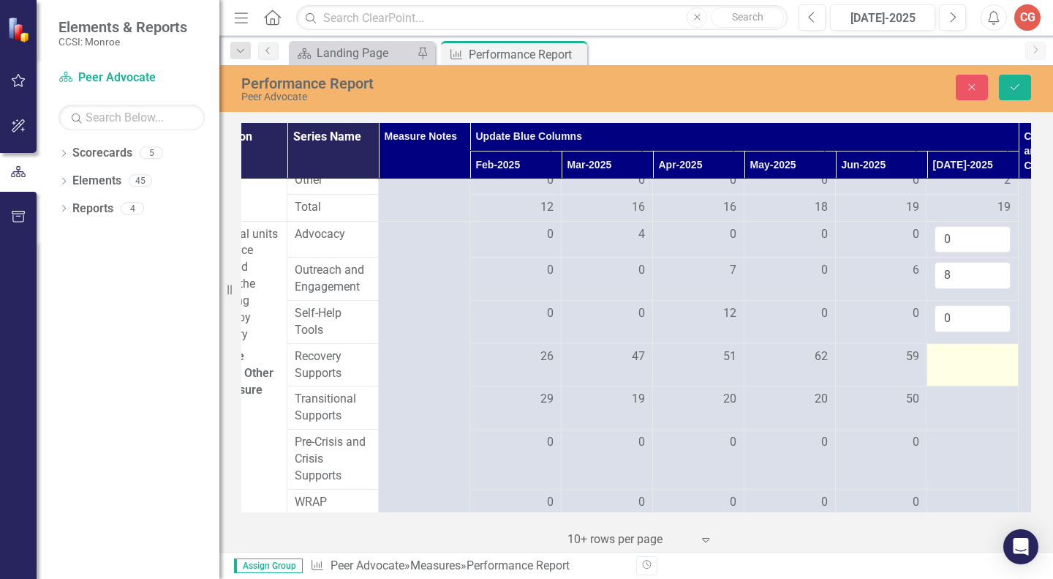
click at [958, 366] on div at bounding box center [973, 357] width 76 height 18
click at [958, 372] on input "number" at bounding box center [973, 361] width 76 height 27
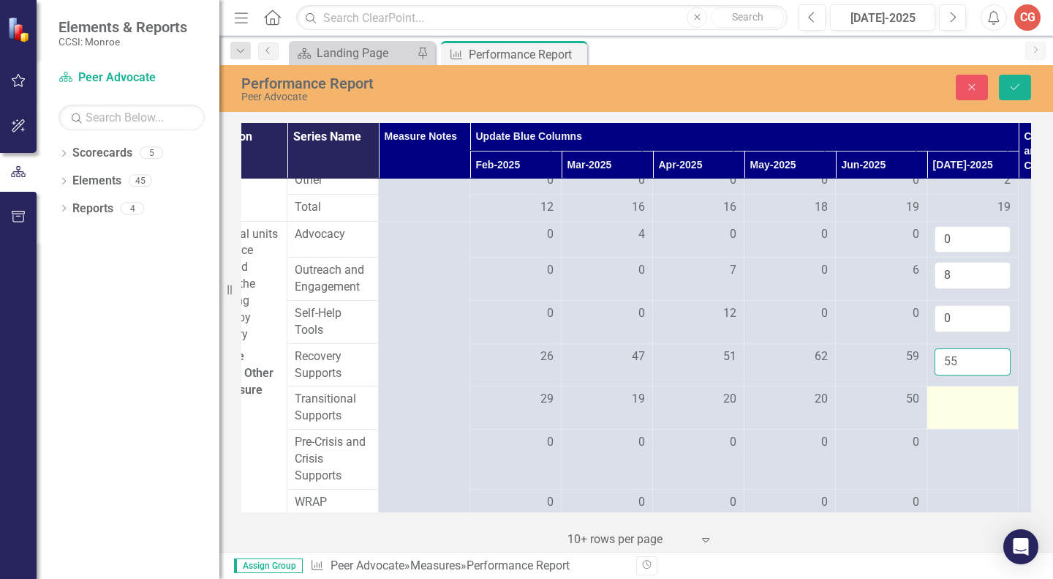
type input "55"
click at [966, 408] on div at bounding box center [973, 400] width 76 height 18
click at [966, 418] on input "number" at bounding box center [973, 404] width 76 height 27
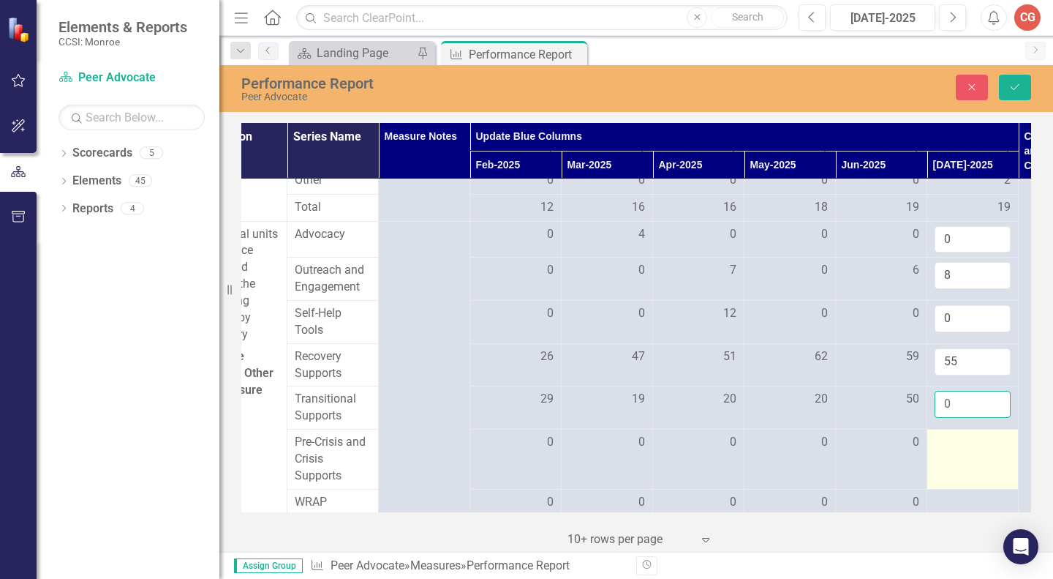
type input "0"
click at [954, 451] on div at bounding box center [973, 443] width 76 height 18
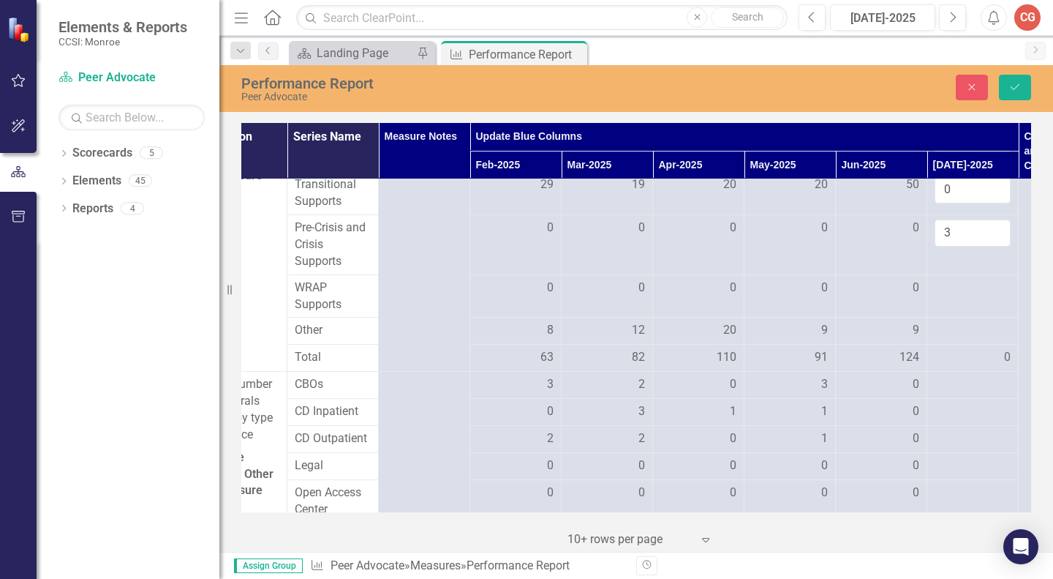
scroll to position [875, 138]
type input "3"
click at [959, 295] on div at bounding box center [973, 286] width 76 height 18
click at [959, 301] on input "number" at bounding box center [973, 290] width 76 height 27
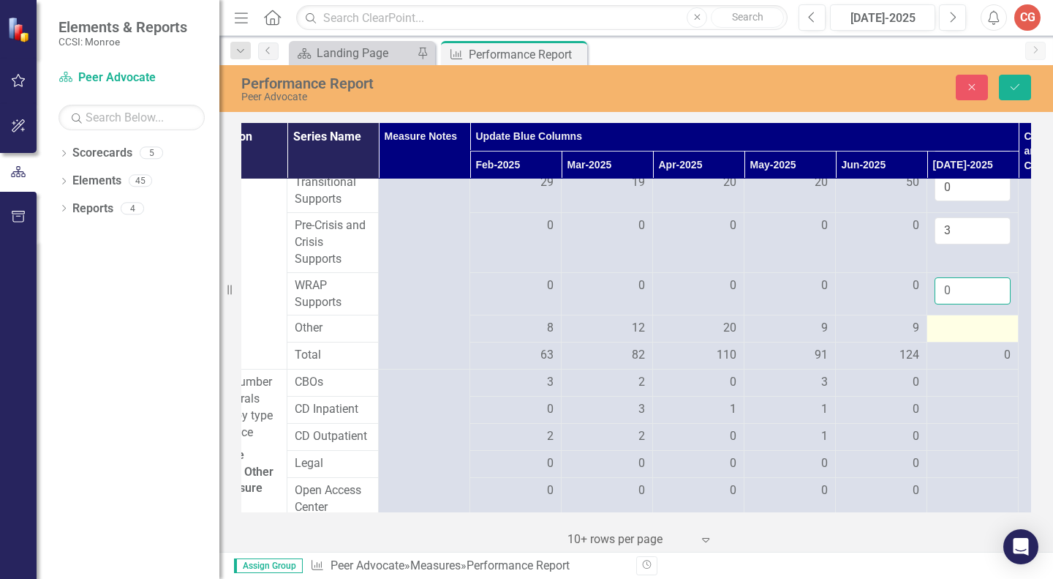
type input "0"
click at [954, 337] on div at bounding box center [973, 329] width 76 height 18
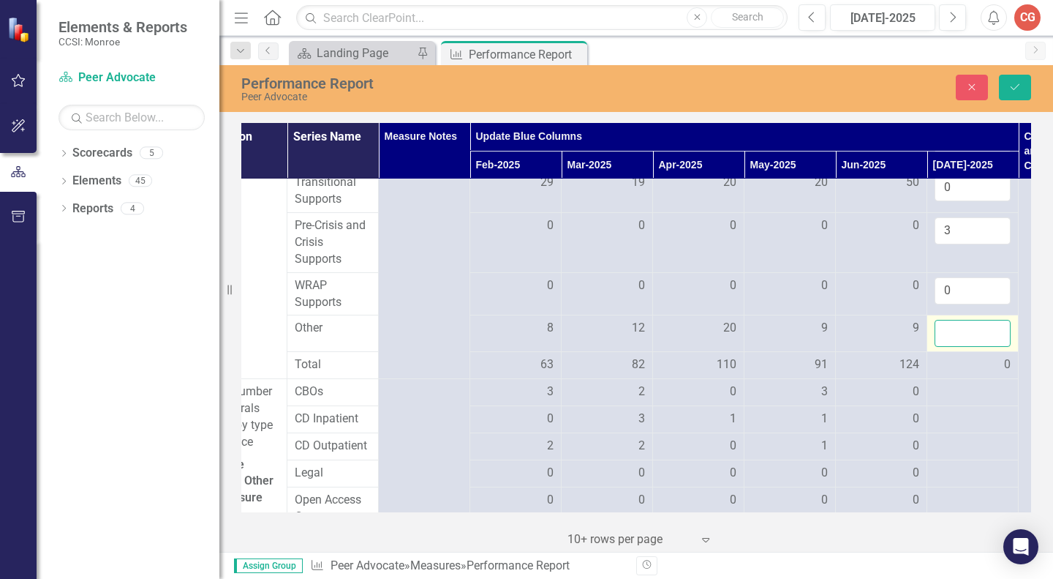
click at [952, 347] on input "number" at bounding box center [973, 333] width 76 height 27
type input "4"
click at [1009, 86] on icon "Save" at bounding box center [1015, 87] width 13 height 10
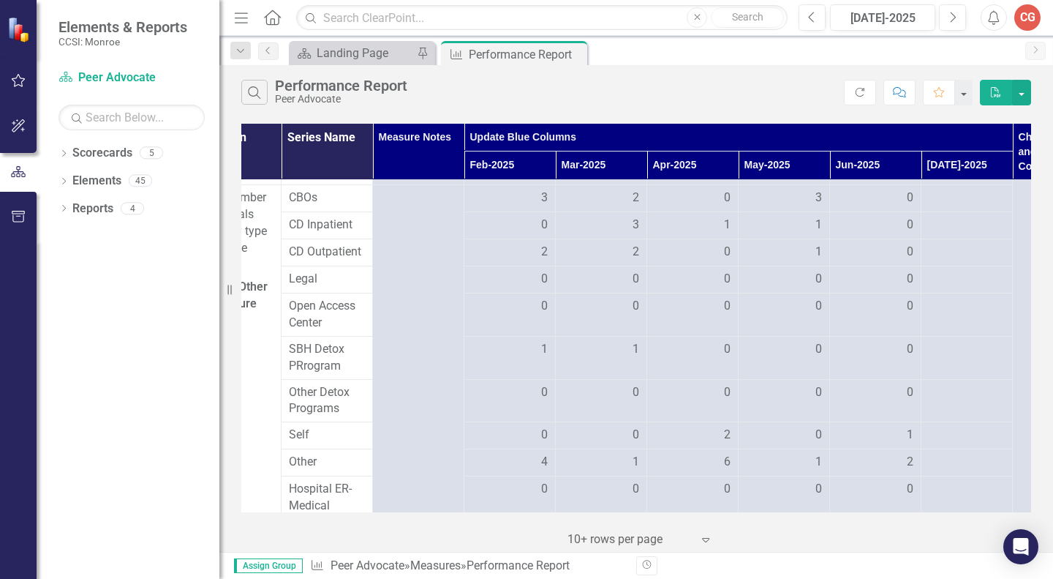
scroll to position [1046, 143]
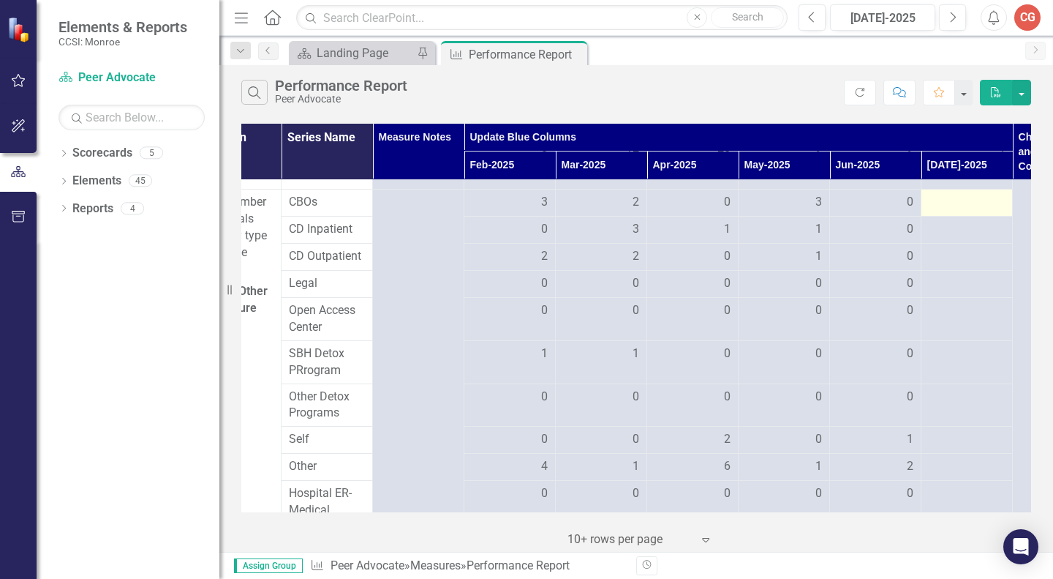
click at [948, 211] on div at bounding box center [967, 203] width 76 height 18
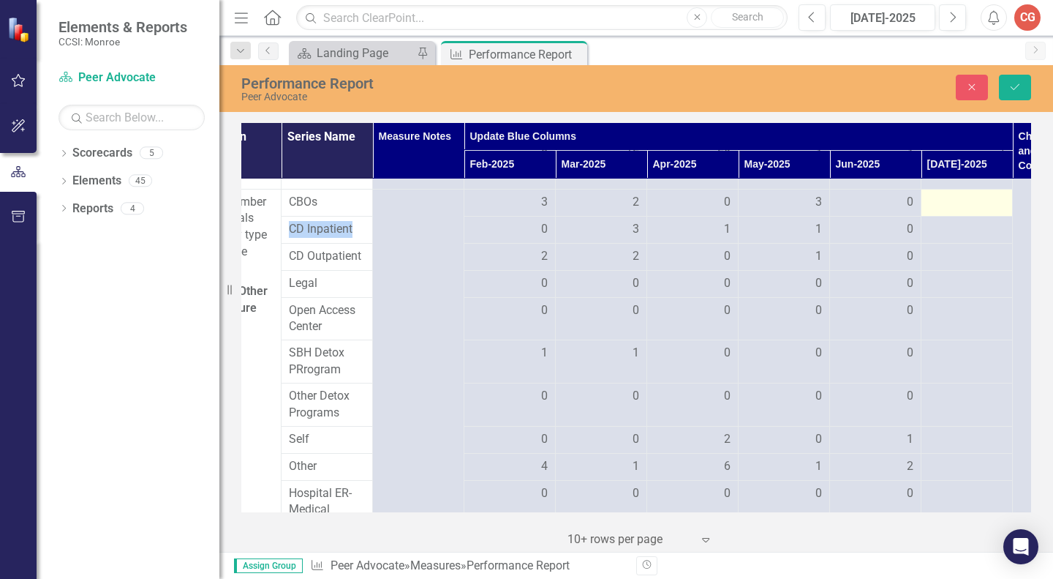
click at [948, 211] on div at bounding box center [967, 203] width 76 height 18
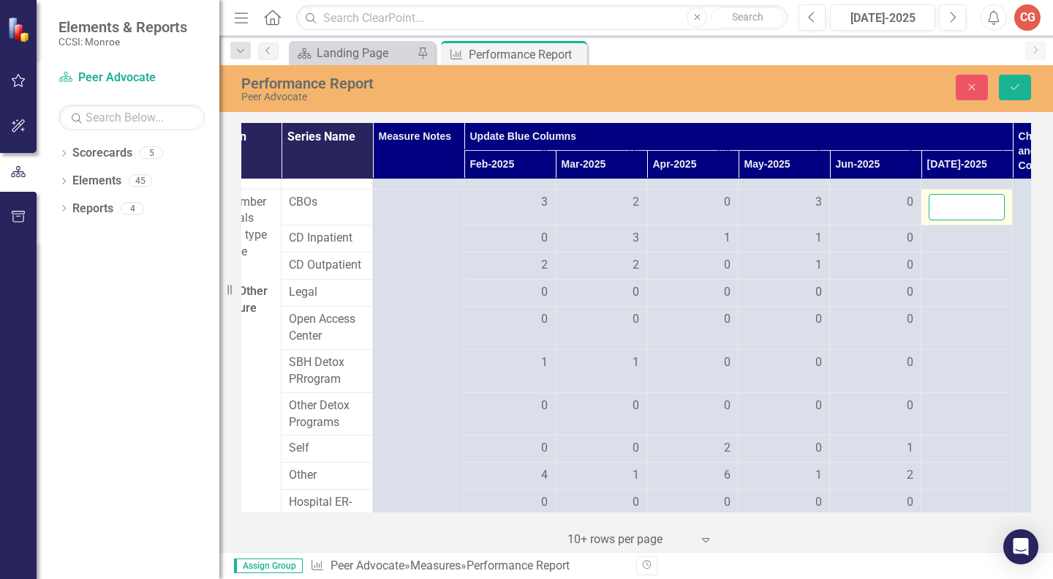
click at [948, 221] on input "number" at bounding box center [967, 207] width 76 height 27
type input "1"
click at [956, 247] on div at bounding box center [967, 239] width 76 height 18
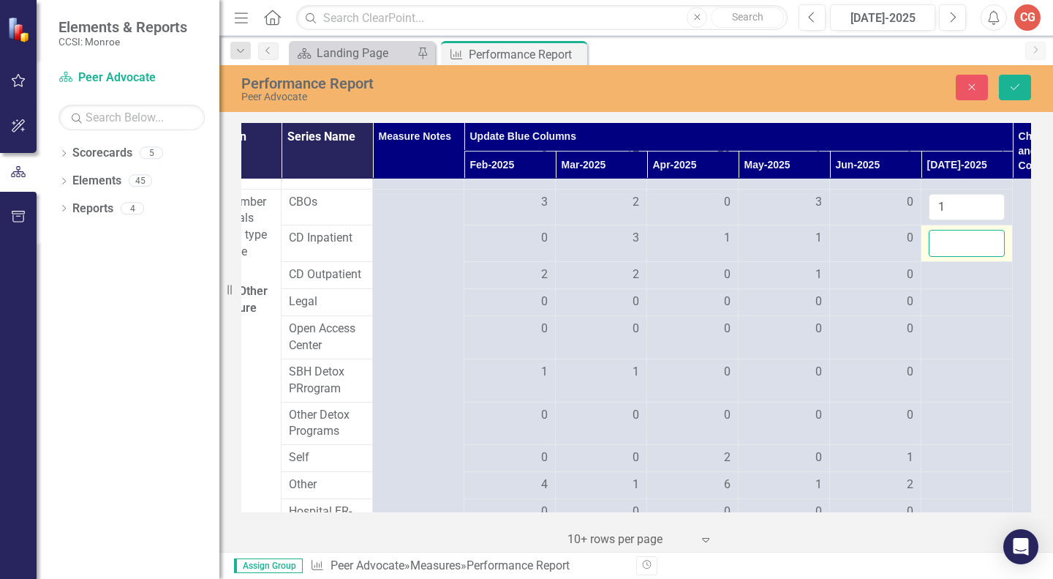
click at [954, 255] on input "number" at bounding box center [967, 243] width 76 height 27
type input "2"
click at [957, 284] on div at bounding box center [967, 275] width 76 height 18
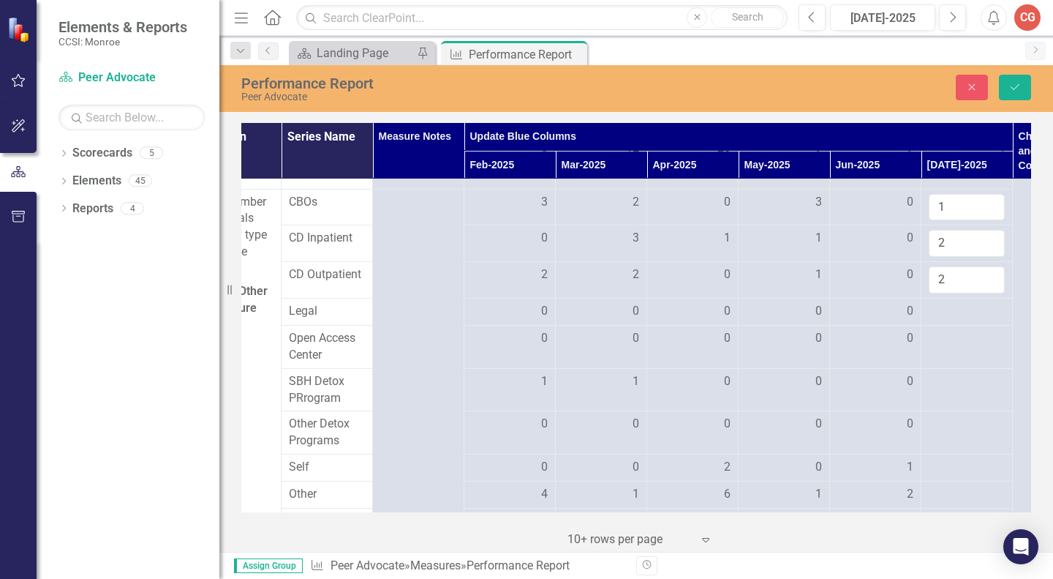
type input "2"
click at [957, 476] on div at bounding box center [967, 468] width 76 height 18
click at [955, 486] on input "number" at bounding box center [967, 472] width 76 height 27
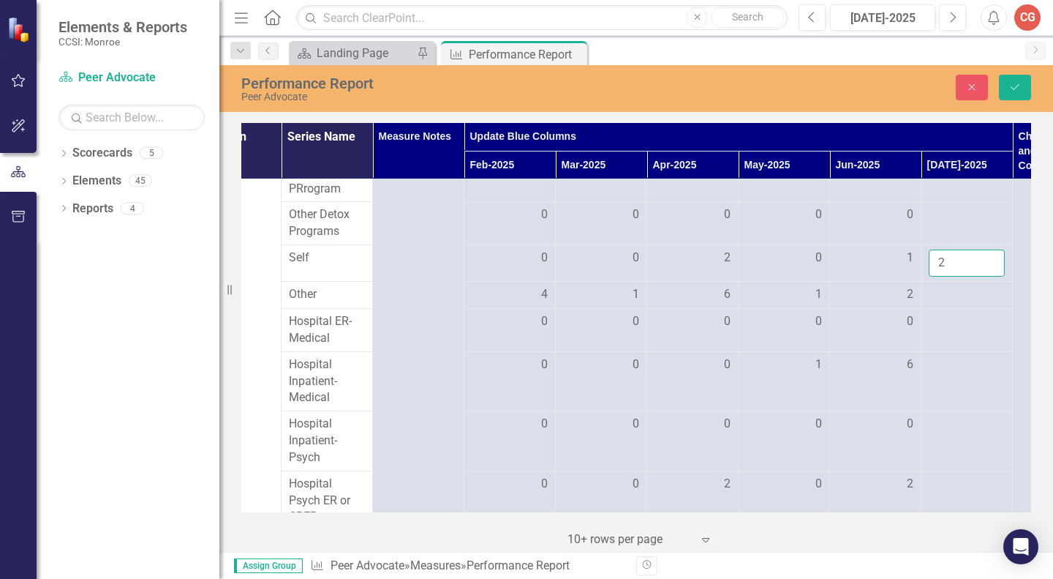
scroll to position [1257, 143]
type input "2"
click at [952, 301] on div at bounding box center [967, 293] width 76 height 18
type input "1"
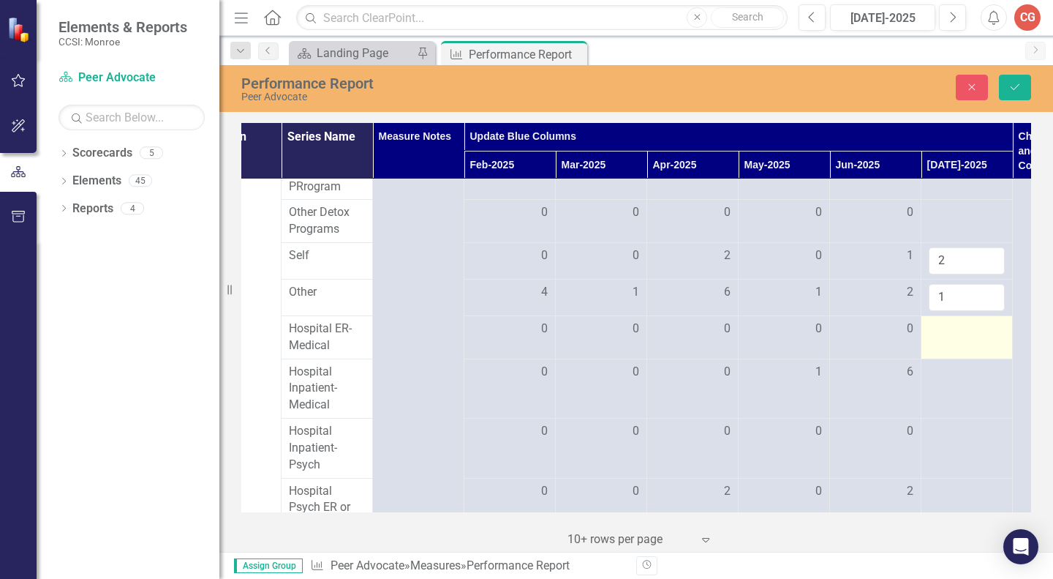
click at [944, 338] on div at bounding box center [967, 329] width 76 height 18
click at [944, 345] on input "number" at bounding box center [967, 333] width 76 height 27
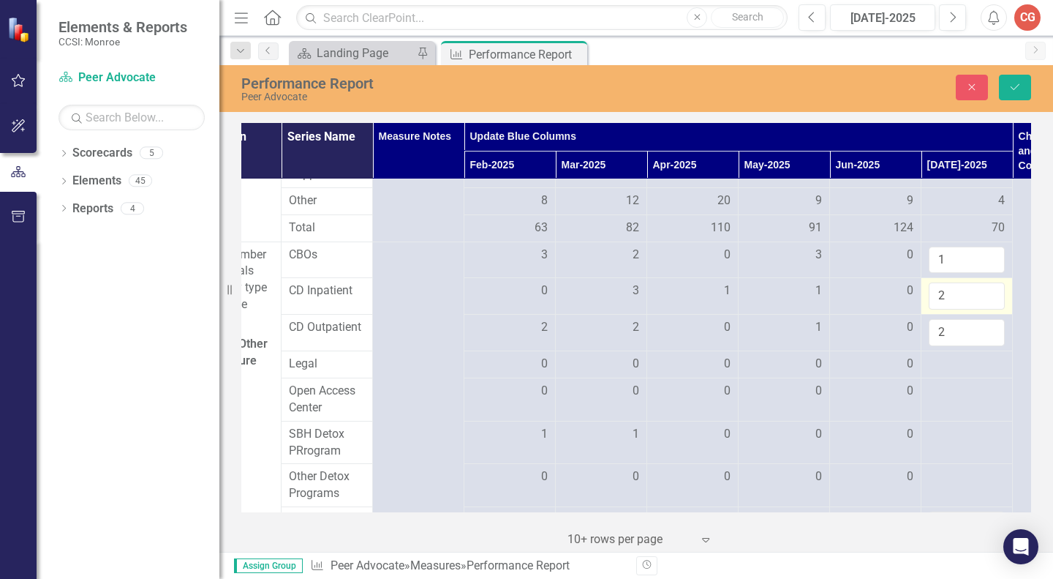
scroll to position [1005, 143]
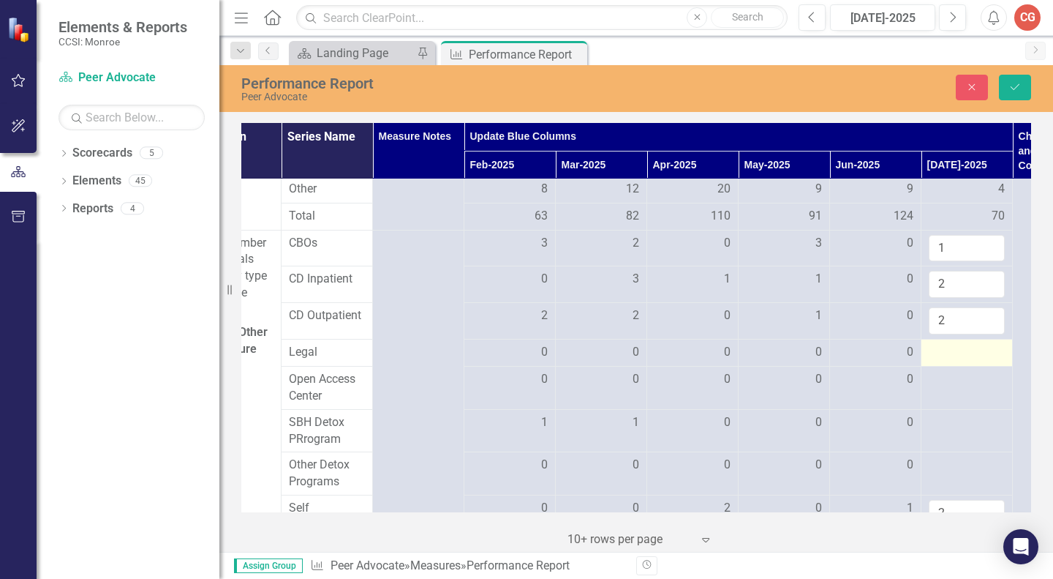
type input "4"
click at [933, 361] on div at bounding box center [967, 353] width 76 height 18
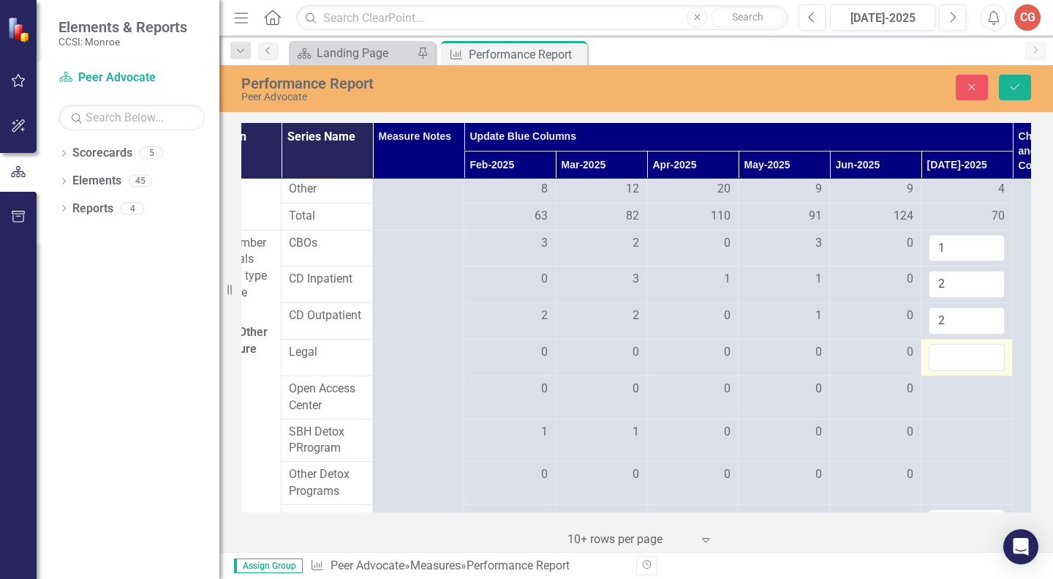
click at [933, 369] on input "number" at bounding box center [967, 357] width 76 height 27
type input "0"
click at [943, 398] on div at bounding box center [967, 389] width 76 height 18
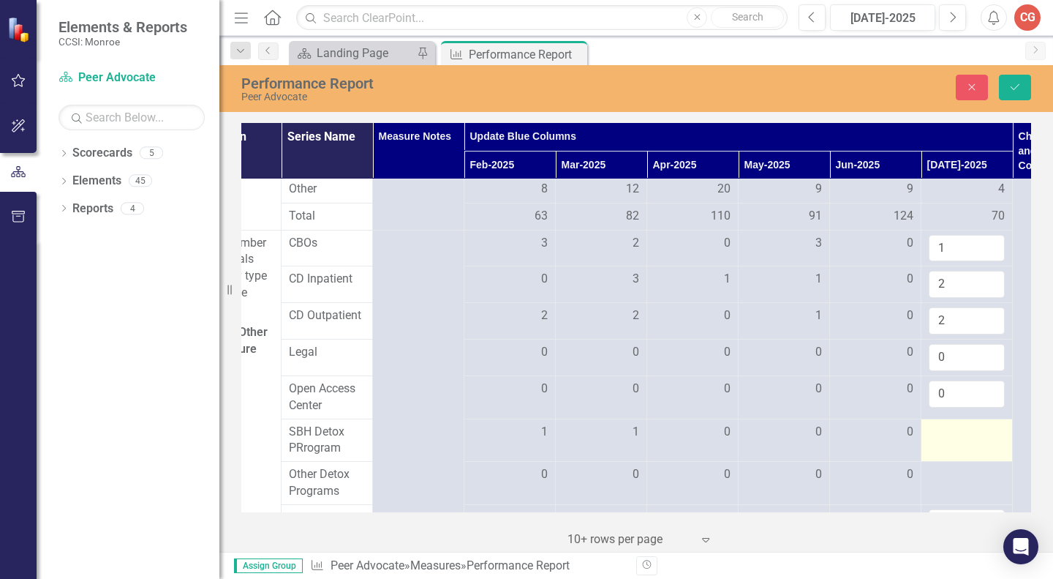
type input "0"
click at [941, 441] on div at bounding box center [967, 432] width 76 height 18
click at [941, 449] on input "number" at bounding box center [967, 436] width 76 height 27
type input "0"
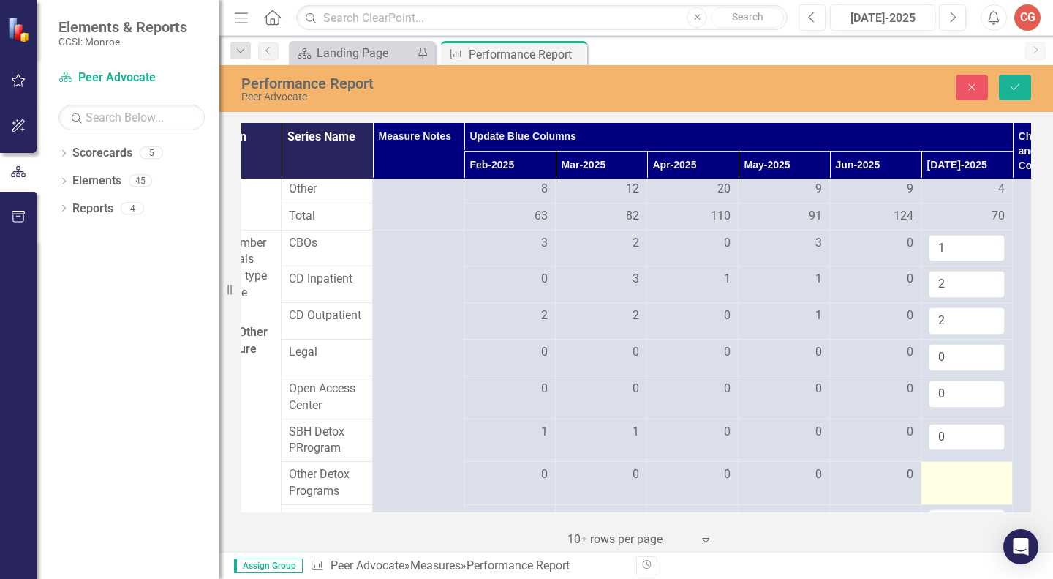
click at [944, 483] on div at bounding box center [967, 475] width 76 height 18
click at [944, 486] on input "number" at bounding box center [967, 479] width 76 height 27
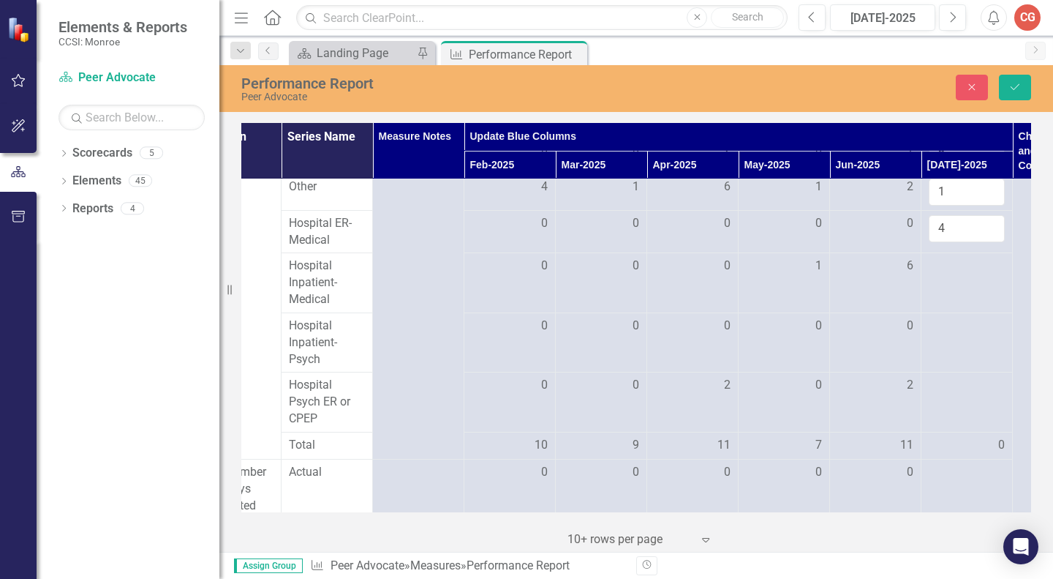
scroll to position [1377, 143]
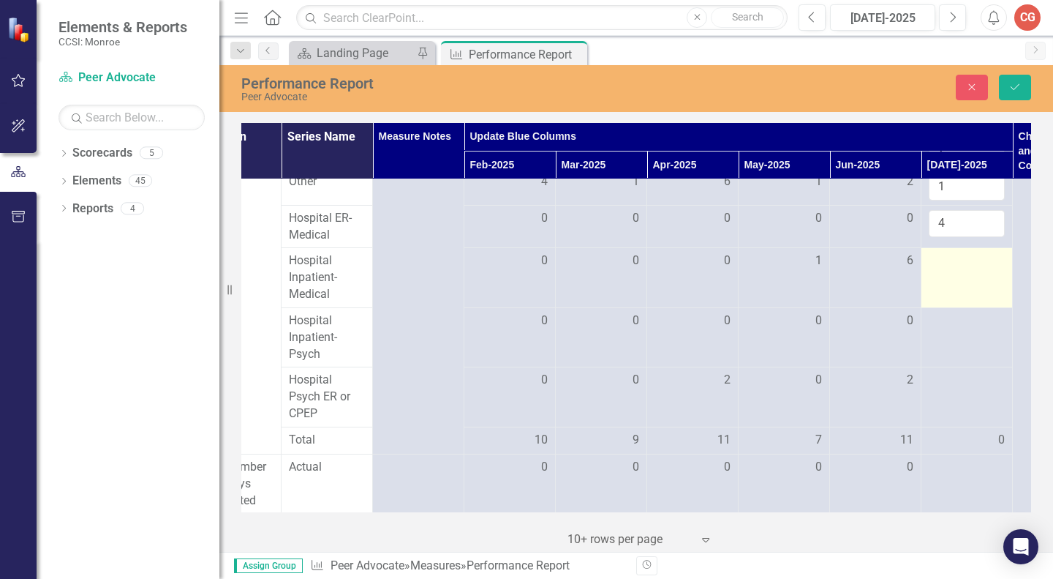
type input "0"
click at [949, 270] on div at bounding box center [967, 261] width 76 height 18
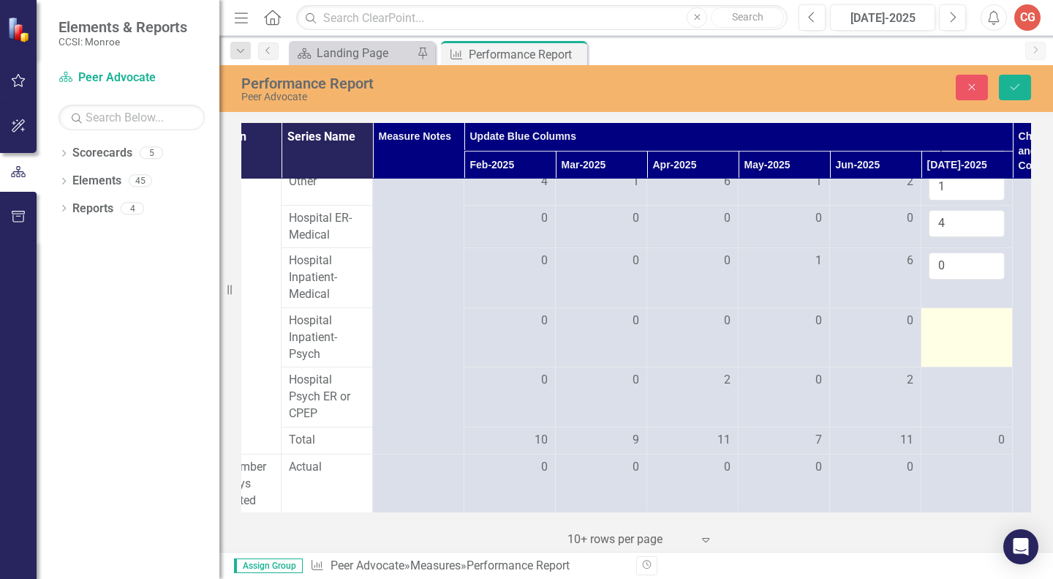
type input "0"
click at [952, 330] on div at bounding box center [967, 321] width 76 height 18
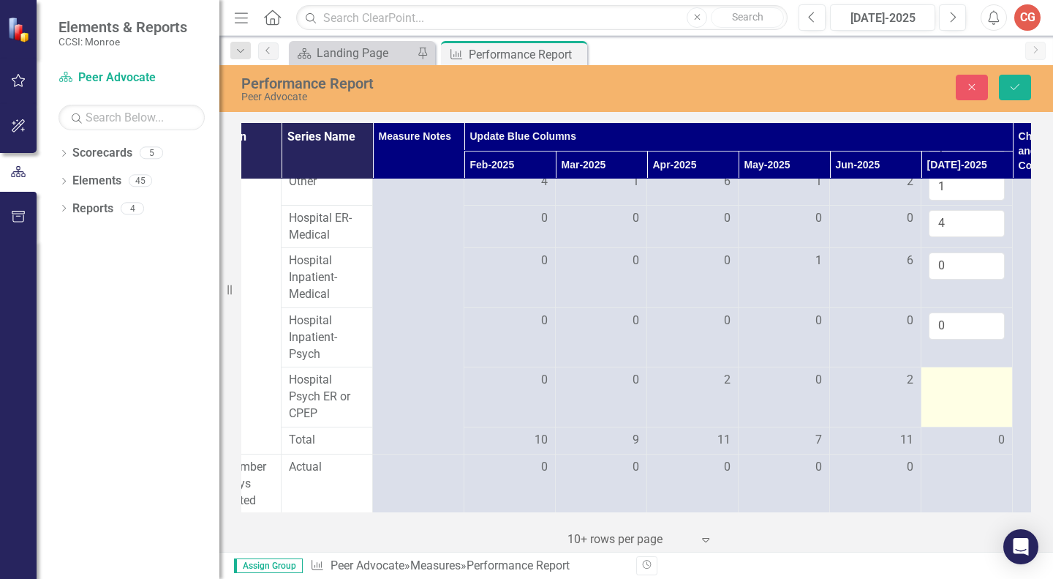
type input "0"
click at [962, 389] on div at bounding box center [967, 381] width 76 height 18
type input "0"
click at [1012, 81] on button "Save" at bounding box center [1015, 88] width 32 height 26
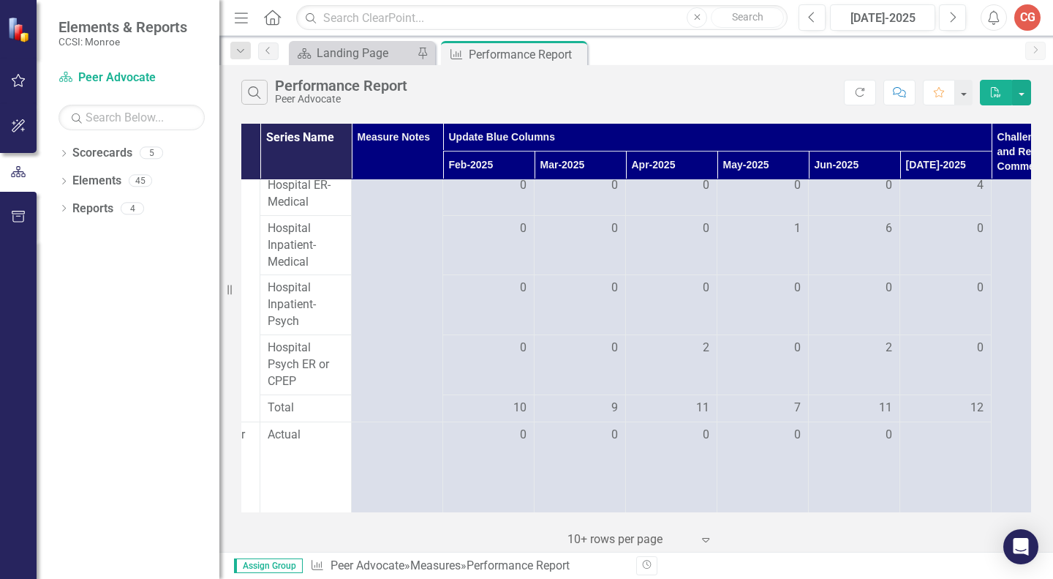
scroll to position [1570, 165]
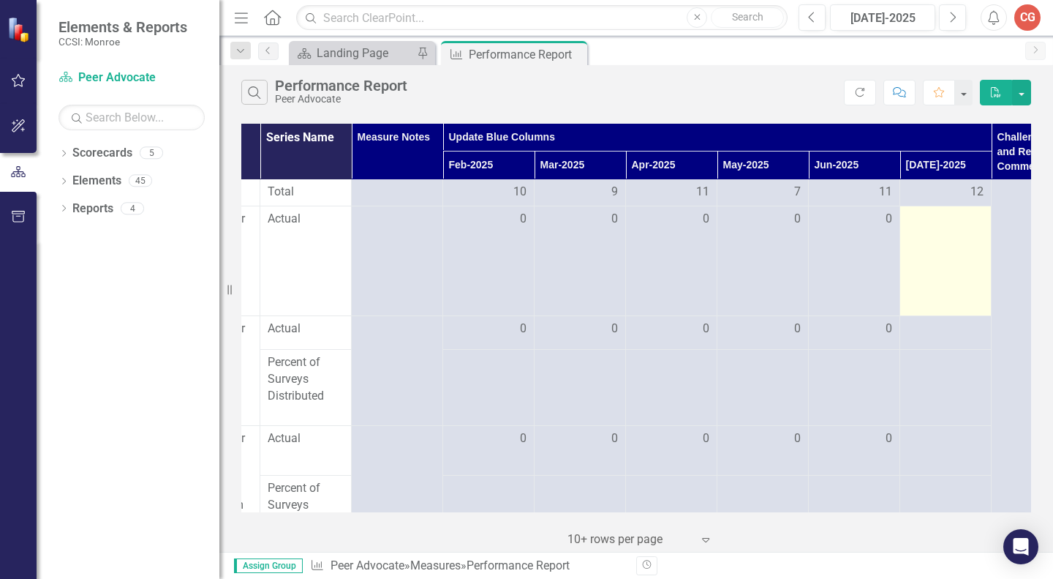
click at [949, 228] on div at bounding box center [946, 220] width 76 height 18
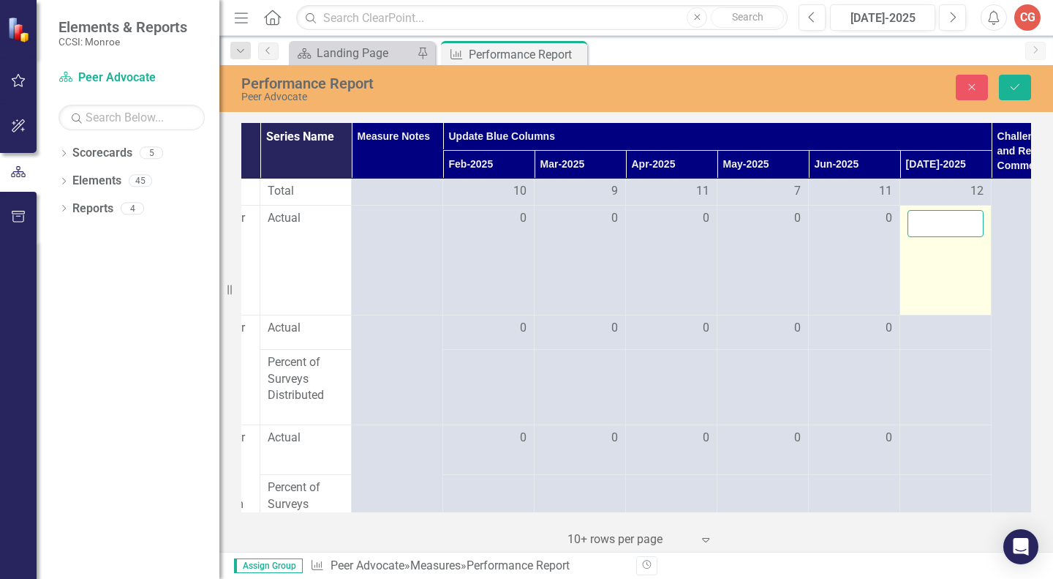
click at [949, 234] on input "number" at bounding box center [946, 223] width 76 height 27
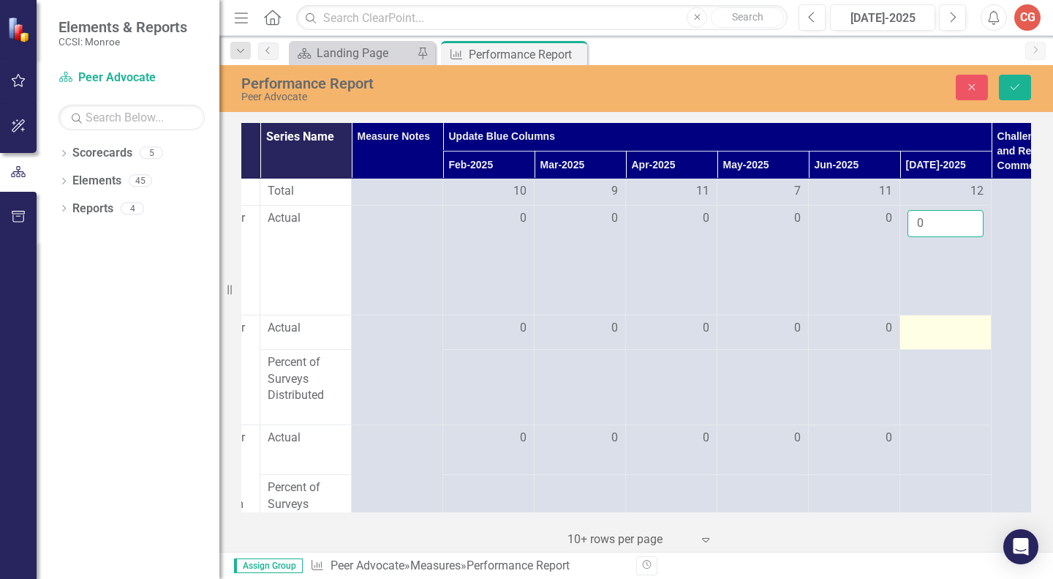
type input "0"
click at [922, 337] on div at bounding box center [946, 329] width 76 height 18
click at [922, 341] on input "number" at bounding box center [946, 333] width 76 height 27
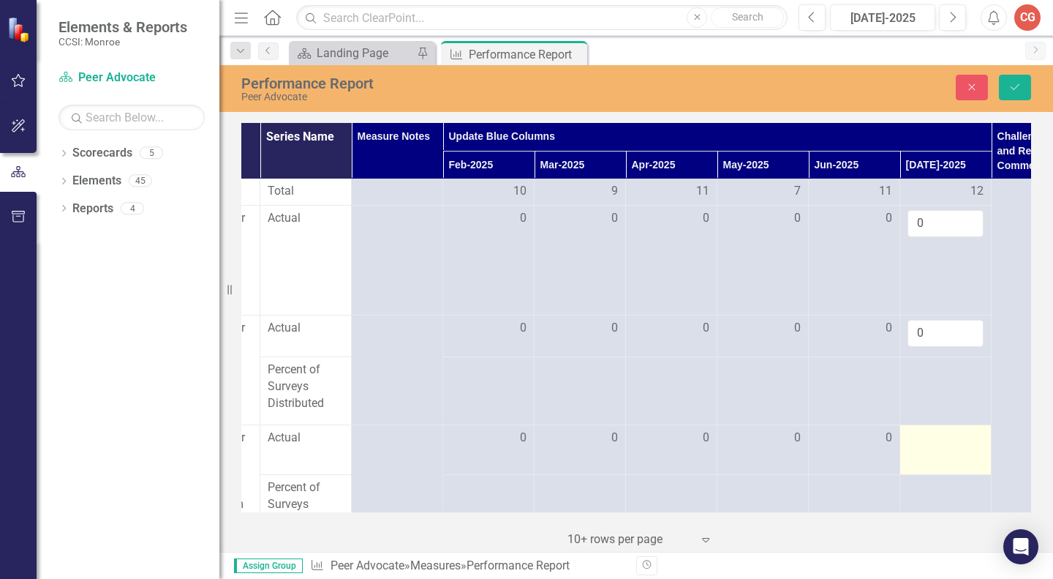
type input "0"
click at [932, 447] on div at bounding box center [946, 438] width 76 height 18
click at [932, 453] on input "number" at bounding box center [946, 442] width 76 height 27
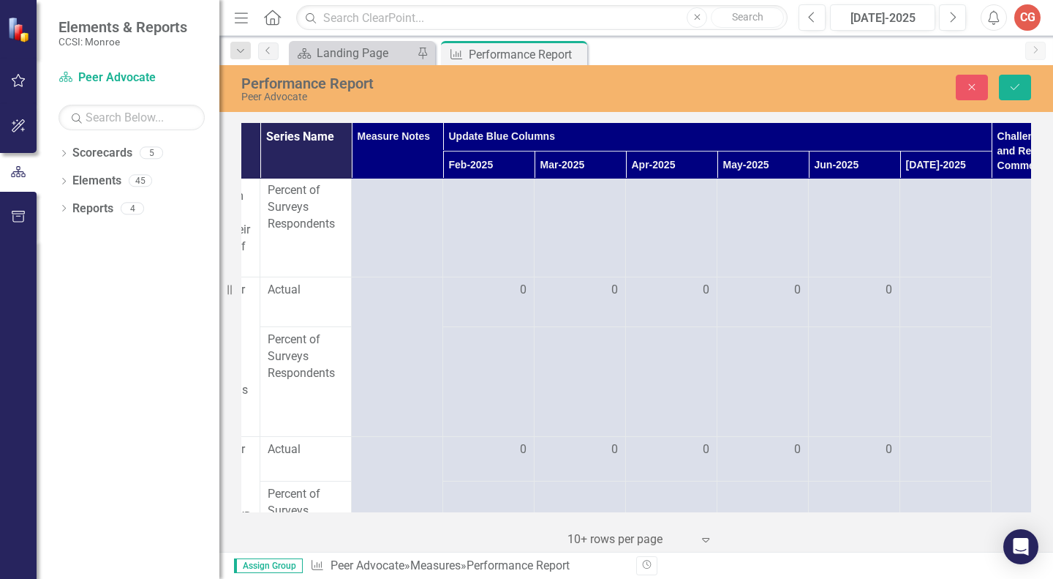
scroll to position [1875, 165]
type input "0"
click at [922, 302] on div at bounding box center [946, 294] width 76 height 18
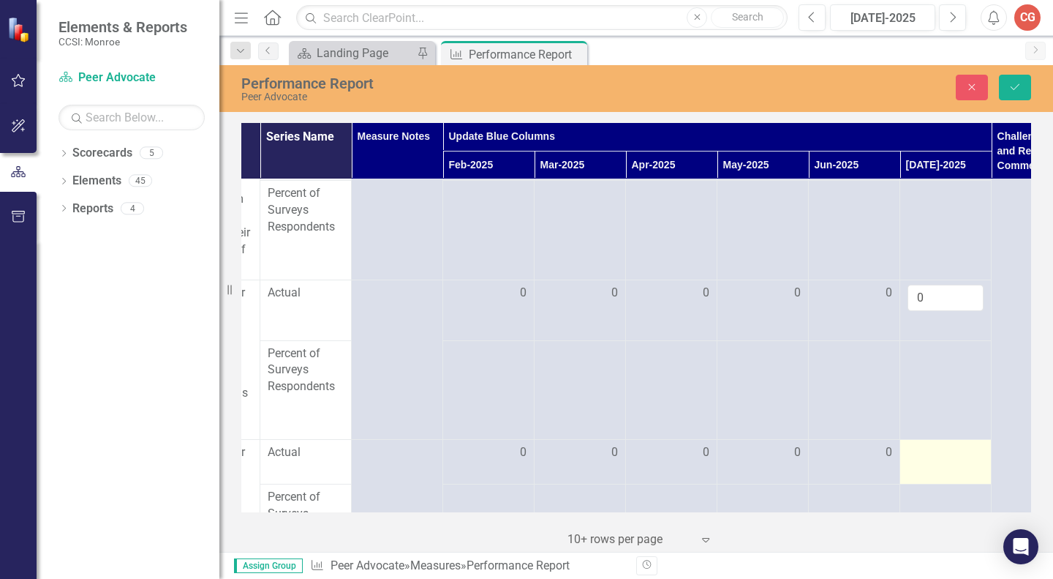
type input "0"
click at [937, 462] on div at bounding box center [946, 453] width 76 height 18
click at [937, 469] on input "number" at bounding box center [946, 457] width 76 height 27
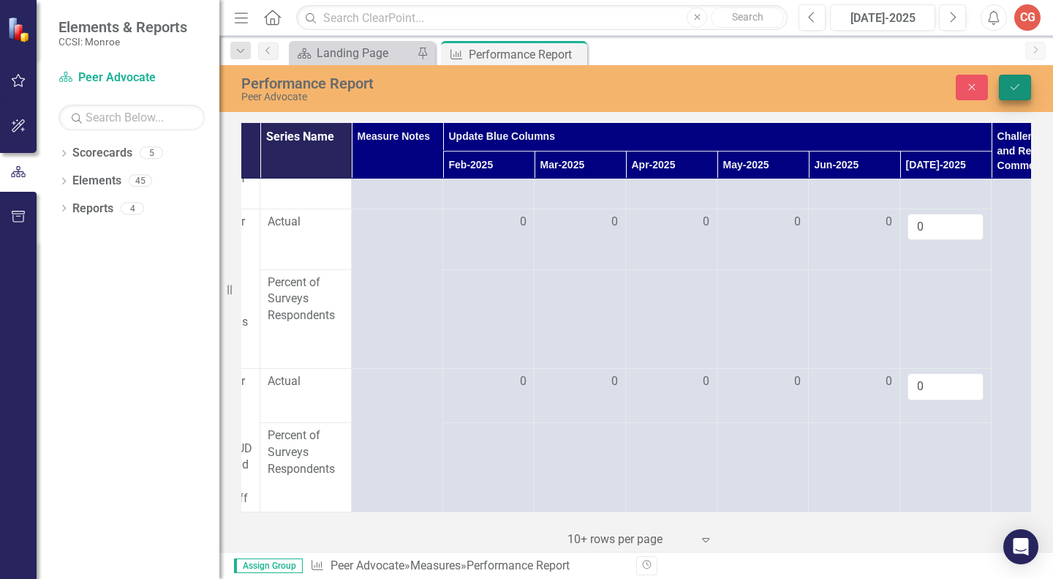
type input "0"
click at [1017, 78] on button "Save" at bounding box center [1015, 88] width 32 height 26
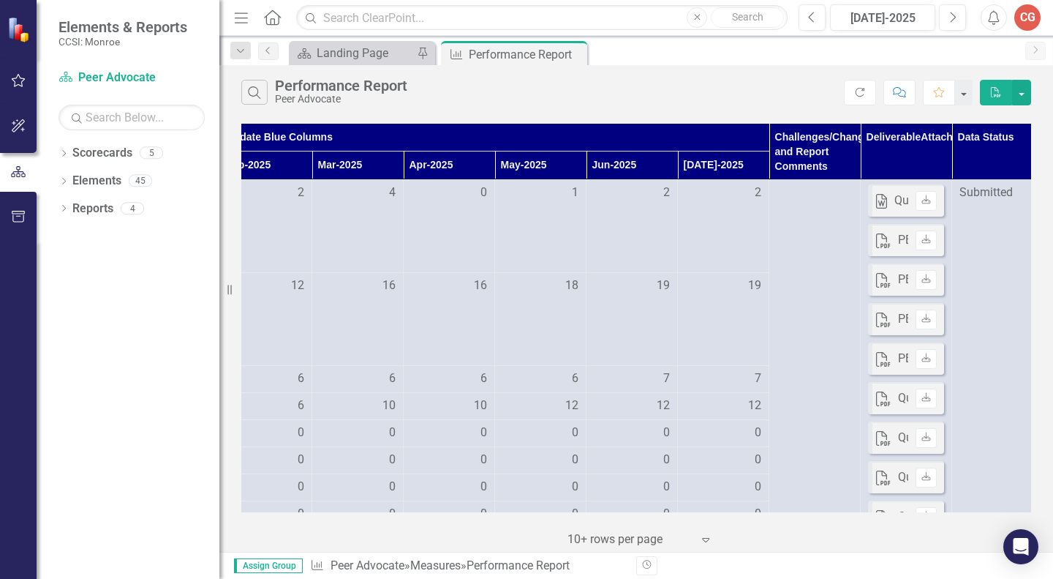
scroll to position [0, 410]
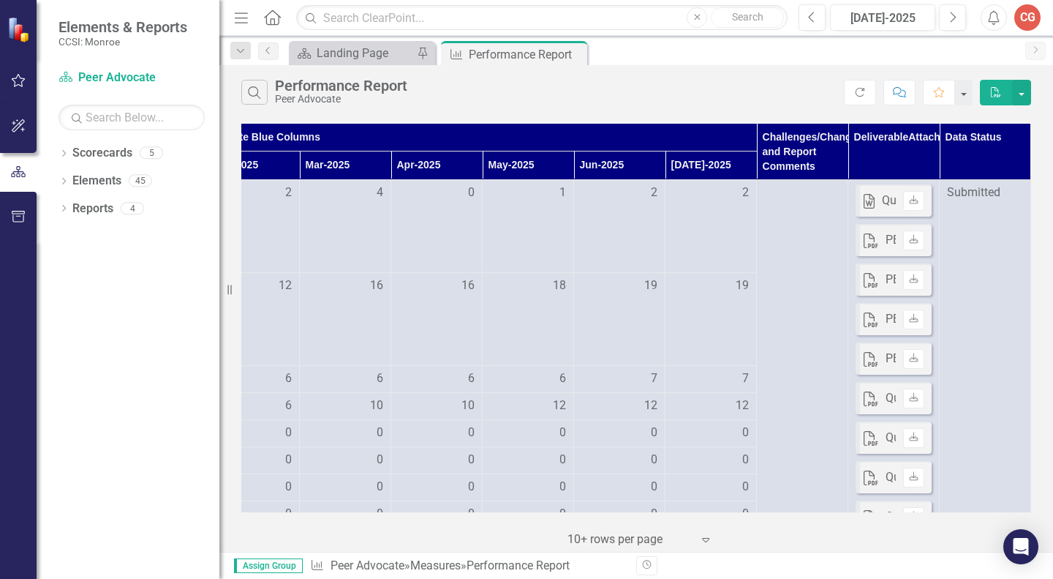
click at [1033, 156] on div "Measures Definition Series Name Measure Notes Update Blue Columns Challenges/Ch…" at bounding box center [636, 336] width 834 height 432
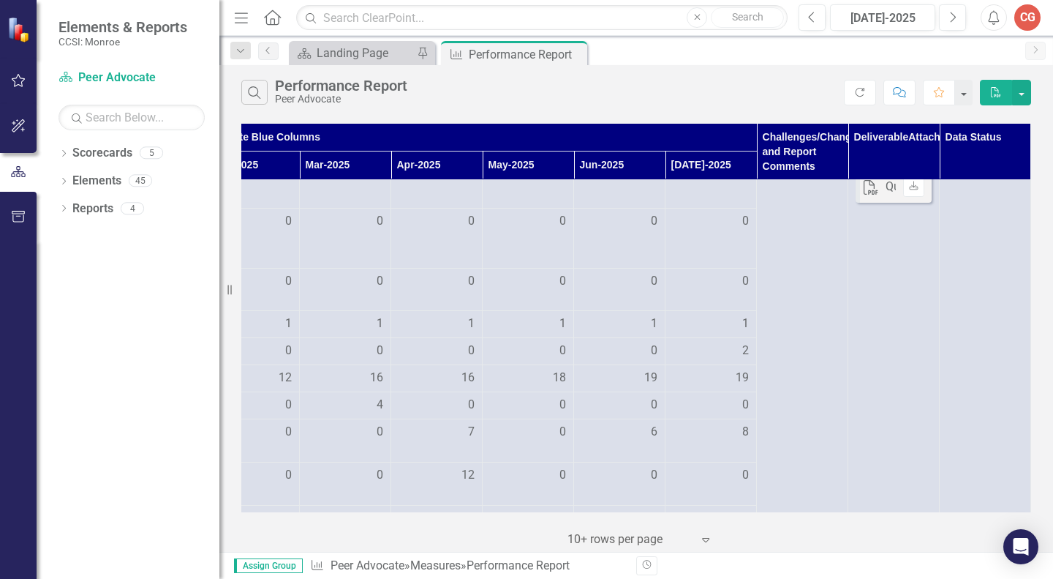
scroll to position [492, 410]
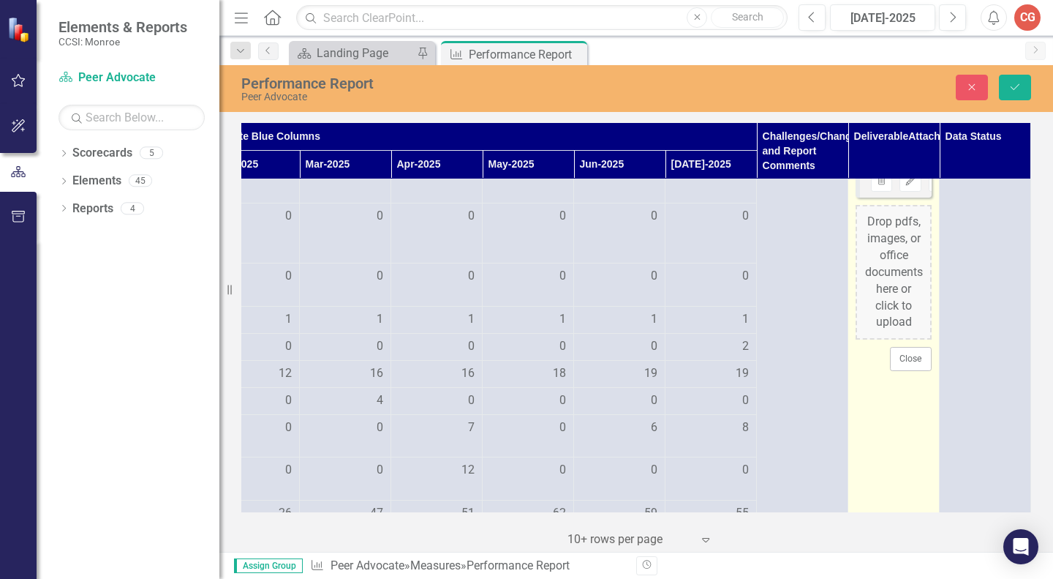
click at [878, 236] on div "Drop pdfs, images, or office documents here or click to upload" at bounding box center [894, 272] width 76 height 135
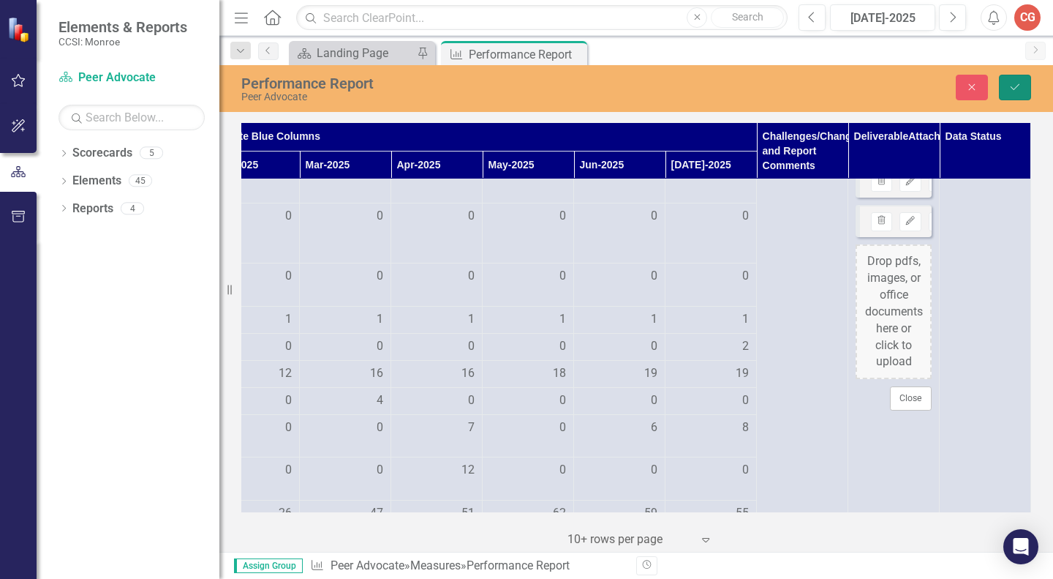
click at [1007, 86] on button "Save" at bounding box center [1015, 88] width 32 height 26
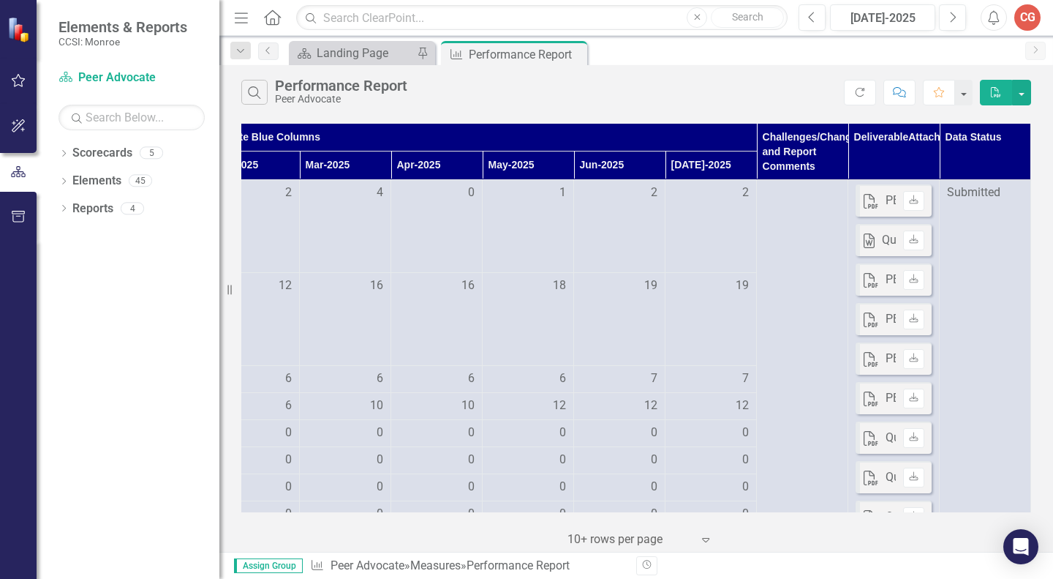
scroll to position [0, 410]
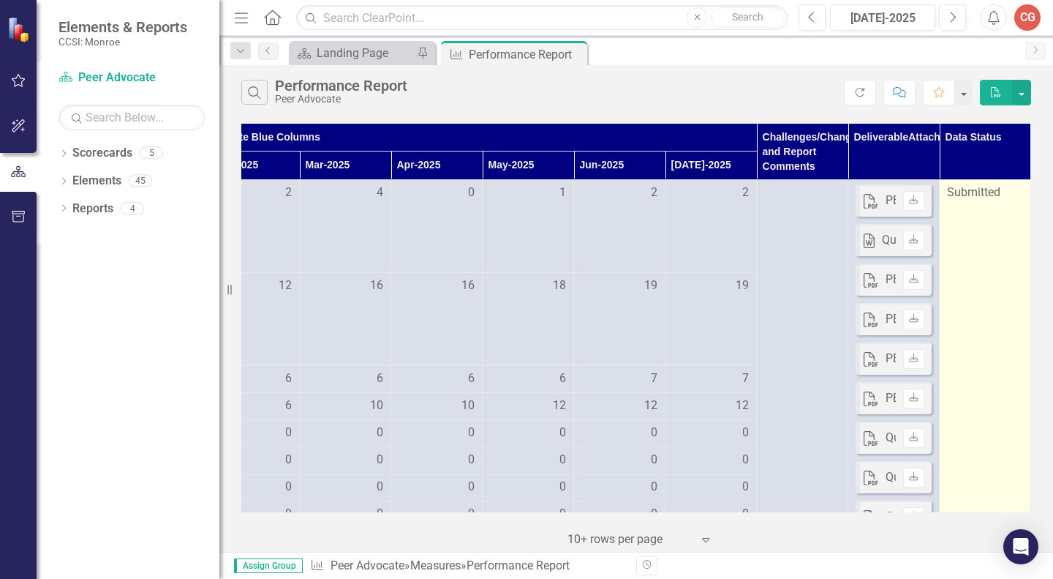
click at [975, 193] on span "Submitted" at bounding box center [973, 192] width 53 height 14
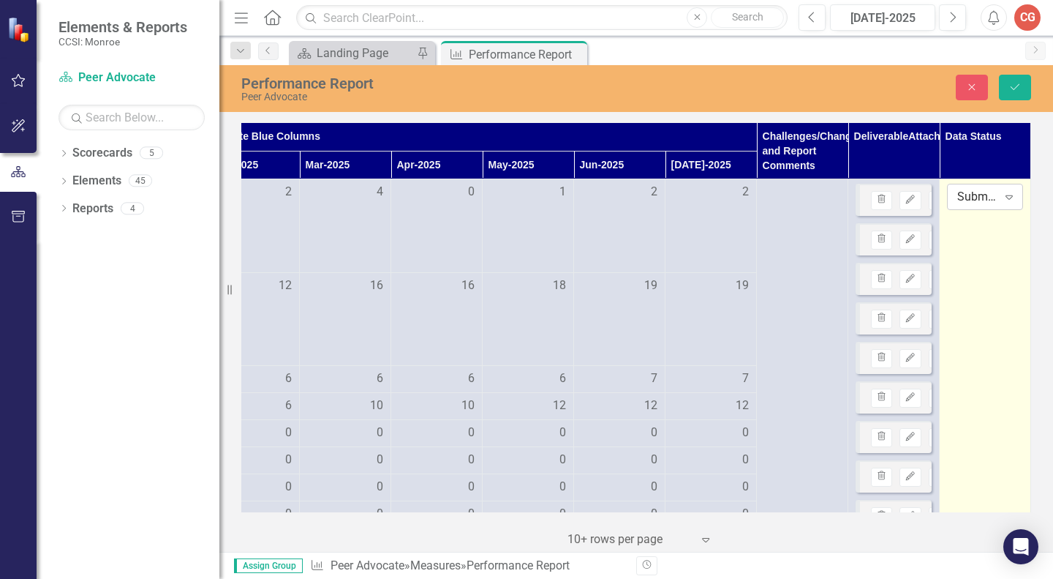
click at [979, 193] on div "Submitted" at bounding box center [977, 197] width 40 height 17
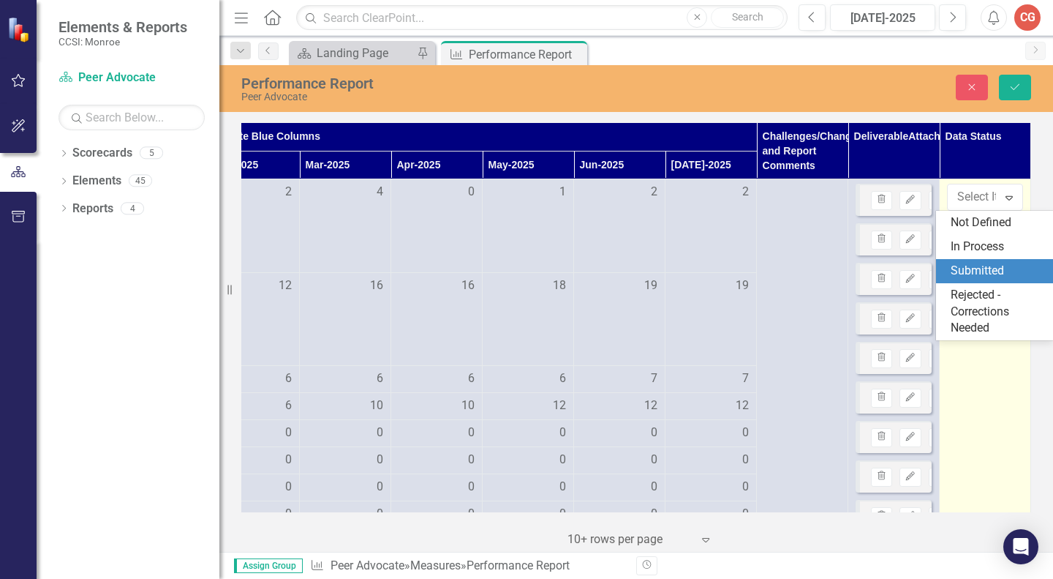
click at [972, 271] on div "Submitted" at bounding box center [998, 271] width 94 height 17
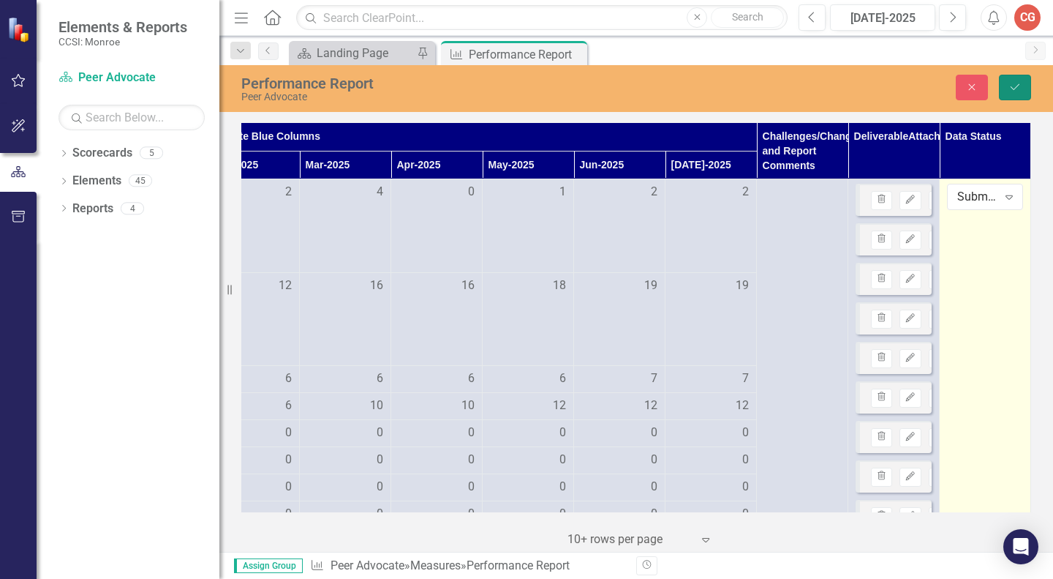
click at [1014, 87] on icon "Save" at bounding box center [1015, 87] width 13 height 10
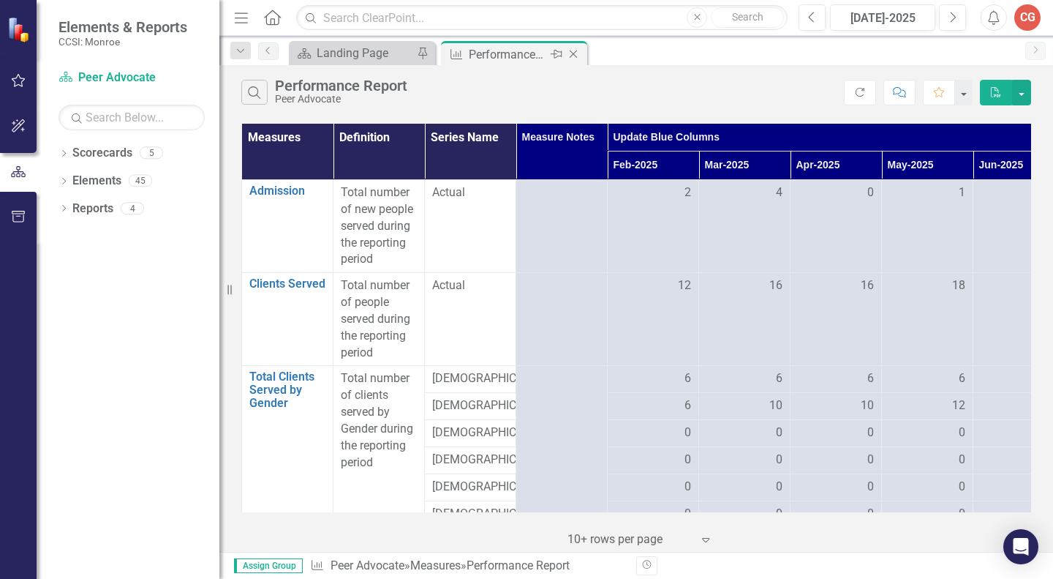
click at [568, 56] on icon "Close" at bounding box center [573, 54] width 15 height 12
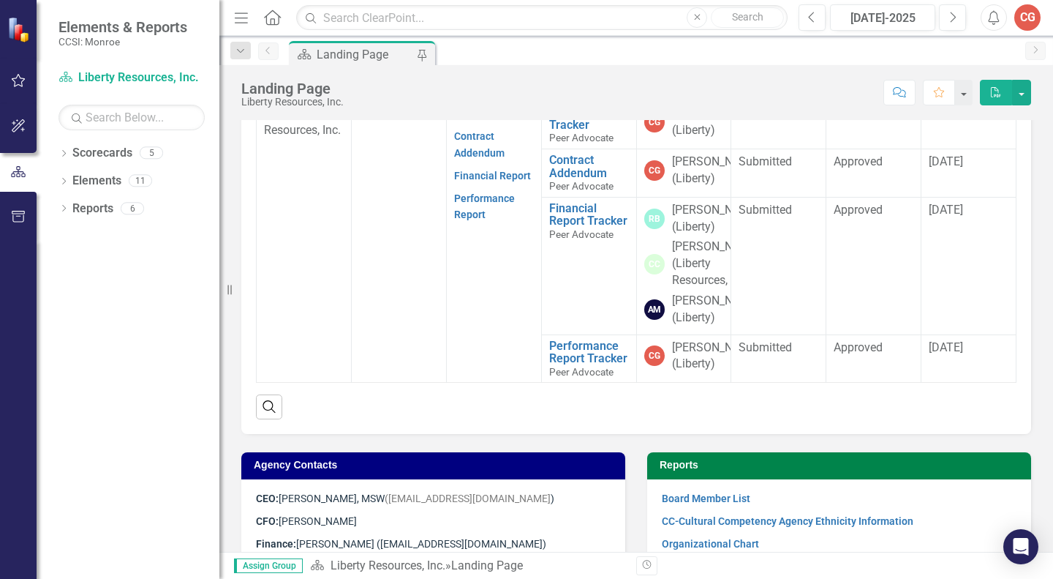
scroll to position [604, 0]
click at [574, 358] on link "Performance Report Tracker" at bounding box center [589, 352] width 80 height 26
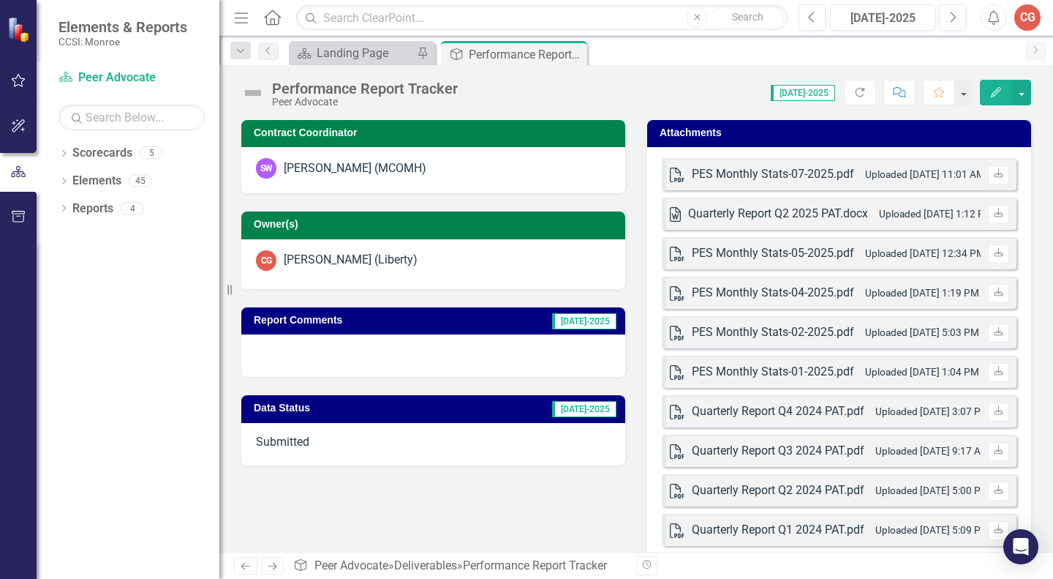
click at [309, 434] on span "Submitted" at bounding box center [282, 441] width 53 height 14
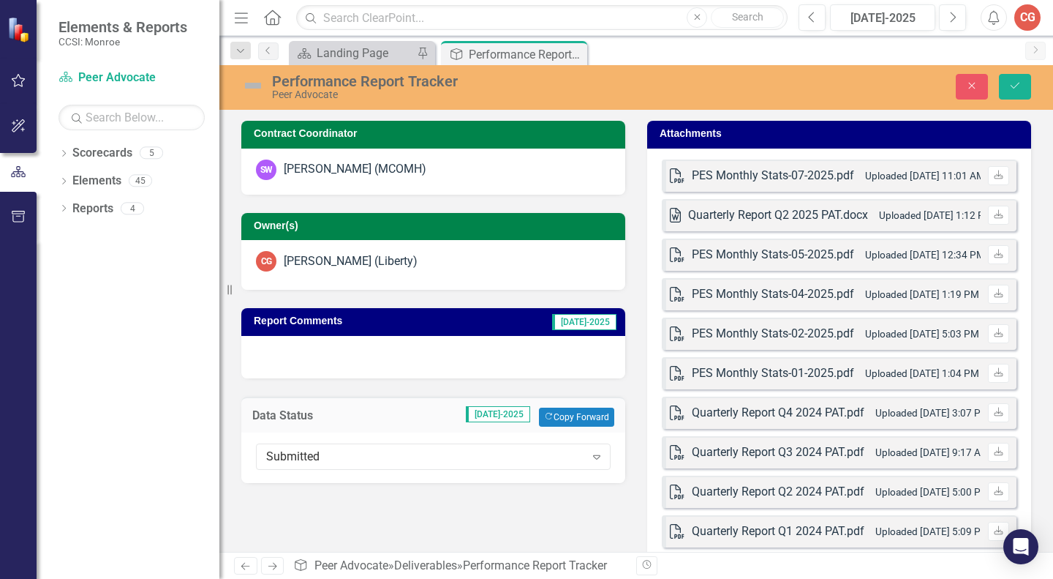
click at [309, 434] on div "Submitted Expand" at bounding box center [433, 457] width 384 height 50
click at [594, 458] on icon "Expand" at bounding box center [597, 457] width 15 height 12
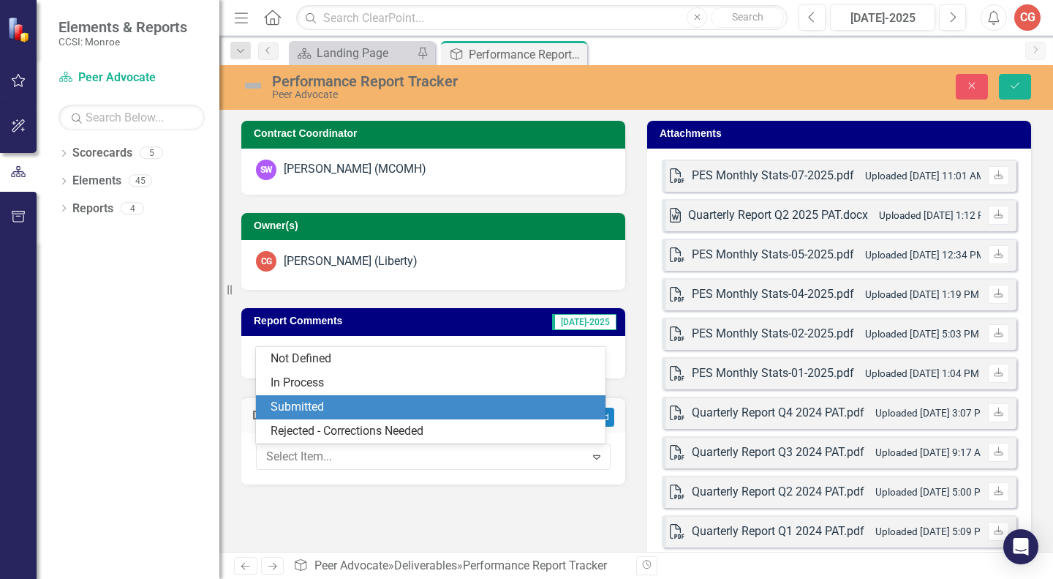
click at [285, 405] on div "Submitted" at bounding box center [434, 407] width 326 height 17
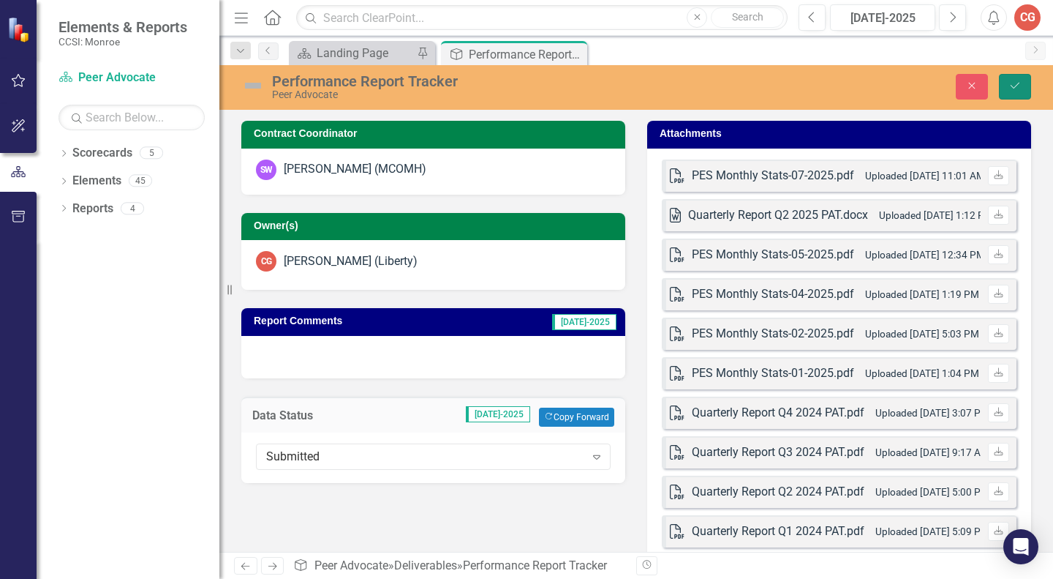
click at [1026, 87] on button "Save" at bounding box center [1015, 87] width 32 height 26
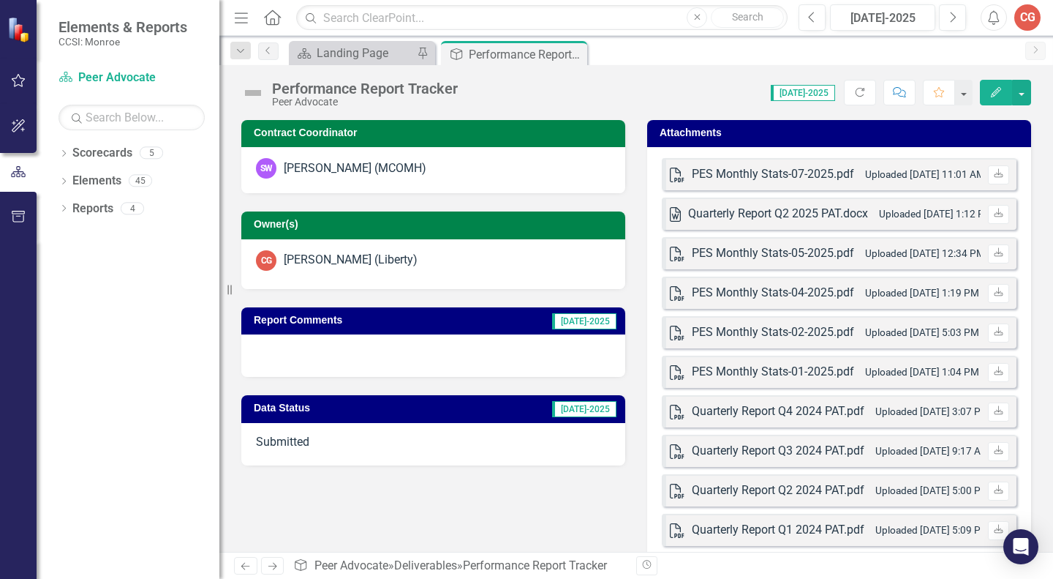
click at [1028, 18] on div "CG" at bounding box center [1027, 17] width 26 height 26
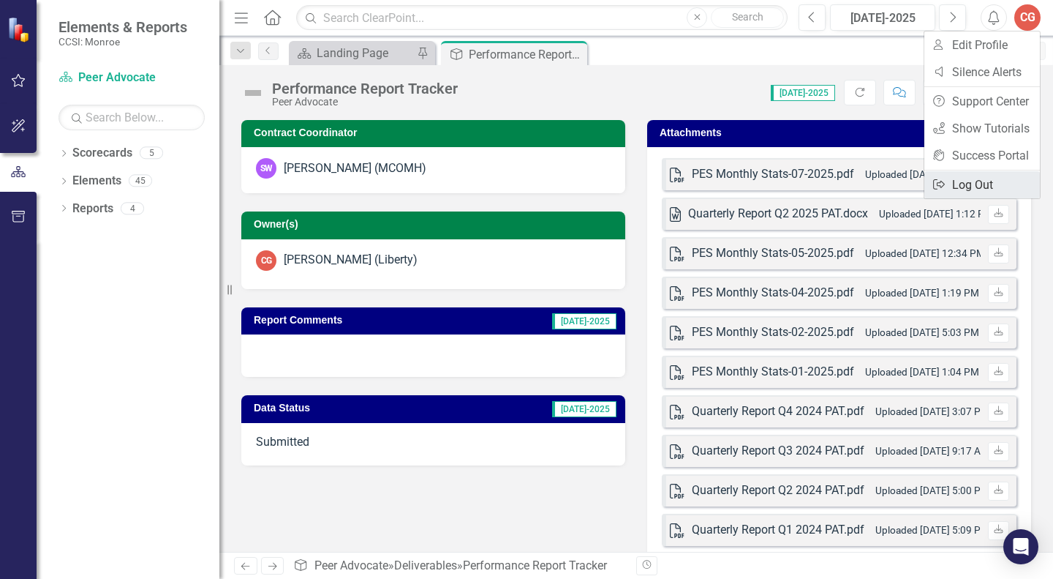
click at [983, 184] on link "Logout Log Out" at bounding box center [982, 184] width 116 height 27
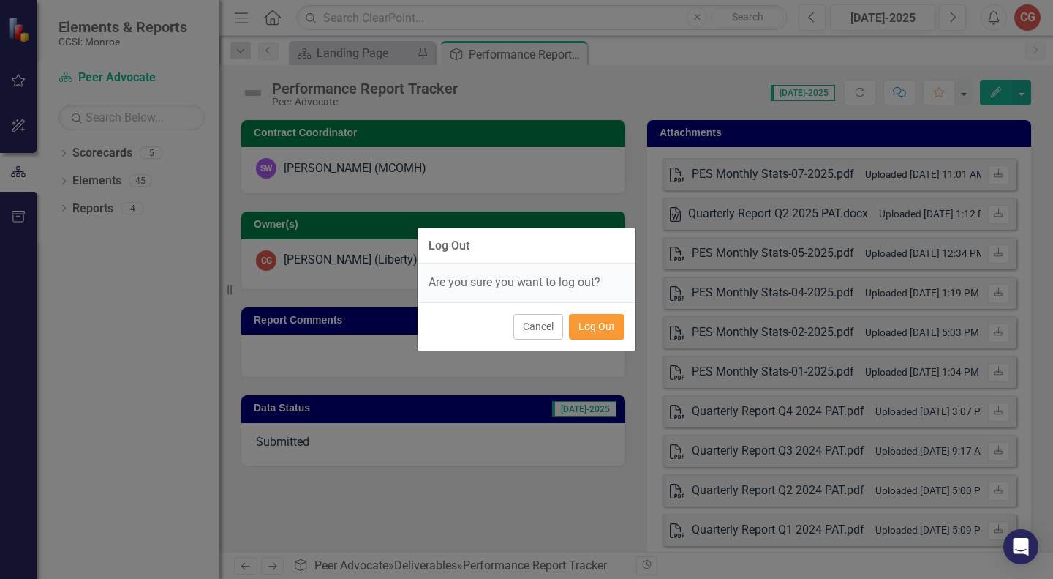
click at [595, 325] on button "Log Out" at bounding box center [597, 327] width 56 height 26
